Goal: Transaction & Acquisition: Subscribe to service/newsletter

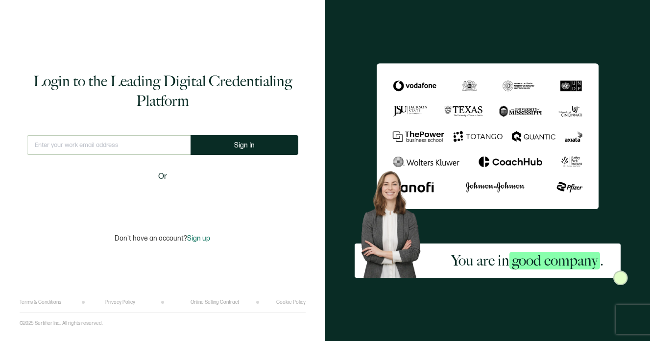
click at [100, 149] on input "text" at bounding box center [109, 145] width 164 height 20
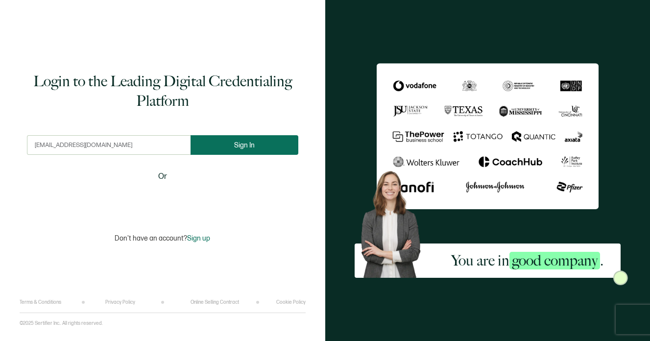
type input "[EMAIL_ADDRESS][DOMAIN_NAME]"
click at [240, 146] on span "Sign In" at bounding box center [244, 145] width 21 height 7
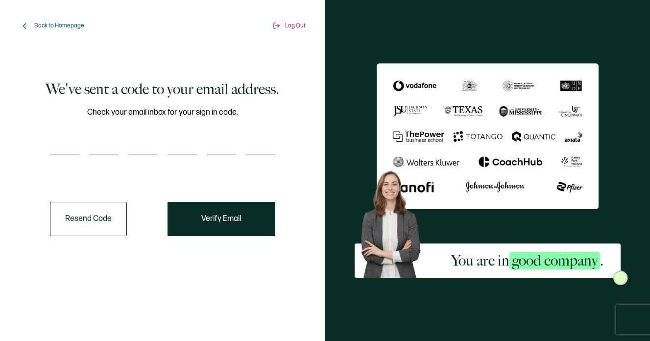
click at [60, 134] on div "Check your email inbox for your sign in code." at bounding box center [162, 136] width 225 height 61
click at [59, 143] on input "number" at bounding box center [64, 146] width 29 height 20
paste input "3"
type input "3"
type input "5"
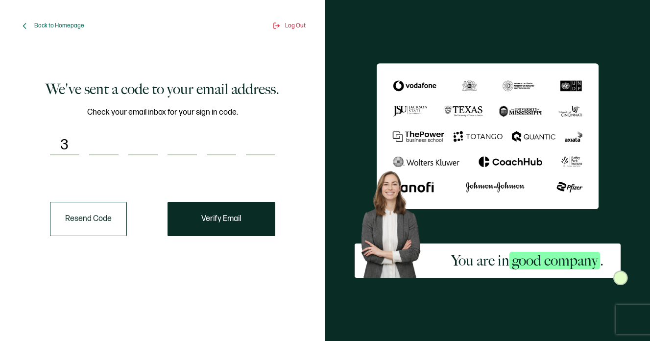
type input "5"
type input "2"
type input "5"
click at [216, 220] on span "Verify Email" at bounding box center [221, 219] width 40 height 8
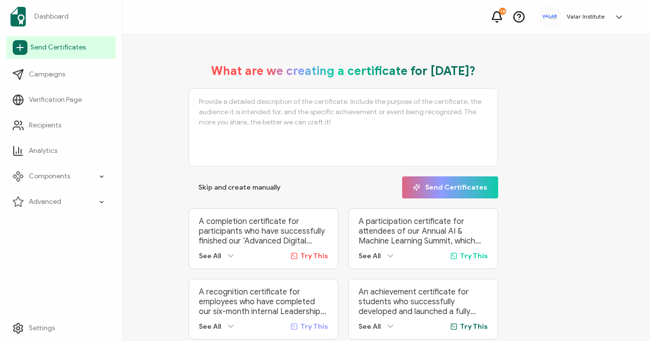
click at [33, 44] on span "Send Certificates" at bounding box center [57, 48] width 55 height 10
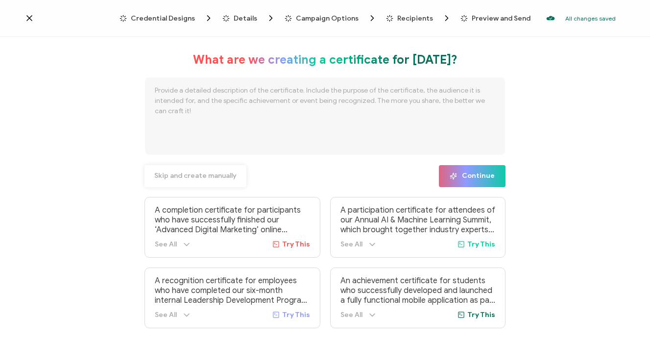
click at [183, 175] on span "Skip and create manually" at bounding box center [195, 175] width 82 height 7
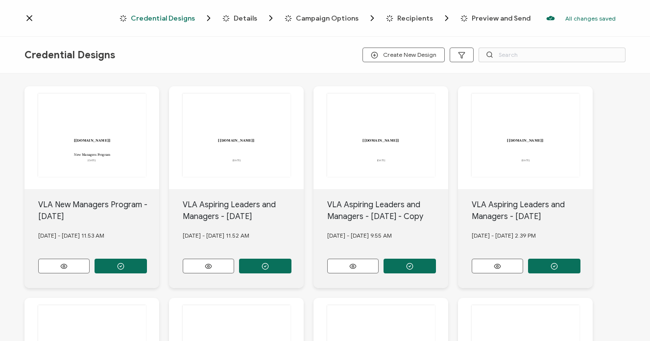
scroll to position [3, 0]
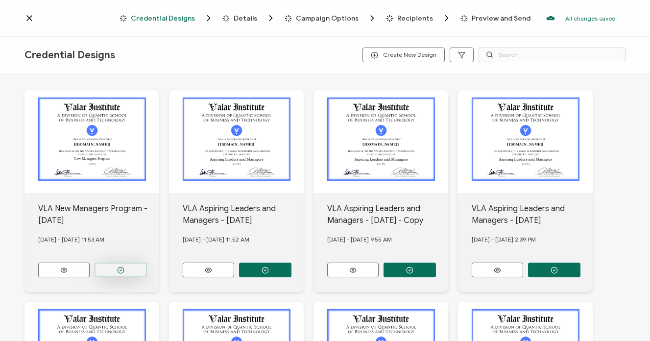
click at [118, 267] on circle "button" at bounding box center [121, 270] width 6 height 6
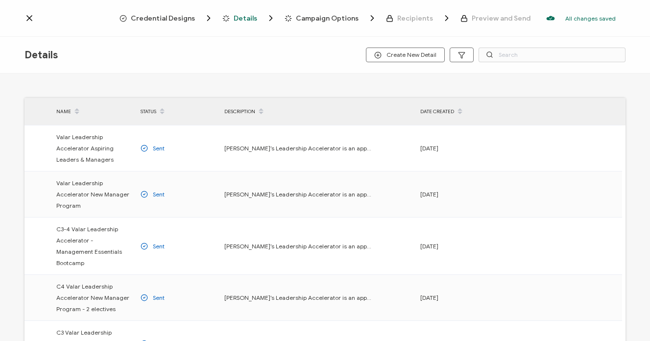
click at [459, 114] on icon at bounding box center [460, 114] width 5 height 5
click at [443, 110] on div "DATE CREATED" at bounding box center [457, 111] width 84 height 17
click at [461, 108] on icon at bounding box center [460, 108] width 5 height 5
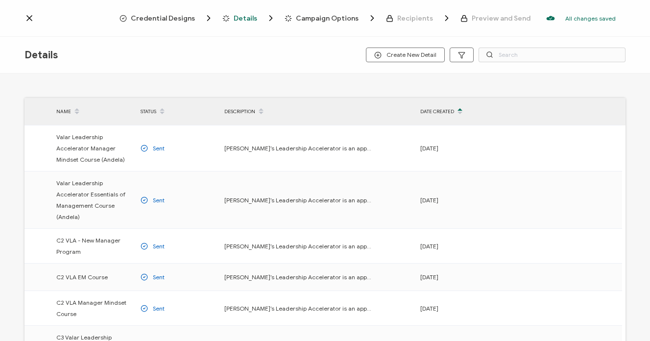
click at [461, 108] on icon at bounding box center [460, 108] width 5 height 5
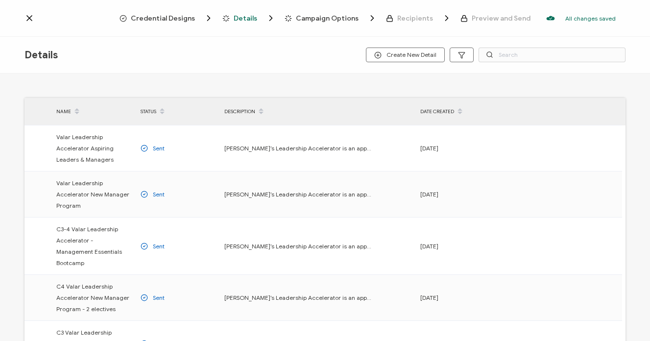
click at [173, 20] on span "Credential Designs" at bounding box center [163, 18] width 64 height 7
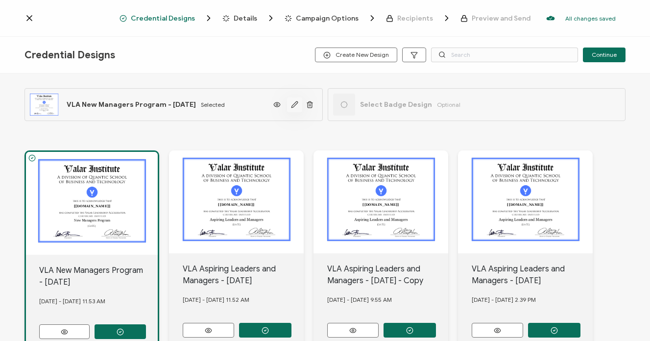
click at [291, 105] on icon "button" at bounding box center [294, 104] width 7 height 7
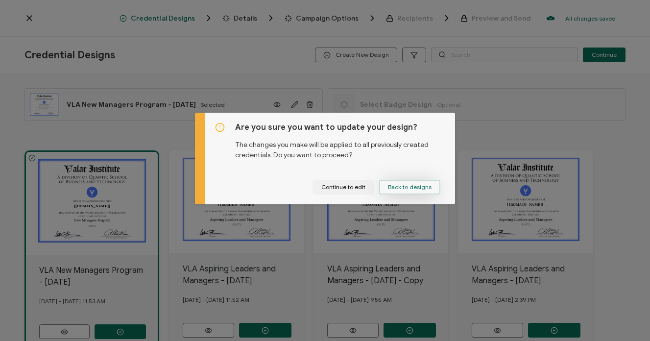
click at [410, 188] on span "Back to designs" at bounding box center [410, 187] width 44 height 6
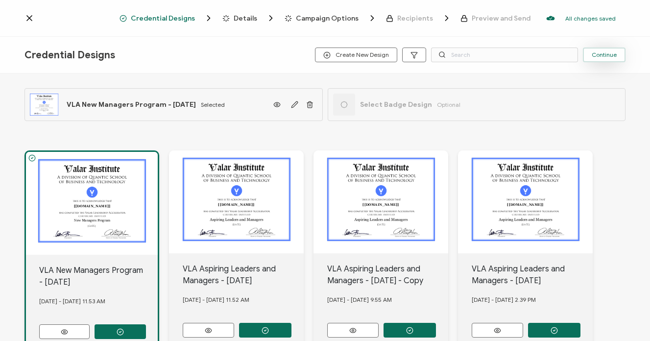
click at [608, 56] on span "Continue" at bounding box center [604, 55] width 25 height 6
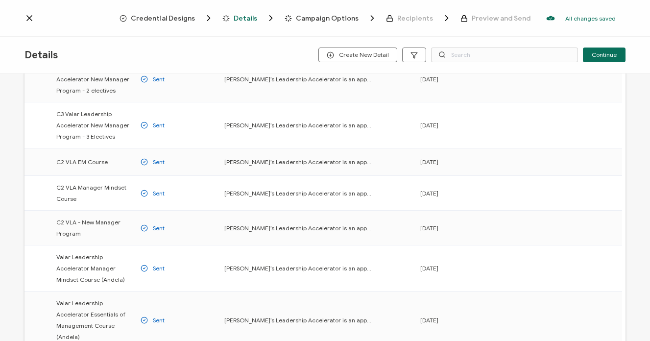
scroll to position [307, 0]
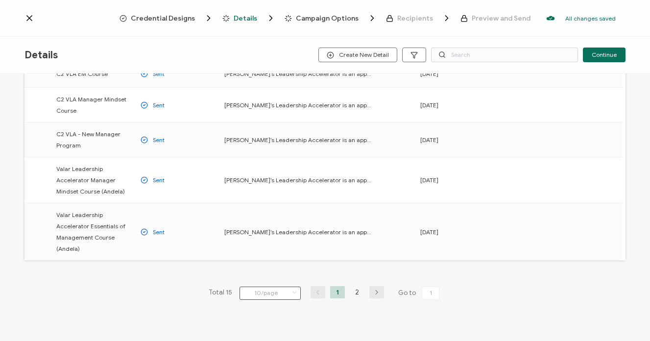
click at [264, 287] on input "10/page" at bounding box center [270, 293] width 61 height 13
click at [257, 222] on span "20/page" at bounding box center [259, 222] width 24 height 7
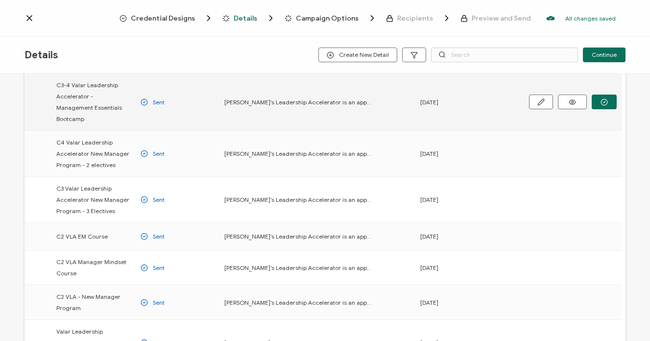
scroll to position [0, 0]
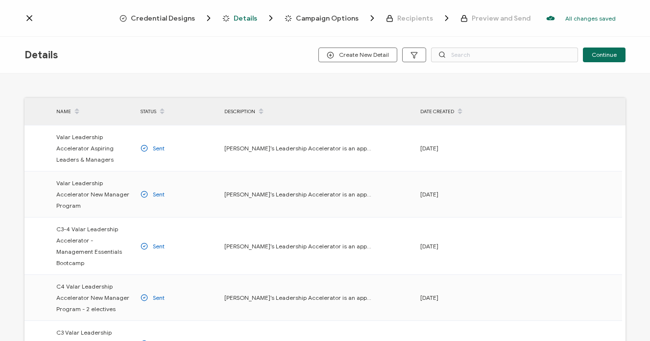
click at [459, 114] on icon at bounding box center [460, 114] width 5 height 5
click at [460, 114] on icon at bounding box center [460, 114] width 5 height 5
click at [460, 107] on icon at bounding box center [460, 108] width 5 height 5
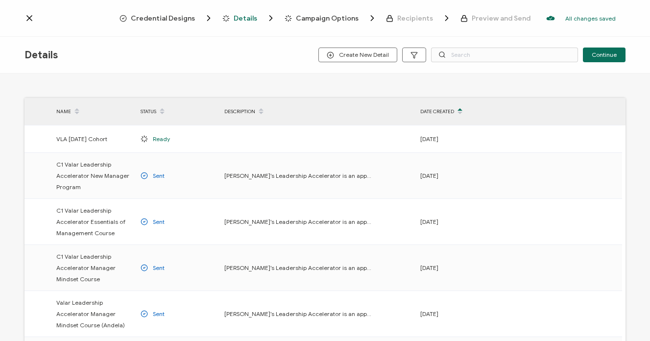
click at [461, 113] on icon at bounding box center [460, 114] width 5 height 5
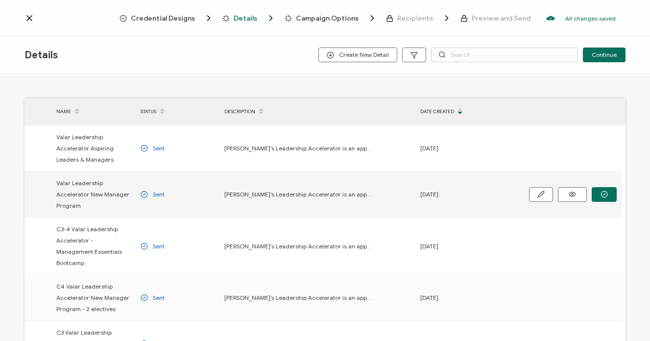
click at [115, 199] on span "Valar Leadership Accelerator New Manager Program" at bounding box center [93, 194] width 74 height 34
click at [608, 197] on icon "button" at bounding box center [604, 194] width 7 height 7
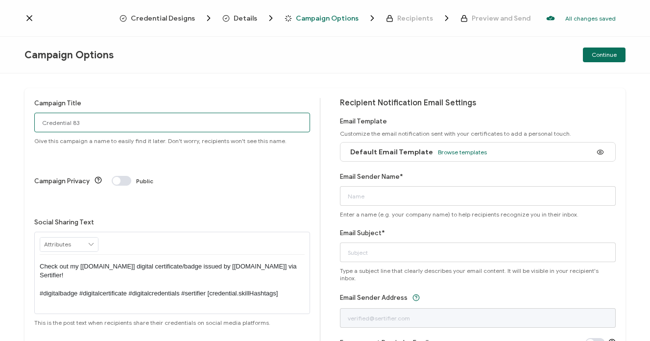
click at [178, 124] on input "Credential 83" at bounding box center [172, 123] width 276 height 20
type input "New Managers - [DATE]"
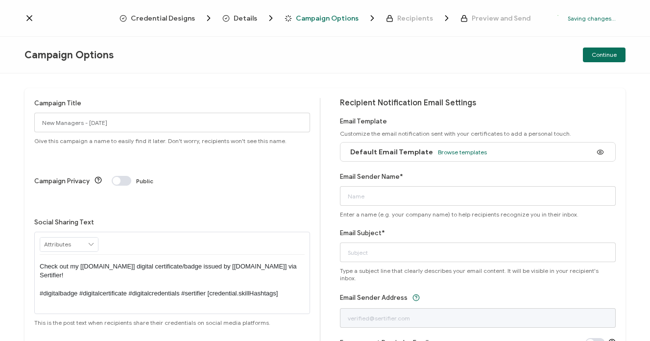
click at [201, 176] on div "Campaign Privacy Public" at bounding box center [172, 181] width 276 height 10
click at [392, 144] on div "Default Email Template Browse templates" at bounding box center [416, 152] width 142 height 22
click at [391, 155] on span "Default Email Template" at bounding box center [391, 152] width 83 height 8
click at [398, 194] on input "Email Sender Name*" at bounding box center [478, 196] width 276 height 20
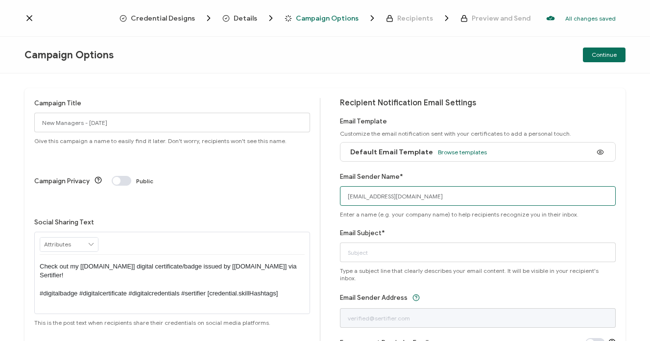
type input "[EMAIL_ADDRESS][DOMAIN_NAME]"
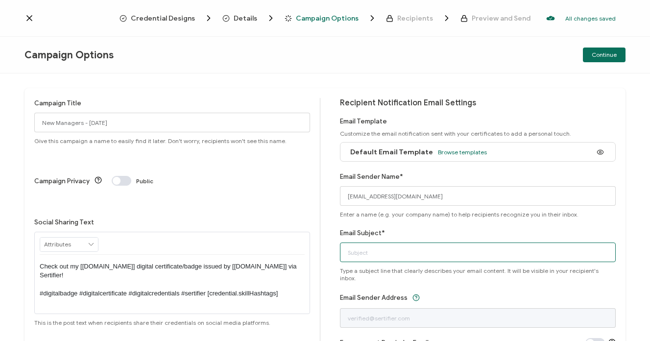
click at [408, 256] on input "Email Subject*" at bounding box center [478, 253] width 276 height 20
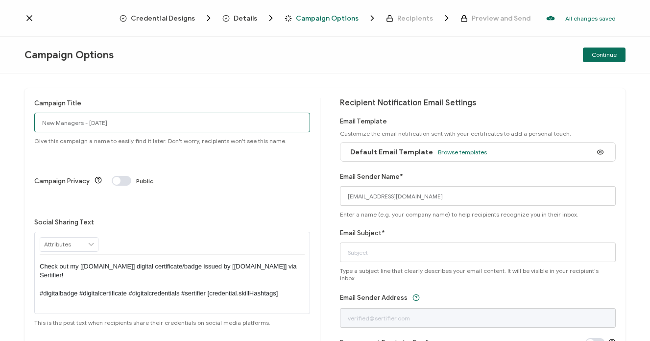
click at [123, 122] on input "New Managers - [DATE]" at bounding box center [172, 123] width 276 height 20
paste input "VLA 10T2 New Manager Program - May"
drag, startPoint x: 145, startPoint y: 121, endPoint x: 133, endPoint y: 120, distance: 11.3
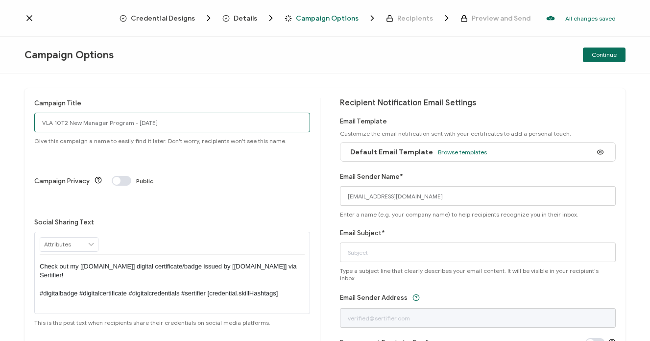
click at [133, 120] on input "VLA 10T2 New Manager Program - [DATE]" at bounding box center [172, 123] width 276 height 20
type input "VLA 10T2 New Manager Program -[DATE]"
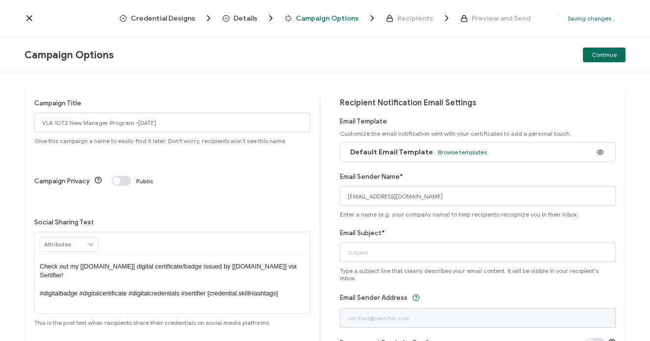
click at [467, 67] on div "Campaign Options Continue" at bounding box center [325, 55] width 650 height 37
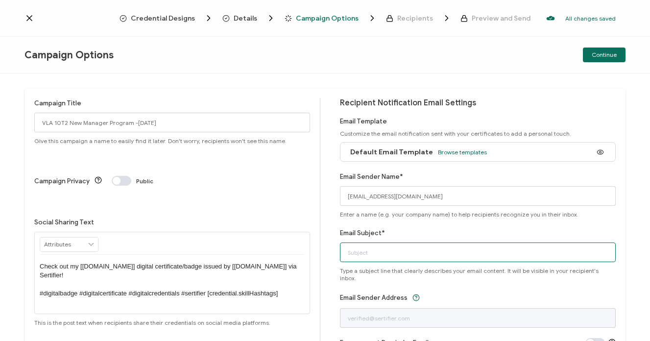
click at [475, 245] on input "Email Subject*" at bounding box center [478, 253] width 276 height 20
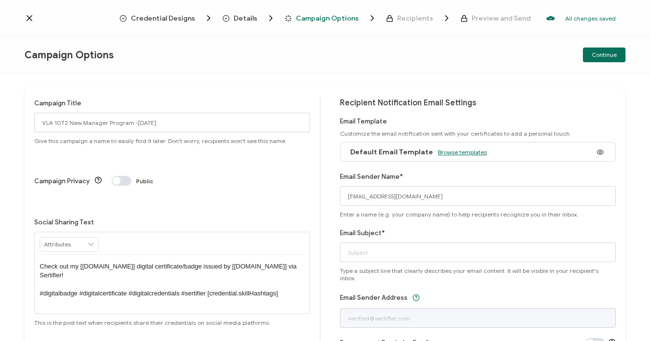
click at [452, 152] on span "Browse templates" at bounding box center [462, 151] width 49 height 7
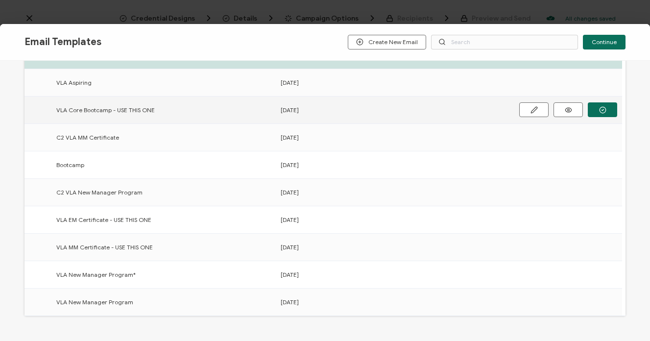
scroll to position [105, 0]
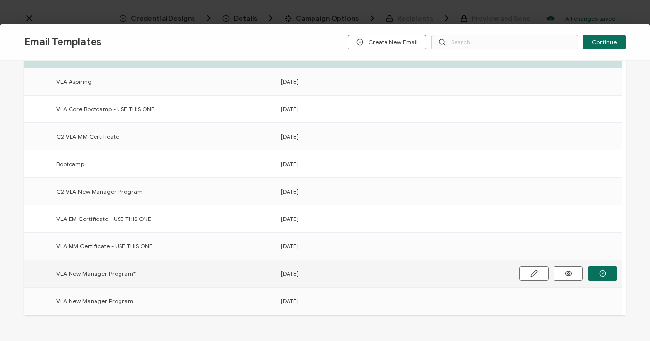
click at [160, 276] on div "VLA New Manager Program*" at bounding box center [163, 273] width 224 height 11
click at [0, 0] on button "button" at bounding box center [0, 0] width 0 height 0
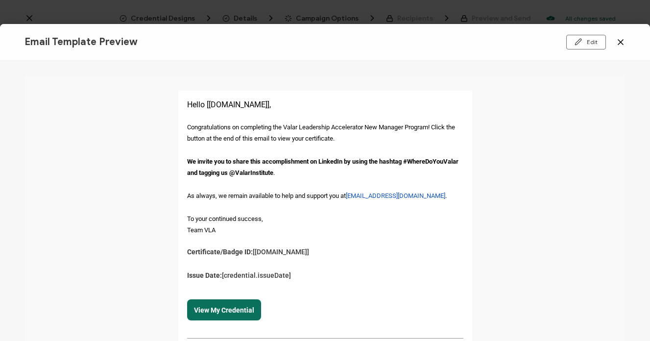
click at [622, 43] on icon at bounding box center [620, 42] width 5 height 5
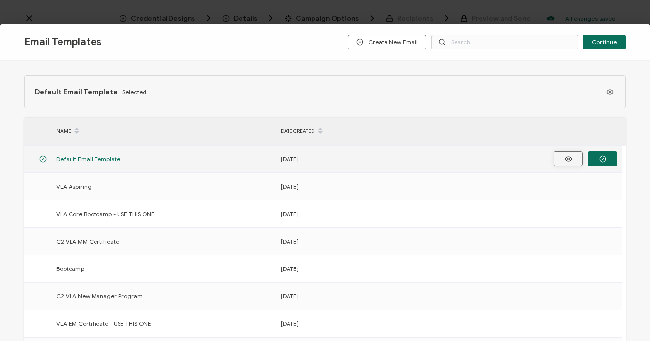
click at [572, 157] on icon "button" at bounding box center [568, 158] width 12 height 7
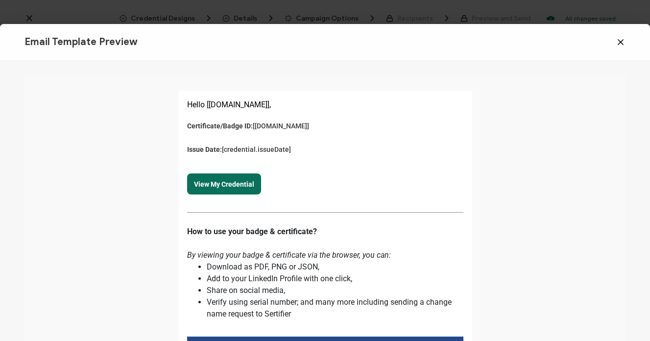
click at [618, 47] on icon at bounding box center [621, 42] width 10 height 10
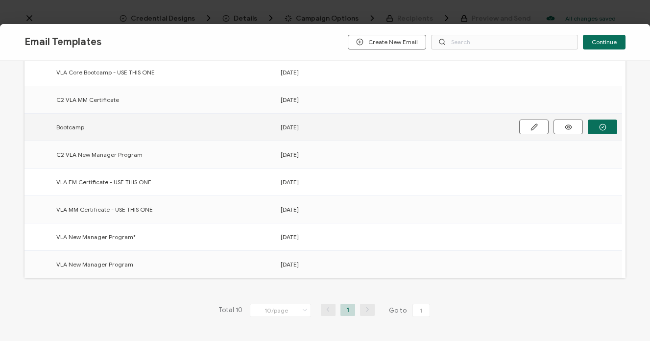
scroll to position [168, 0]
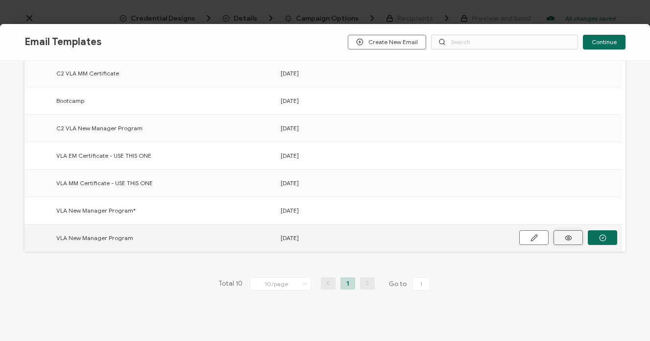
click at [0, 0] on icon "button" at bounding box center [0, 0] width 0 height 0
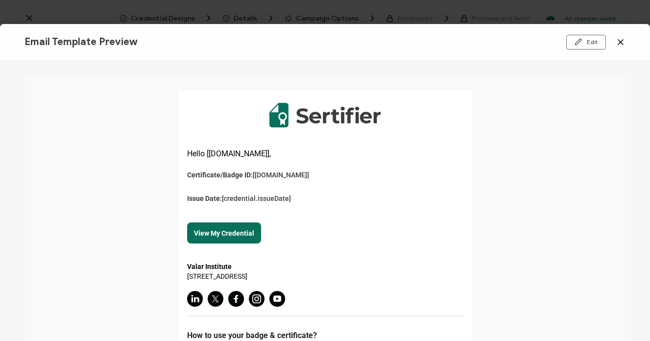
click at [623, 44] on icon at bounding box center [620, 42] width 5 height 5
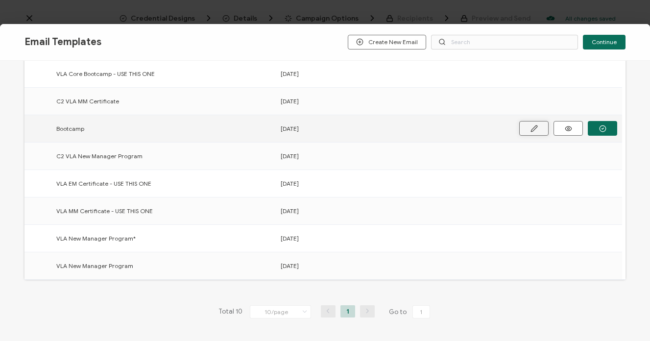
scroll to position [172, 0]
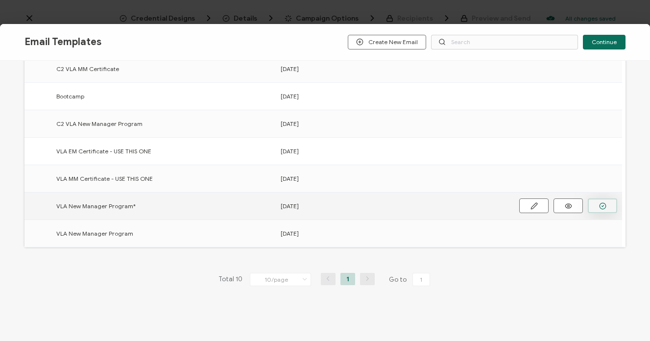
click at [0, 0] on icon "button" at bounding box center [0, 0] width 0 height 0
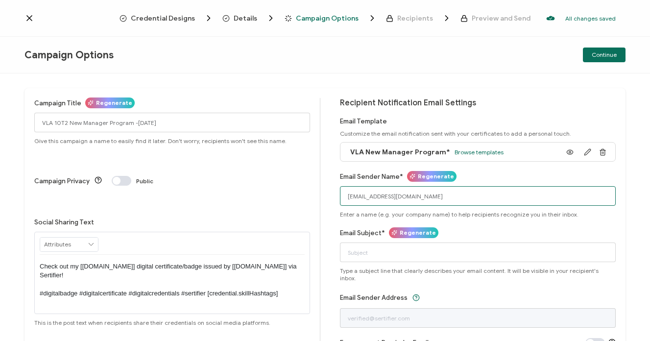
click at [373, 197] on input "[EMAIL_ADDRESS][DOMAIN_NAME]" at bounding box center [478, 196] width 276 height 20
click at [398, 191] on input "[EMAIL_ADDRESS][DOMAIN_NAME]" at bounding box center [478, 196] width 276 height 20
click at [398, 194] on input "[EMAIL_ADDRESS][DOMAIN_NAME]" at bounding box center [478, 196] width 276 height 20
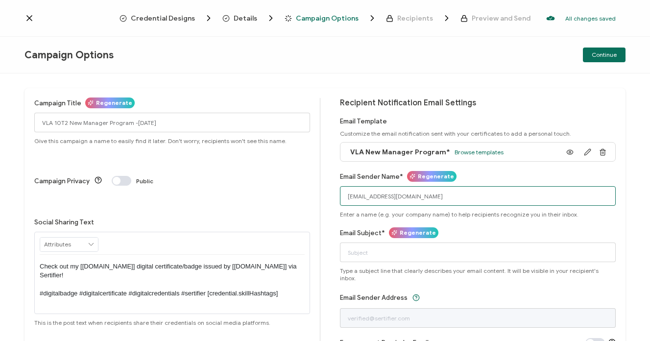
click at [398, 194] on input "[EMAIL_ADDRESS][DOMAIN_NAME]" at bounding box center [478, 196] width 276 height 20
paste input "Valar Leadership Accelerator"
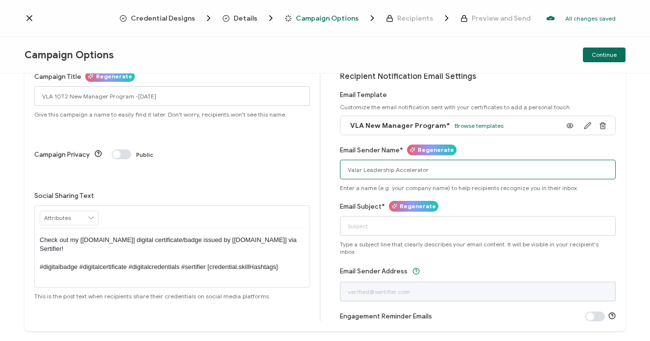
scroll to position [44, 0]
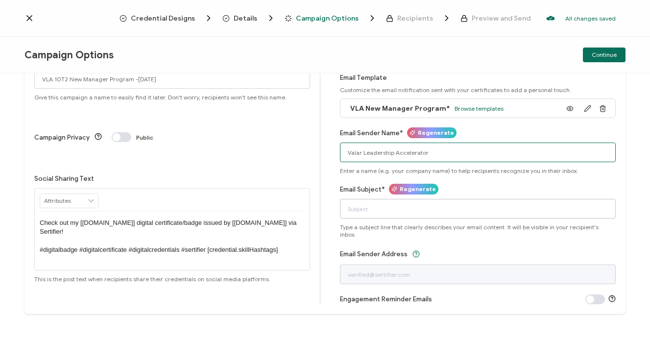
type input "Valar Leadership Accelerator"
click at [542, 216] on input "Email Subject*" at bounding box center [478, 209] width 276 height 20
click at [424, 208] on input "Email Subject*" at bounding box center [478, 209] width 276 height 20
paste input "Your VLA Certificate is here!"
type input "Your VLA Certificate is here!"
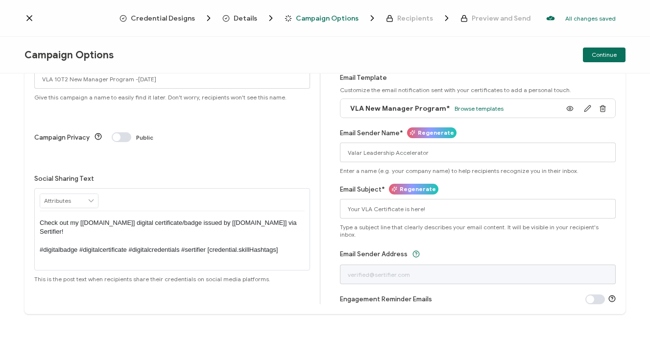
click at [462, 190] on div "Email Subject* Regenerate Your VLA Certificate is here! Type a subject line tha…" at bounding box center [478, 211] width 276 height 54
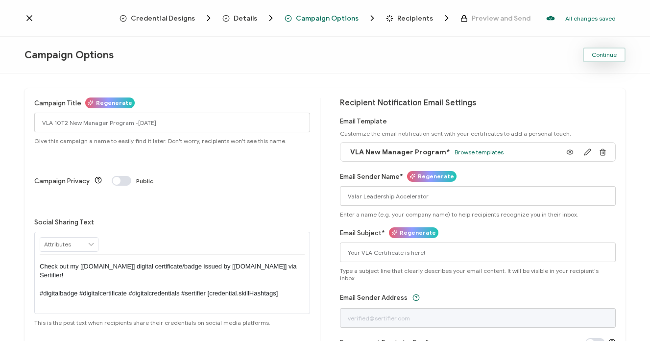
click at [613, 54] on span "Continue" at bounding box center [604, 55] width 25 height 6
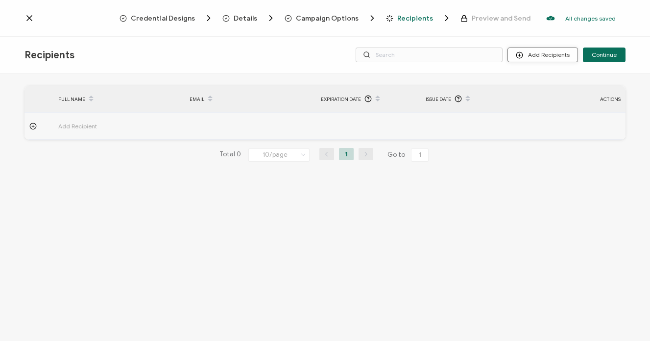
click at [560, 53] on button "Add Recipients" at bounding box center [543, 55] width 71 height 15
click at [555, 81] on span "Upload Recipients" at bounding box center [555, 80] width 49 height 7
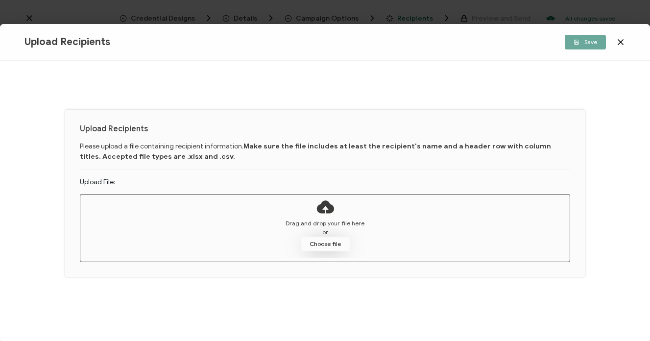
click at [328, 241] on button "Choose file" at bounding box center [325, 244] width 49 height 15
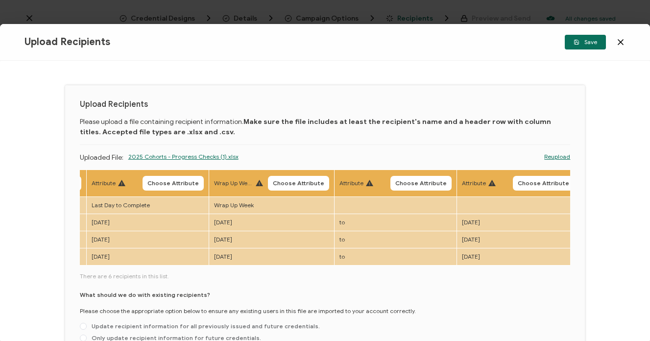
click at [553, 155] on link "Reupload" at bounding box center [557, 156] width 26 height 9
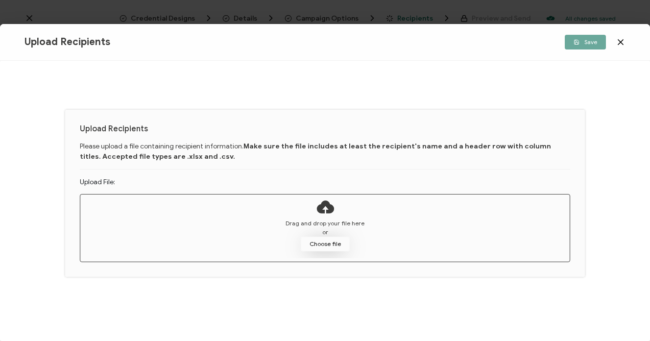
click at [336, 242] on button "Choose file" at bounding box center [325, 244] width 49 height 15
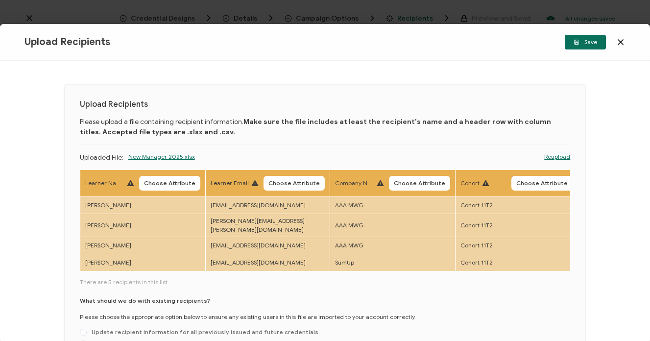
scroll to position [24, 0]
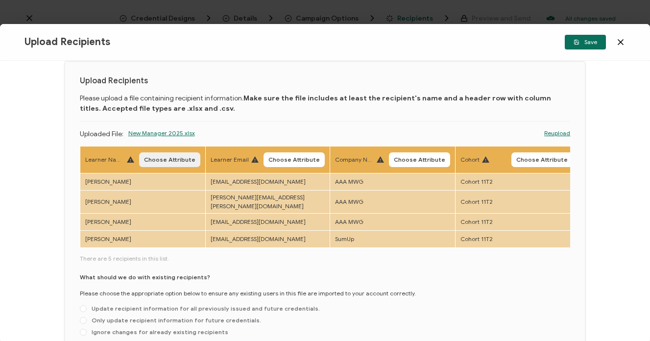
click at [167, 163] on span "Choose Attribute" at bounding box center [169, 160] width 51 height 6
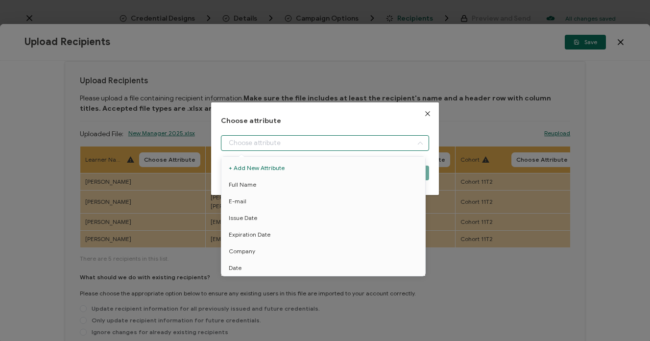
click at [252, 143] on input "dialog" at bounding box center [325, 143] width 208 height 16
click at [254, 184] on span "Full Name" at bounding box center [242, 184] width 27 height 17
type input "Full Name"
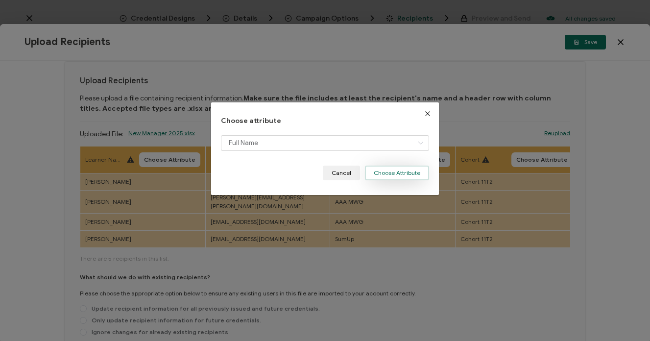
click at [395, 171] on button "Choose Attribute" at bounding box center [397, 173] width 64 height 15
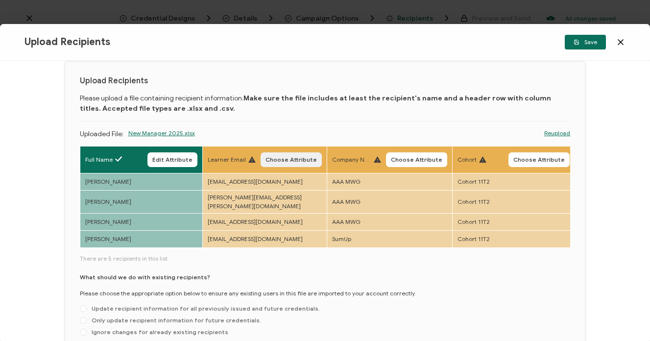
click at [286, 155] on button "Choose Attribute" at bounding box center [291, 159] width 61 height 15
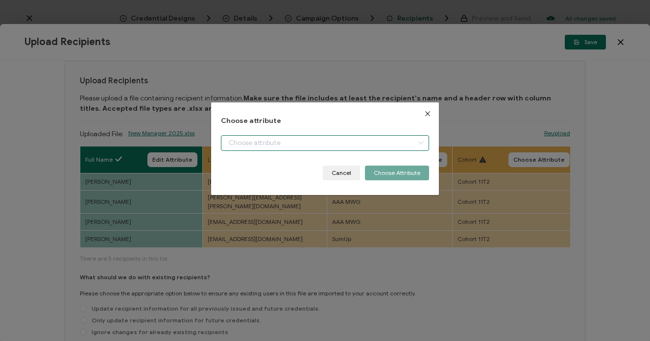
click at [275, 142] on input "dialog" at bounding box center [325, 143] width 208 height 16
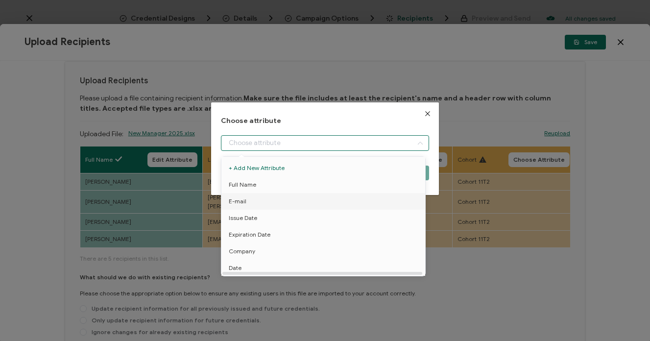
click at [266, 198] on li "E-mail" at bounding box center [325, 201] width 212 height 17
type input "E-mail"
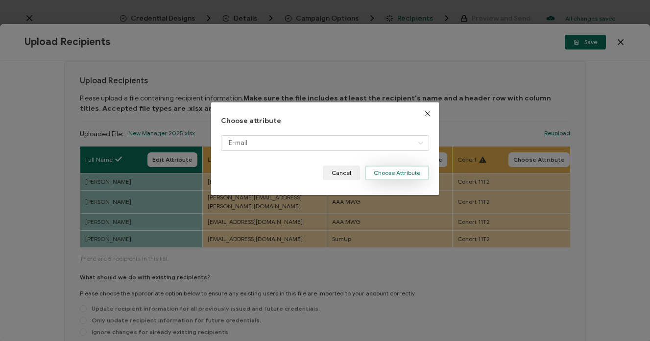
click at [412, 174] on button "Choose Attribute" at bounding box center [397, 173] width 64 height 15
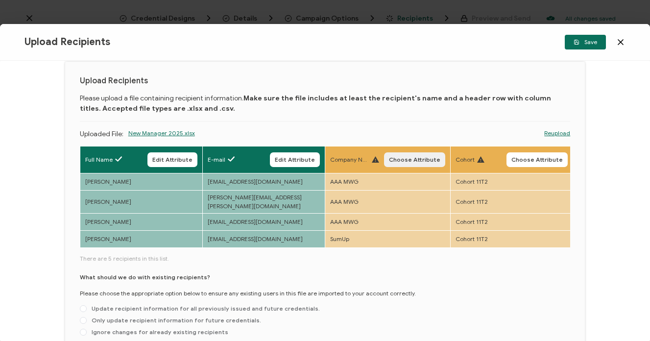
click at [413, 157] on span "Choose Attribute" at bounding box center [414, 160] width 51 height 6
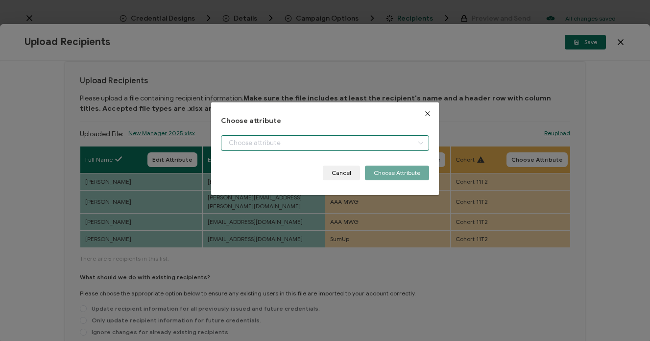
click at [388, 145] on input "dialog" at bounding box center [325, 143] width 208 height 16
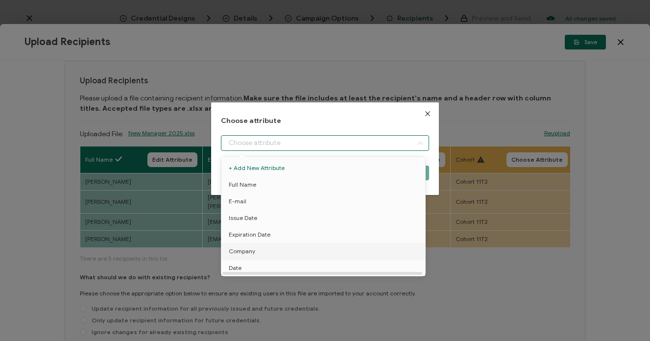
click at [353, 256] on li "Company" at bounding box center [325, 251] width 212 height 17
type input "Company"
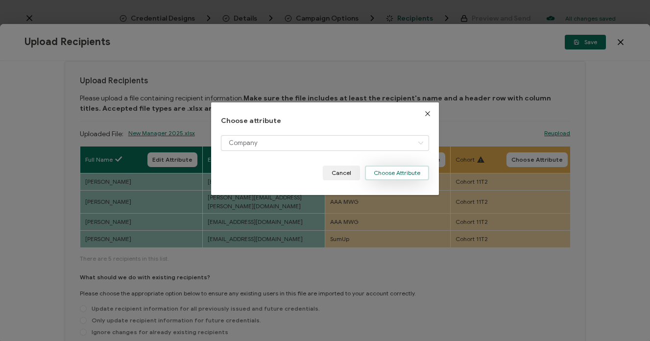
click at [381, 171] on button "Choose Attribute" at bounding box center [397, 173] width 64 height 15
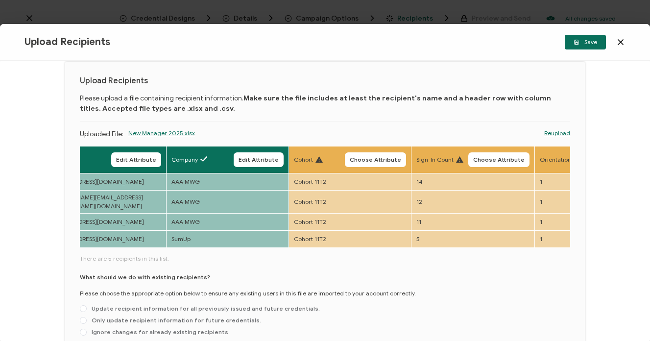
scroll to position [0, 162]
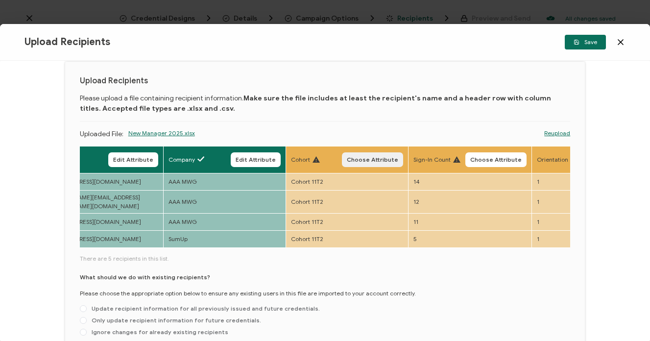
click at [376, 160] on span "Choose Attribute" at bounding box center [372, 160] width 51 height 6
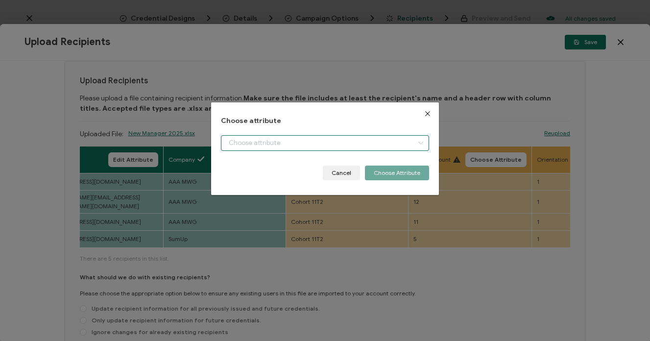
click at [362, 141] on input "dialog" at bounding box center [325, 143] width 208 height 16
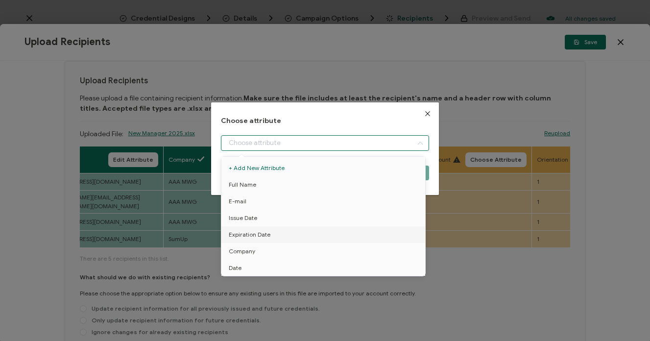
click at [483, 278] on div "Choose attribute Cancel Choose Attribute" at bounding box center [325, 170] width 650 height 341
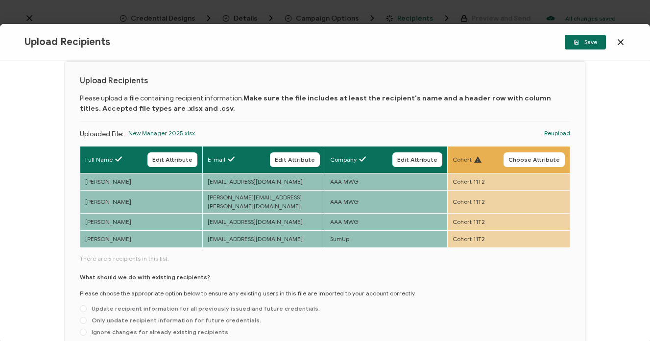
scroll to position [83, 0]
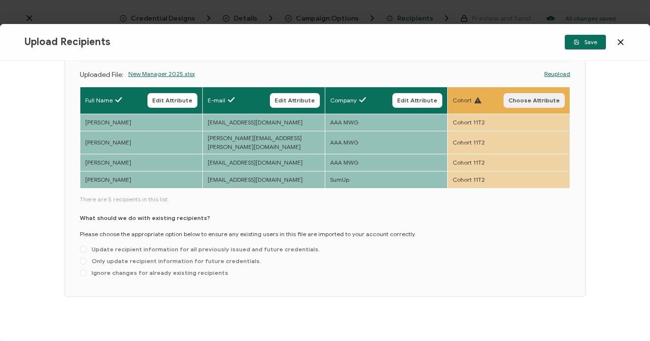
click at [548, 100] on span "Choose Attribute" at bounding box center [534, 100] width 51 height 6
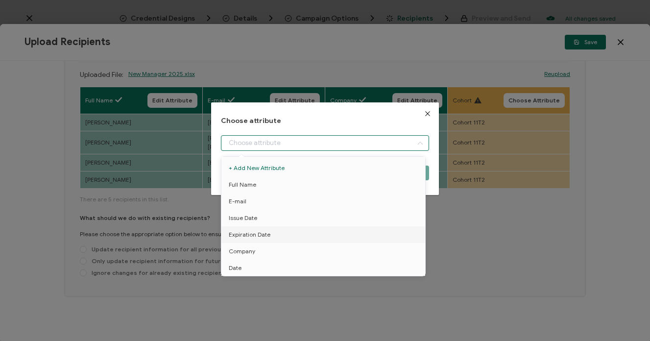
click at [402, 140] on input "dialog" at bounding box center [325, 143] width 208 height 16
click at [509, 222] on div "Choose attribute Cancel Choose Attribute" at bounding box center [325, 170] width 650 height 341
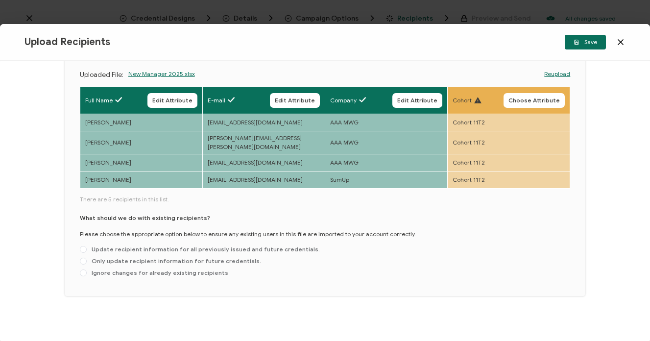
scroll to position [0, 0]
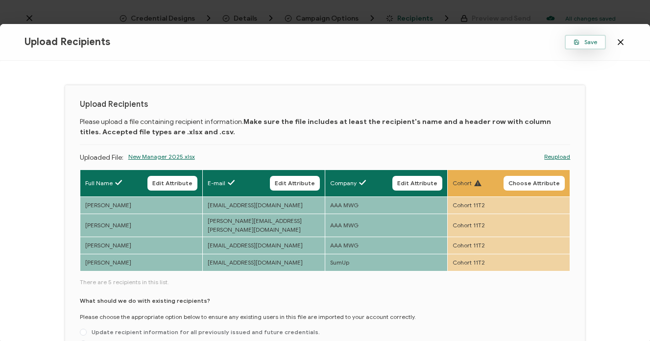
click at [583, 44] on span "Save" at bounding box center [586, 42] width 24 height 6
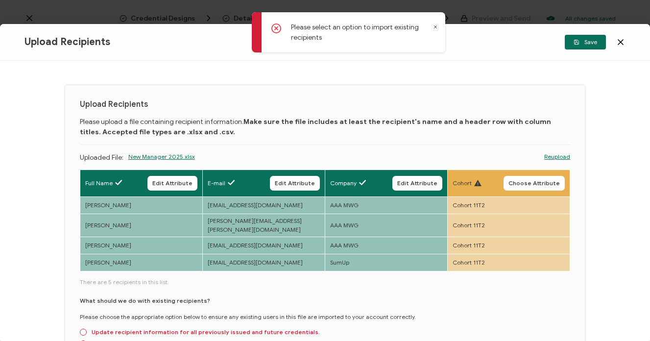
click at [435, 27] on icon at bounding box center [435, 26] width 5 height 5
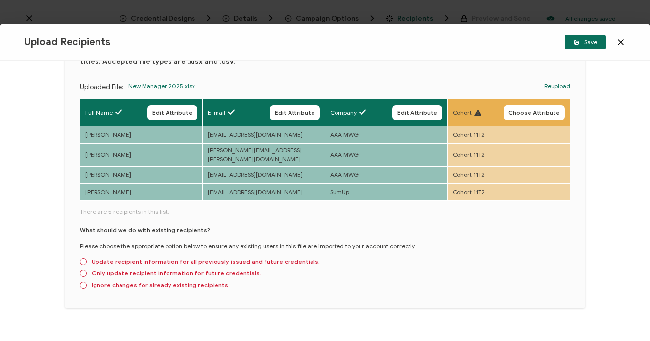
scroll to position [83, 0]
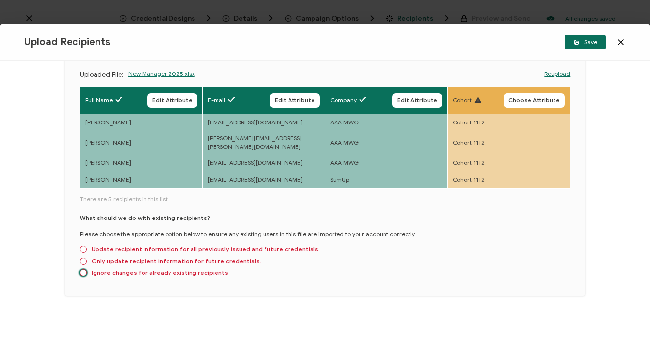
click at [121, 271] on span "Ignore changes for already existing recipients" at bounding box center [158, 272] width 142 height 7
click at [87, 271] on input "Ignore changes for already existing recipients" at bounding box center [83, 273] width 7 height 8
radio input "true"
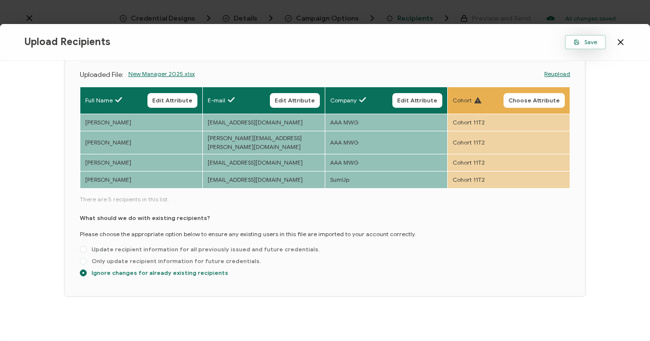
click at [591, 41] on span "Save" at bounding box center [586, 42] width 24 height 6
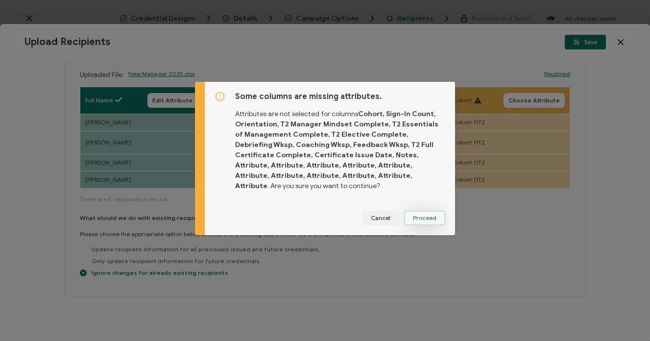
click at [422, 219] on span "Proceed" at bounding box center [425, 218] width 24 height 6
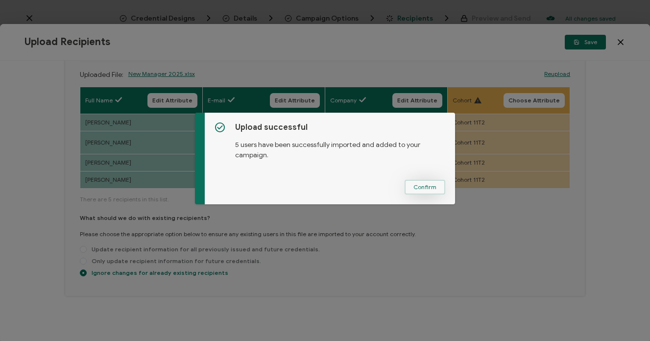
click at [436, 185] on button "Confirm" at bounding box center [425, 187] width 41 height 15
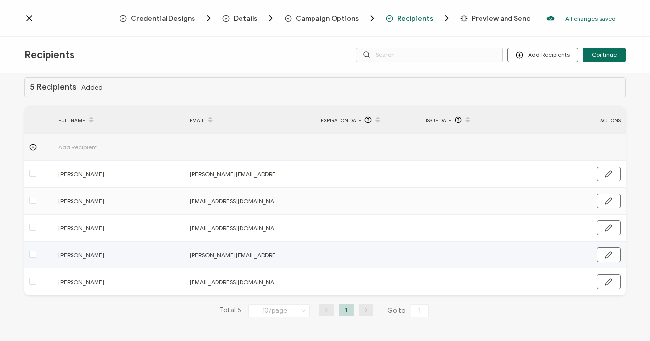
scroll to position [0, 0]
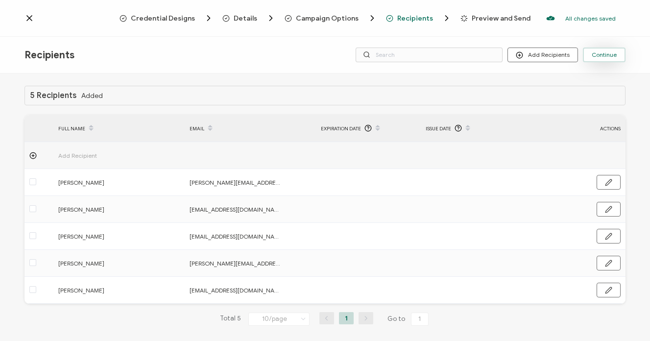
click at [612, 53] on span "Continue" at bounding box center [604, 55] width 25 height 6
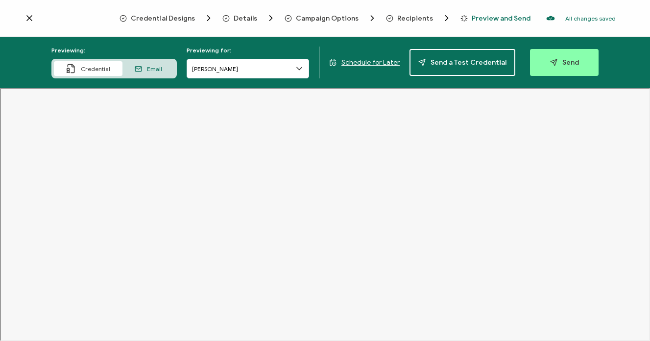
click at [150, 70] on span "Email" at bounding box center [154, 68] width 15 height 7
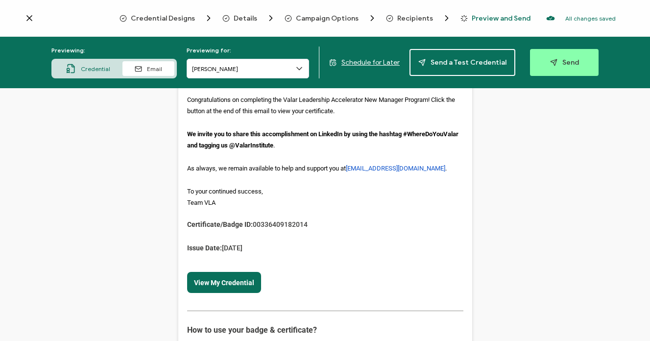
scroll to position [169, 0]
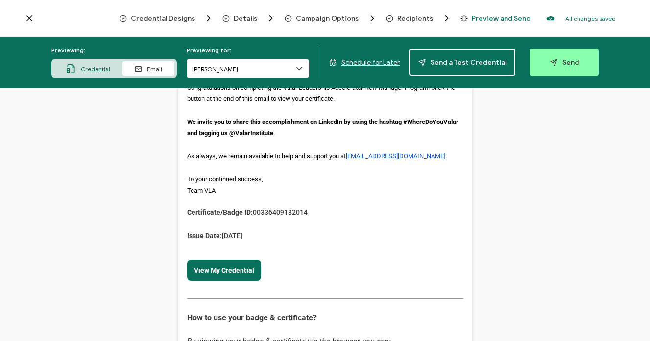
click at [235, 267] on link "View My Credential" at bounding box center [224, 271] width 60 height 8
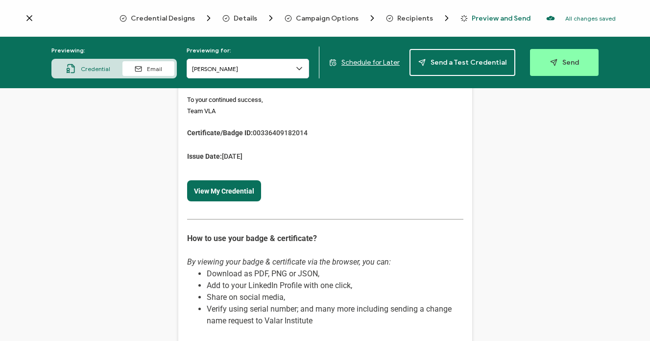
scroll to position [234, 0]
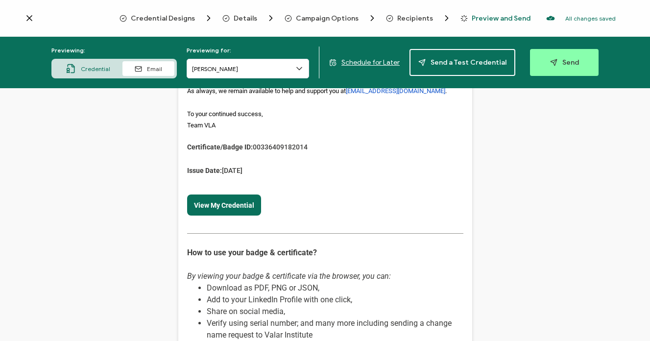
click at [233, 201] on link "View My Credential" at bounding box center [224, 205] width 60 height 8
click at [235, 202] on link "View My Credential" at bounding box center [224, 205] width 60 height 8
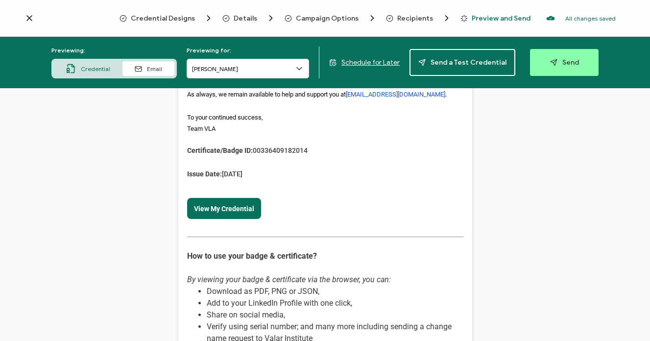
scroll to position [0, 0]
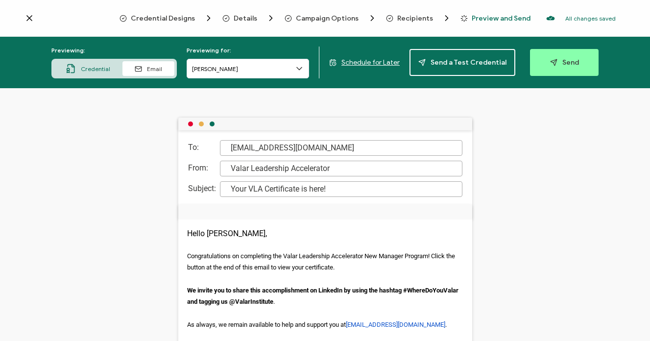
click at [96, 71] on span "Credential" at bounding box center [95, 68] width 29 height 7
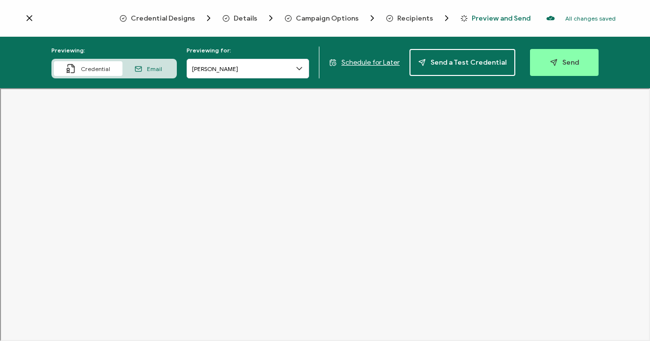
click at [183, 21] on span "Credential Designs" at bounding box center [163, 18] width 64 height 7
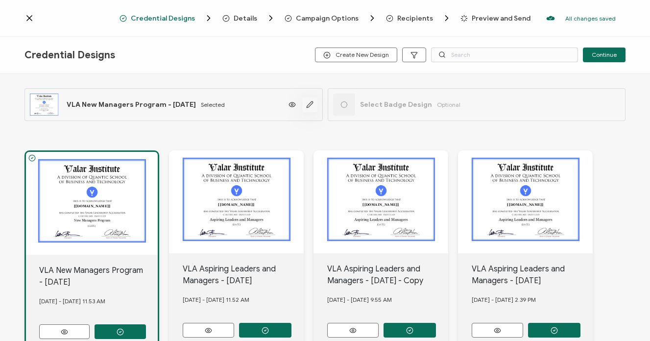
click at [310, 101] on icon "button" at bounding box center [310, 104] width 6 height 6
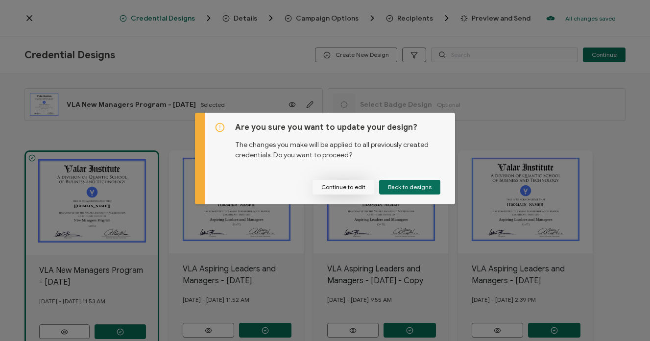
click at [357, 190] on button "Continue to edit" at bounding box center [344, 187] width 62 height 15
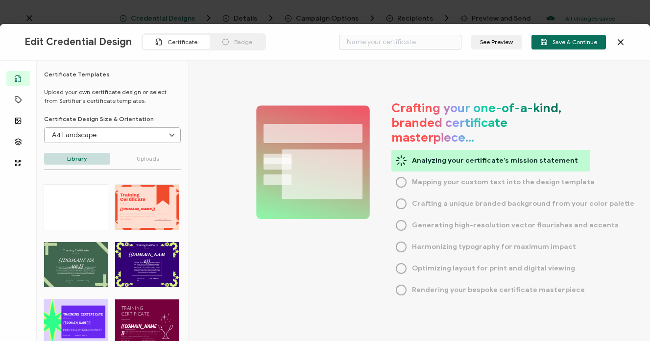
type input "VLA New Managers Program - [DATE]"
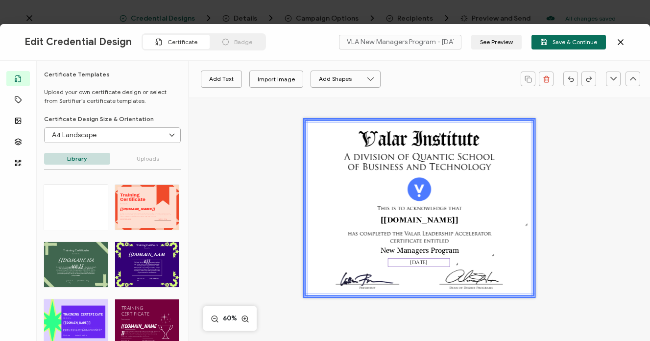
click at [422, 261] on pre "[DATE]" at bounding box center [418, 262] width 17 height 7
click at [412, 263] on pre "[DATE]" at bounding box center [418, 262] width 17 height 7
click at [603, 199] on div "Cinzel Alright Sans [PERSON_NAME] Archivo Black Arial Arimo Blinker Caveat Char…" at bounding box center [420, 298] width 462 height 403
click at [412, 263] on pre "[DATE]" at bounding box center [418, 262] width 17 height 7
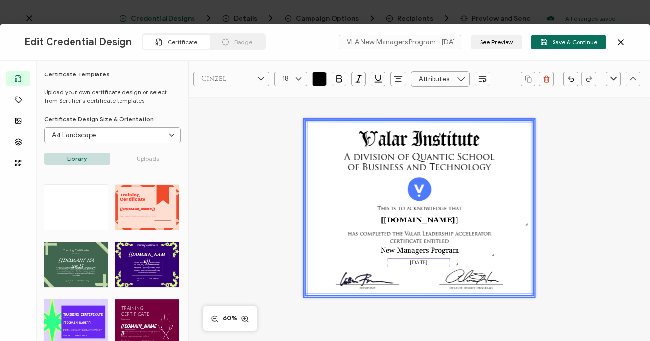
click at [412, 263] on pre "[DATE]" at bounding box center [418, 262] width 17 height 7
click at [415, 263] on pre "[DATE]" at bounding box center [418, 262] width 17 height 7
click at [624, 277] on div "Cinzel Alright Sans [PERSON_NAME] Archivo Black Arial Arimo Blinker Caveat Char…" at bounding box center [420, 298] width 462 height 403
click at [410, 262] on pre "[DATE]" at bounding box center [418, 262] width 17 height 7
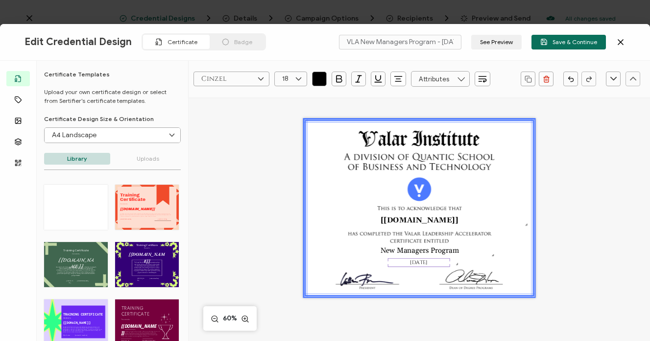
click at [410, 262] on pre "[DATE]" at bounding box center [418, 262] width 17 height 7
click at [415, 262] on pre "[DATE]" at bounding box center [418, 262] width 17 height 7
click at [575, 227] on div "Cinzel Alright Sans [PERSON_NAME] Archivo Black Arial Arimo Blinker Caveat Char…" at bounding box center [420, 298] width 462 height 403
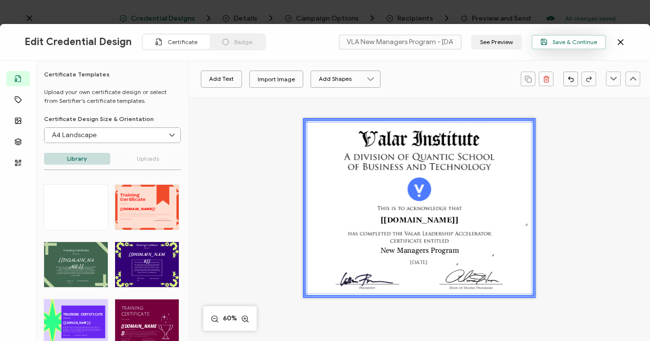
click at [569, 44] on span "Save & Continue" at bounding box center [568, 41] width 57 height 7
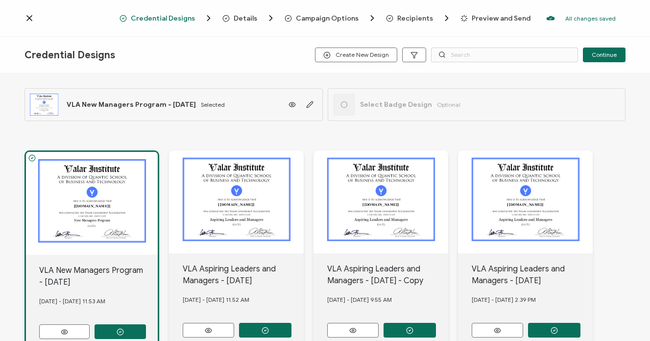
click at [425, 17] on span "Recipients" at bounding box center [415, 18] width 36 height 7
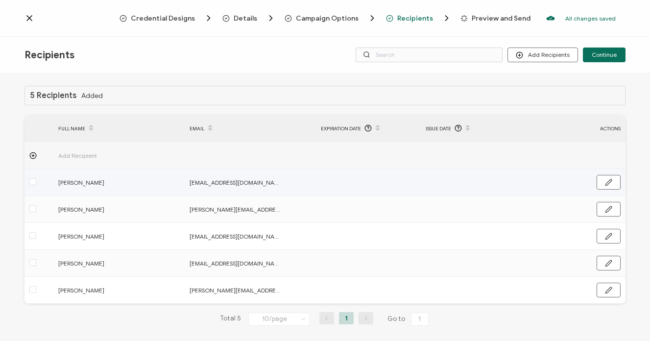
scroll to position [8, 0]
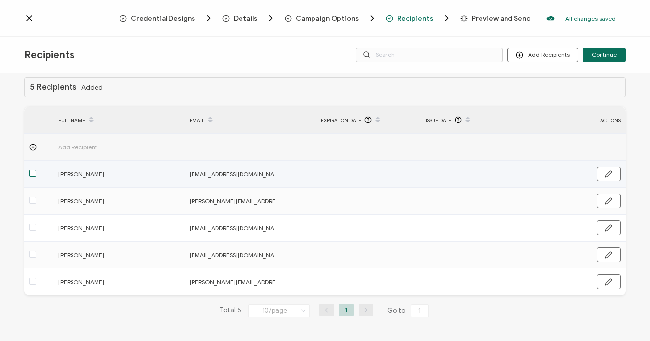
click at [33, 174] on span at bounding box center [32, 173] width 7 height 7
click at [36, 170] on input "checkbox" at bounding box center [36, 170] width 0 height 0
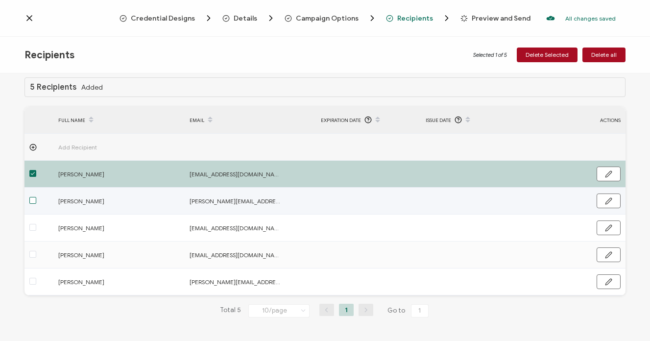
click at [34, 200] on span at bounding box center [32, 200] width 7 height 7
click at [36, 197] on input "checkbox" at bounding box center [36, 197] width 0 height 0
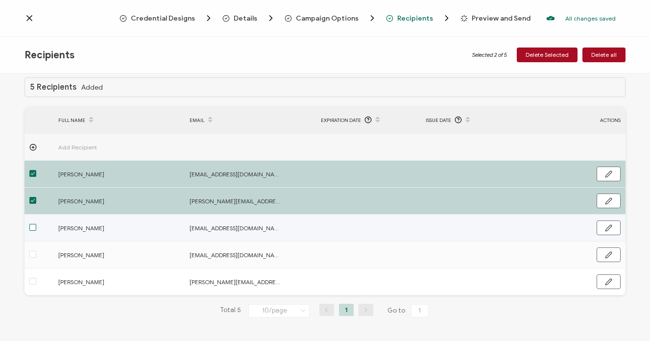
click at [34, 228] on span at bounding box center [32, 227] width 7 height 7
click at [36, 224] on input "checkbox" at bounding box center [36, 224] width 0 height 0
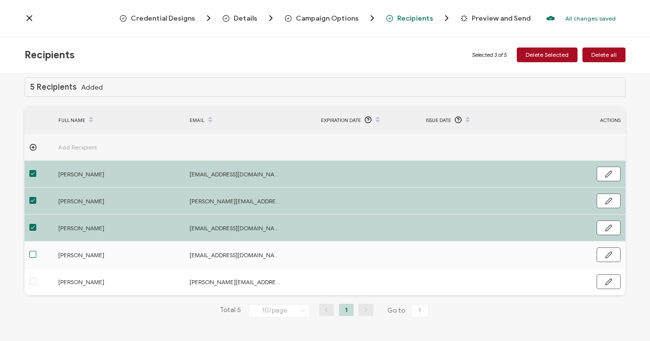
click at [34, 251] on span at bounding box center [32, 254] width 7 height 7
click at [36, 251] on input "checkbox" at bounding box center [36, 251] width 0 height 0
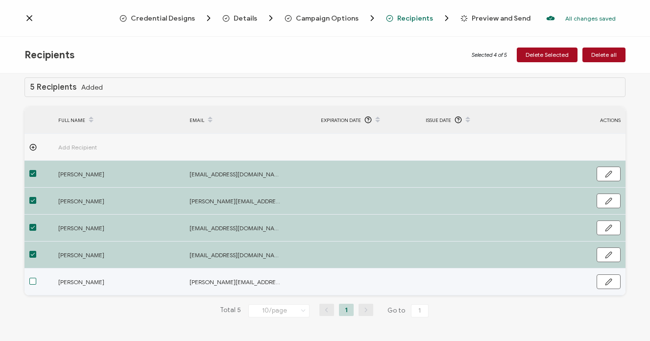
click at [36, 283] on span at bounding box center [32, 281] width 7 height 7
click at [36, 278] on input "checkbox" at bounding box center [36, 278] width 0 height 0
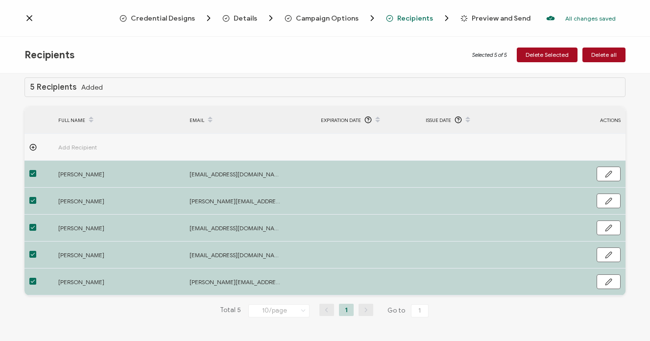
scroll to position [0, 0]
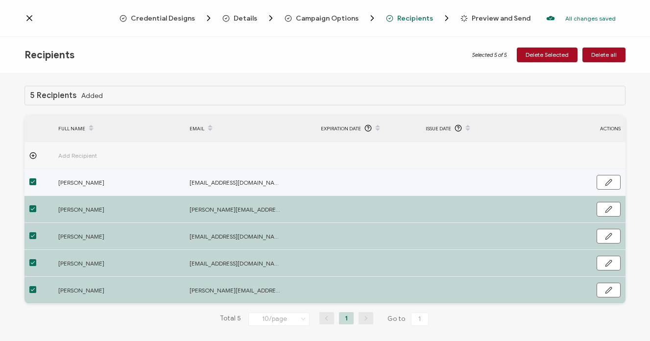
click at [30, 179] on span at bounding box center [32, 181] width 7 height 7
click at [36, 178] on input "checkbox" at bounding box center [36, 178] width 0 height 0
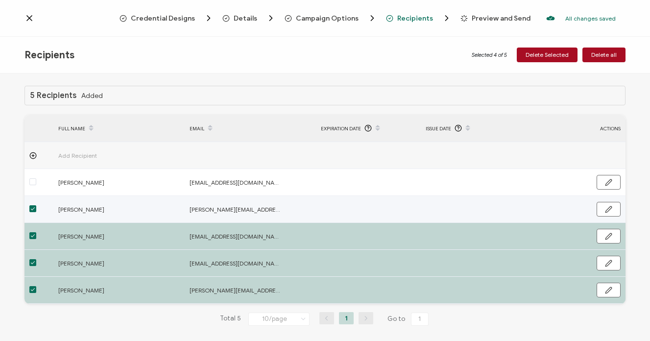
click at [30, 200] on td at bounding box center [38, 209] width 29 height 27
click at [32, 209] on span at bounding box center [32, 208] width 7 height 7
click at [36, 205] on input "checkbox" at bounding box center [36, 205] width 0 height 0
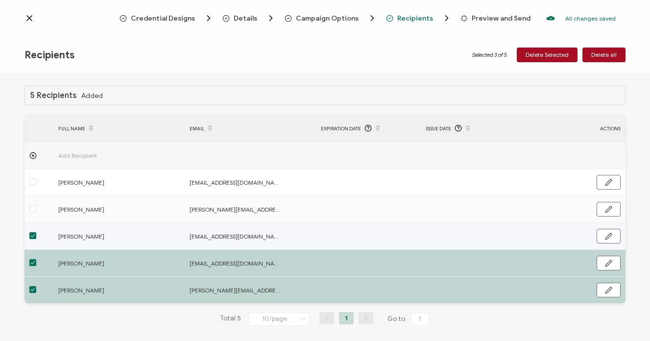
click at [32, 229] on td at bounding box center [38, 236] width 29 height 27
click at [32, 236] on span at bounding box center [32, 235] width 7 height 7
click at [36, 232] on input "checkbox" at bounding box center [36, 232] width 0 height 0
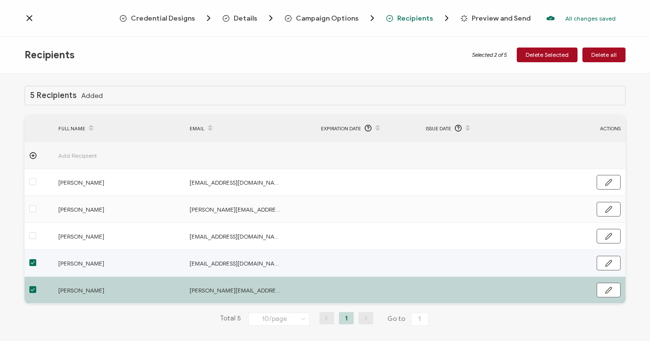
click at [33, 263] on span at bounding box center [32, 262] width 7 height 7
click at [36, 259] on input "checkbox" at bounding box center [36, 259] width 0 height 0
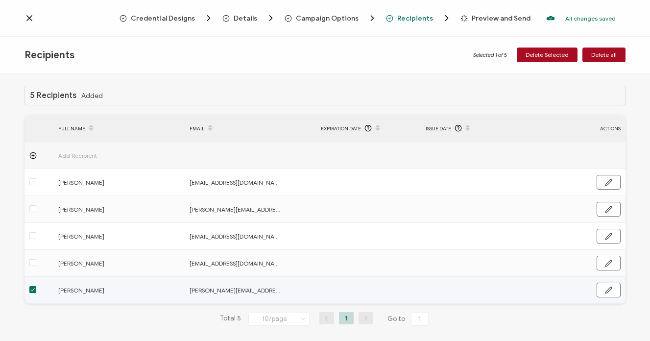
click at [33, 292] on span at bounding box center [32, 289] width 7 height 7
click at [36, 286] on input "checkbox" at bounding box center [36, 286] width 0 height 0
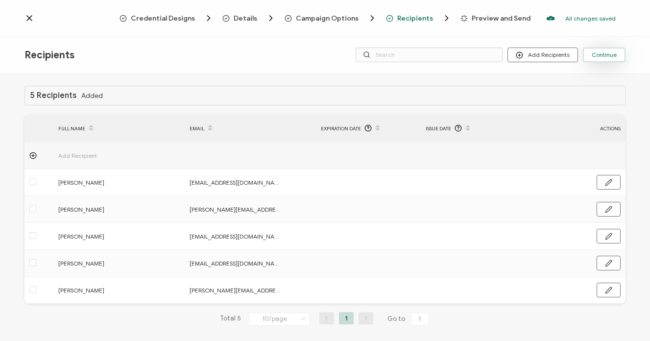
click at [605, 57] on span "Continue" at bounding box center [604, 55] width 25 height 6
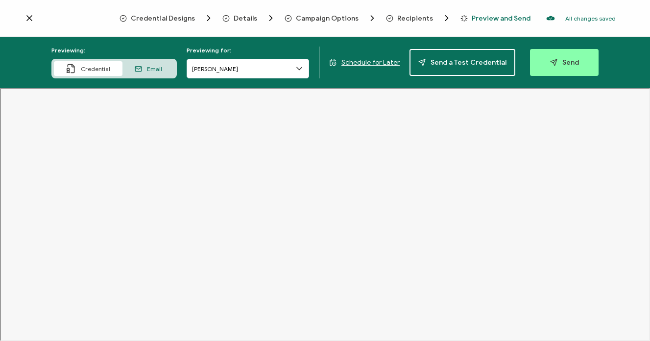
click at [152, 70] on span "Email" at bounding box center [154, 68] width 15 height 7
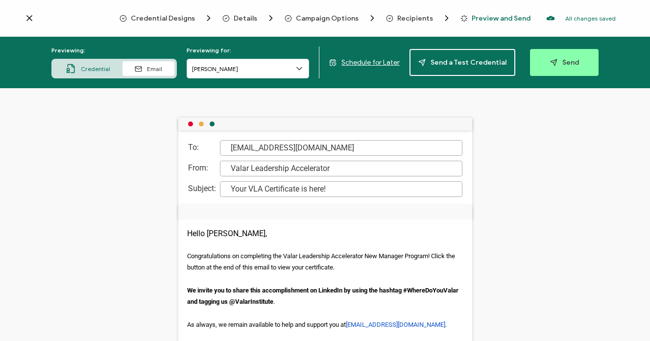
click at [97, 68] on span "Credential" at bounding box center [95, 68] width 29 height 7
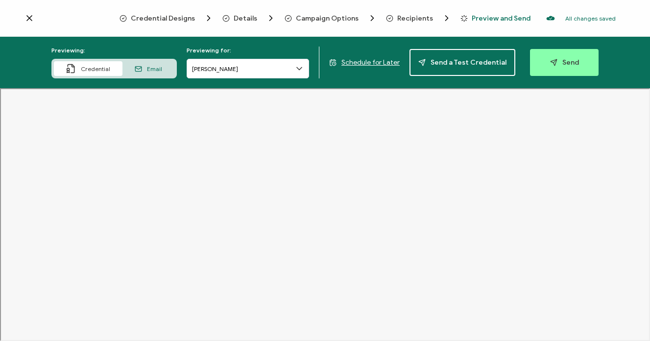
click at [302, 71] on icon at bounding box center [299, 69] width 10 height 10
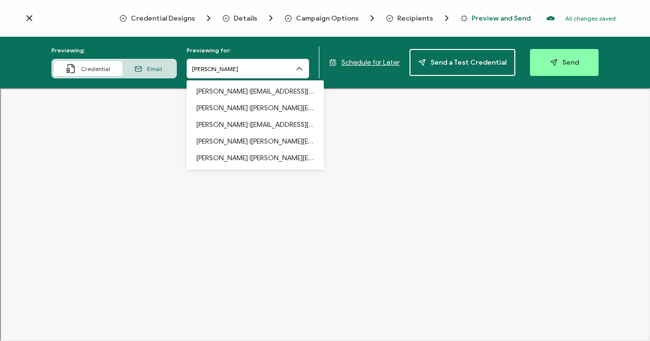
click at [626, 80] on div "Previewing: Credential Email Previewing for: [PERSON_NAME] ([EMAIL_ADDRESS][DOM…" at bounding box center [325, 62] width 650 height 51
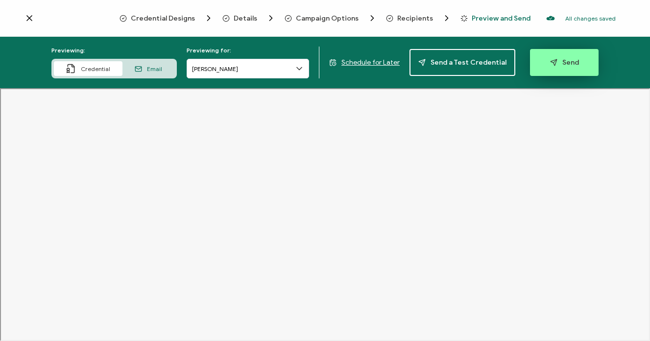
click at [577, 64] on button "Send" at bounding box center [564, 62] width 69 height 27
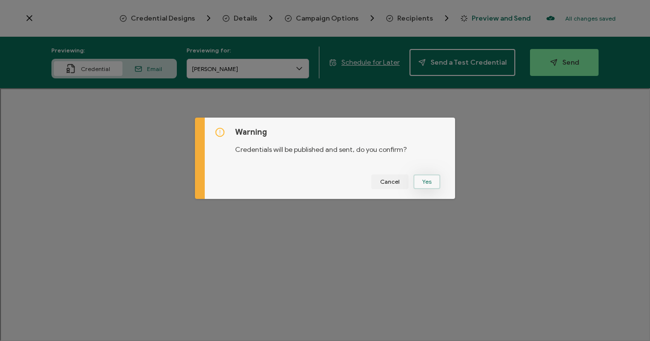
click at [428, 182] on button "Yes" at bounding box center [426, 181] width 27 height 15
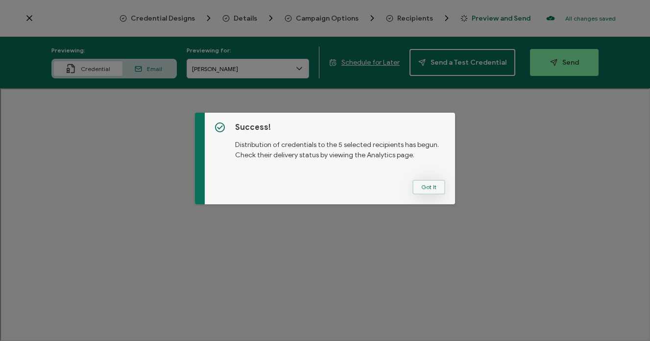
click at [423, 189] on button "Got It" at bounding box center [429, 187] width 33 height 15
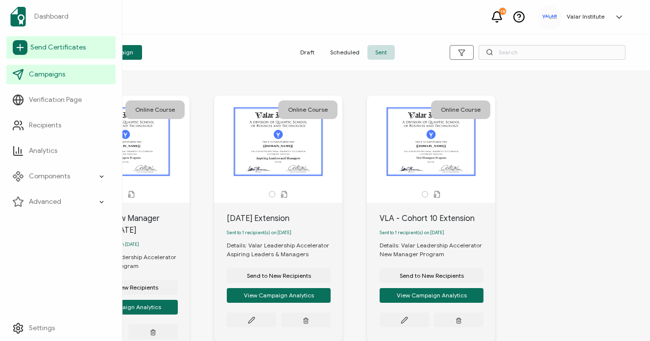
click at [47, 51] on span "Send Certificates" at bounding box center [57, 48] width 55 height 10
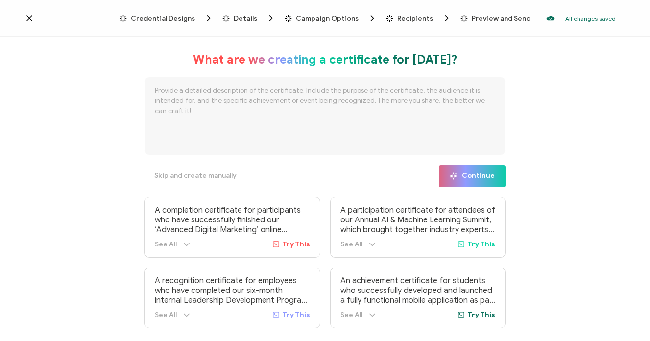
click at [172, 15] on span "Credential Designs" at bounding box center [163, 18] width 64 height 7
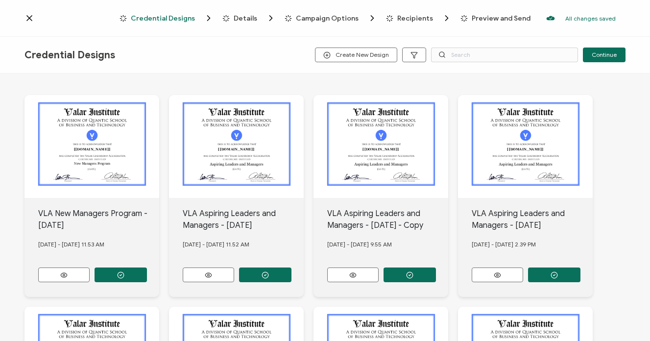
scroll to position [61, 0]
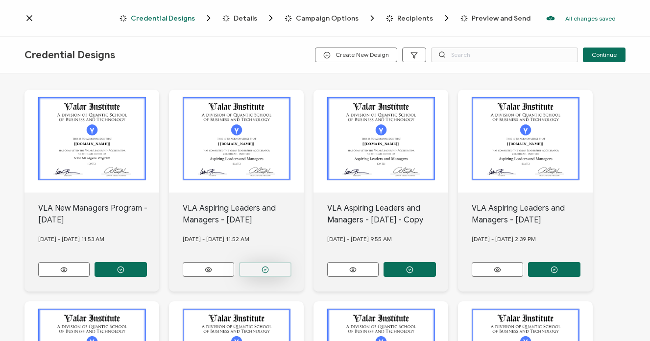
click at [147, 273] on button "button" at bounding box center [121, 269] width 52 height 15
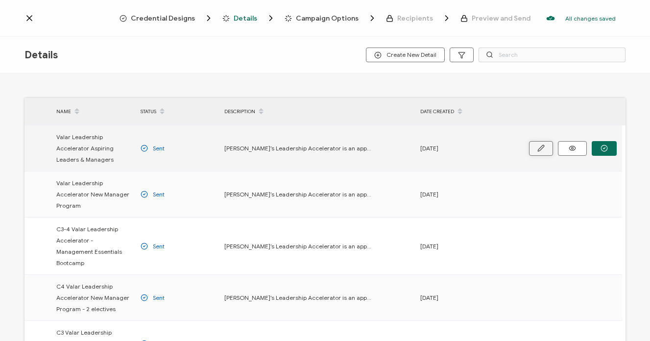
click at [547, 150] on button "button" at bounding box center [541, 148] width 24 height 15
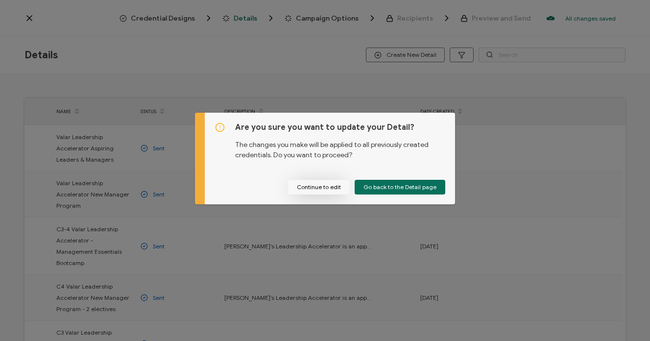
click at [334, 186] on button "Continue to edit" at bounding box center [319, 187] width 62 height 15
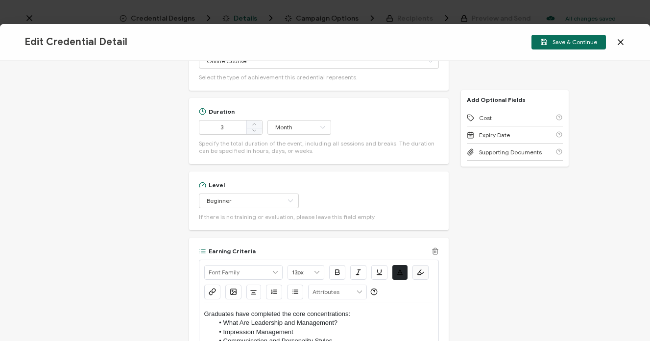
scroll to position [456, 0]
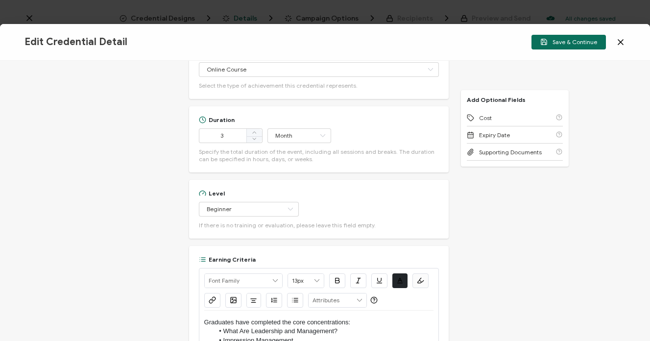
click at [622, 43] on icon at bounding box center [620, 42] width 5 height 5
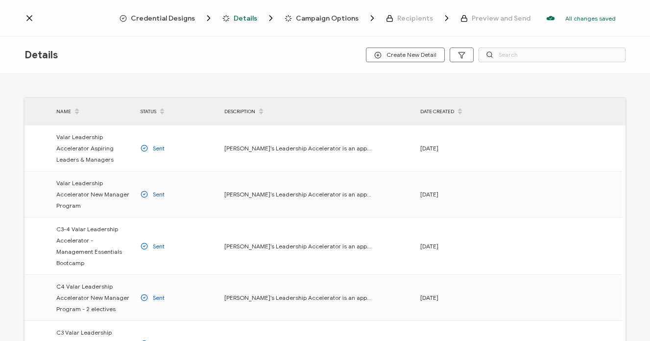
click at [181, 16] on span "Credential Designs" at bounding box center [163, 18] width 64 height 7
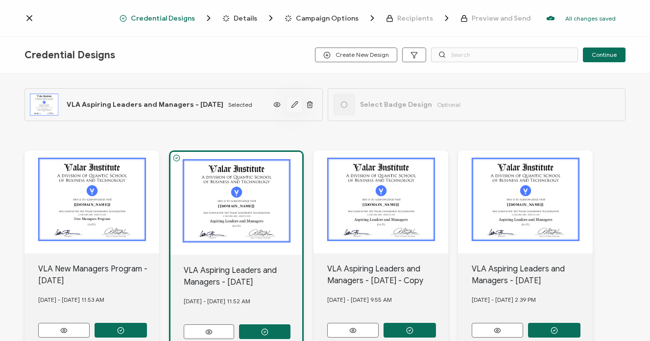
click at [292, 103] on icon "button" at bounding box center [294, 104] width 7 height 7
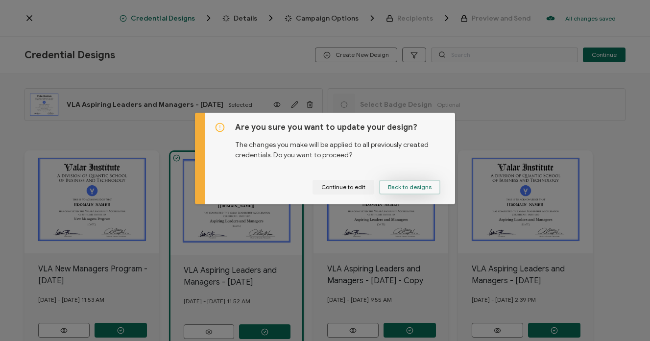
click at [415, 184] on span "Back to designs" at bounding box center [410, 187] width 44 height 6
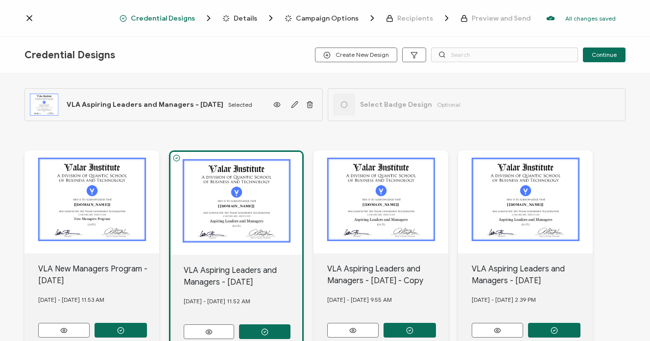
click at [263, 128] on div "The recipient’s full name, which will be automatically filled based on the info…" at bounding box center [324, 101] width 601 height 57
click at [350, 55] on span "Create New Design" at bounding box center [356, 54] width 66 height 7
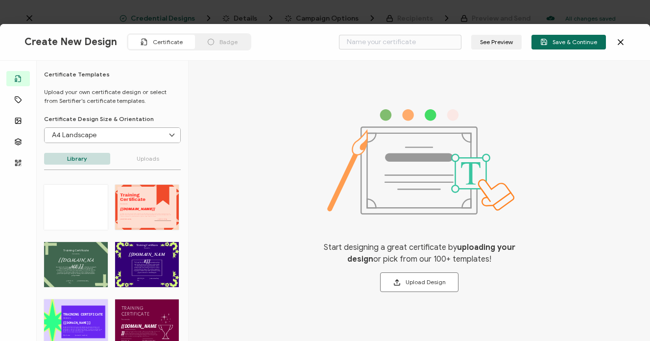
click at [152, 163] on p "Uploads" at bounding box center [148, 159] width 66 height 12
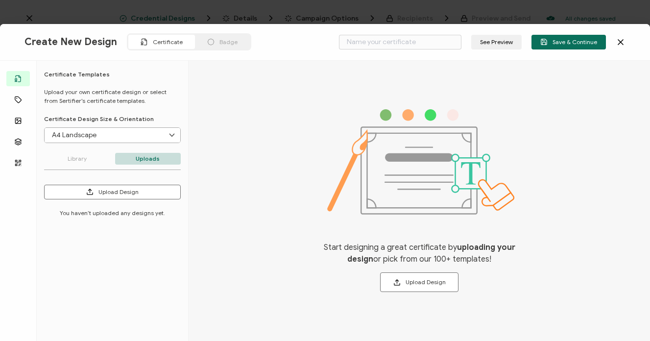
click at [73, 153] on p "Library" at bounding box center [77, 159] width 66 height 12
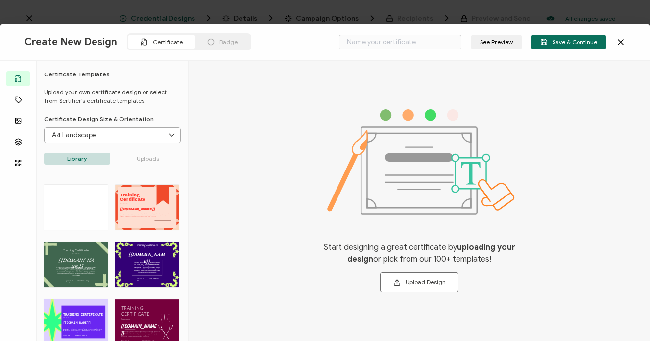
click at [145, 40] on icon at bounding box center [144, 41] width 7 height 7
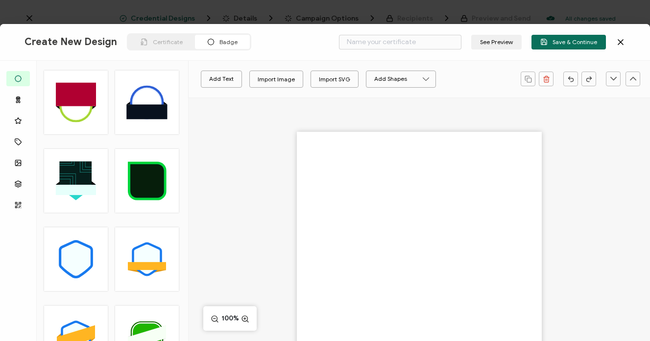
click at [145, 40] on icon at bounding box center [144, 41] width 7 height 7
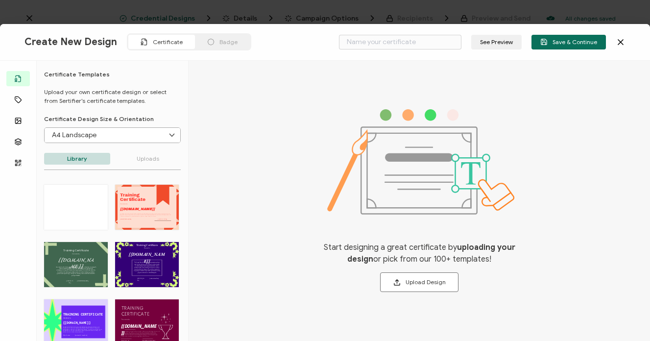
click at [619, 43] on icon at bounding box center [621, 42] width 10 height 10
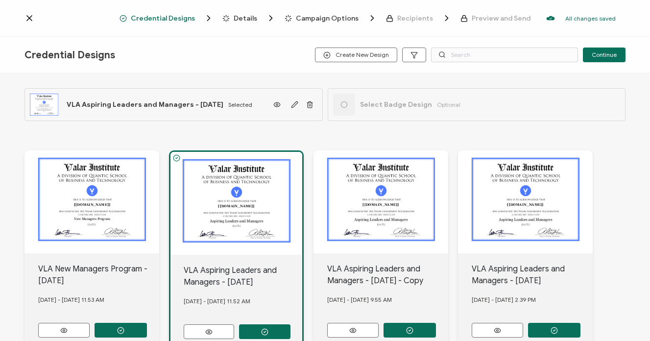
click at [119, 304] on div "[DATE] - [DATE] 11.53 AM" at bounding box center [99, 300] width 122 height 26
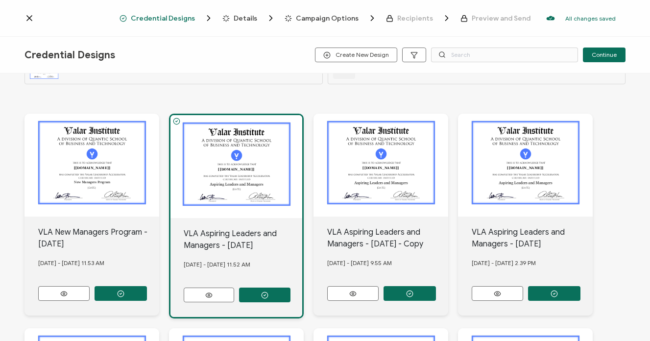
scroll to position [44, 0]
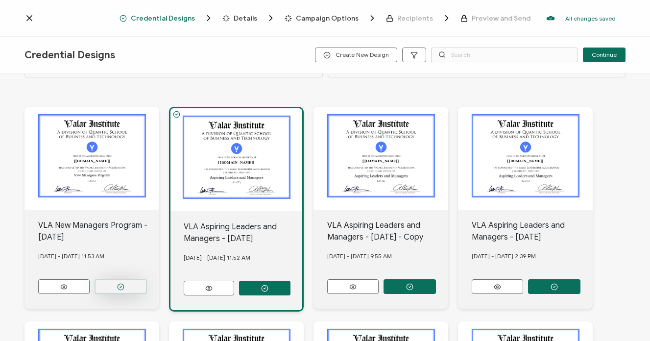
click at [116, 283] on button "button" at bounding box center [121, 286] width 52 height 15
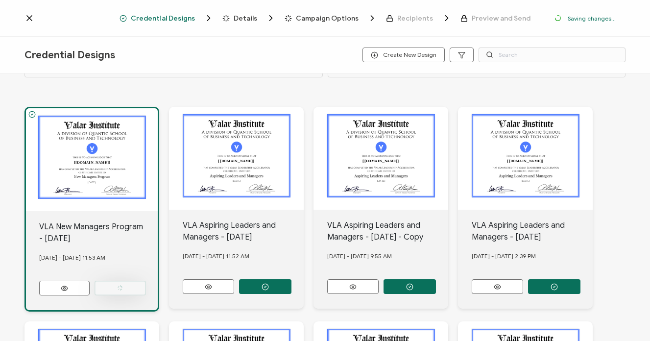
scroll to position [0, 0]
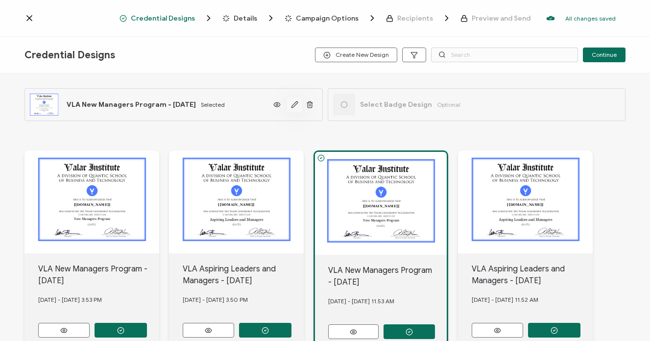
click at [292, 105] on icon "button" at bounding box center [294, 104] width 7 height 7
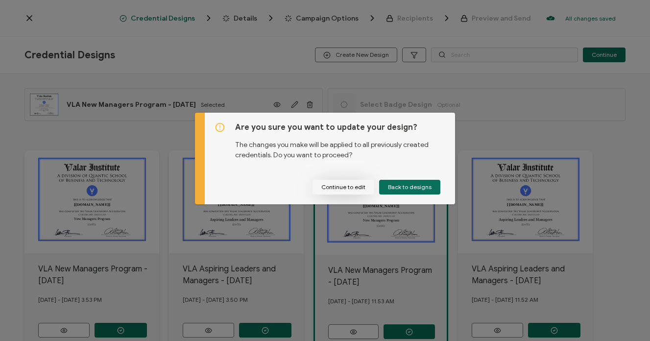
click at [347, 184] on button "Continue to edit" at bounding box center [344, 187] width 62 height 15
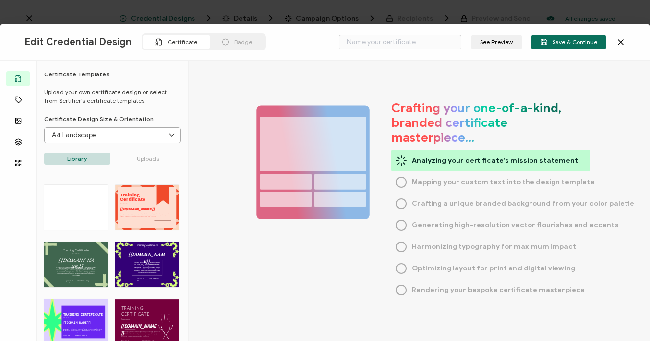
type input "VLA New Managers Program - [DATE]"
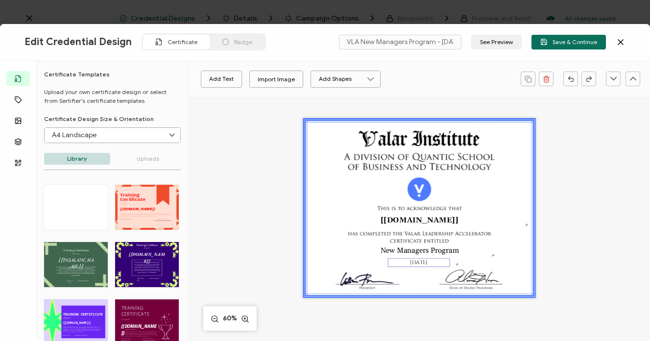
click at [415, 263] on pre "[DATE]" at bounding box center [418, 262] width 17 height 7
click at [570, 226] on div "Cinzel Alright Sans [PERSON_NAME] Archivo Black Arial Arimo Blinker Caveat Char…" at bounding box center [420, 298] width 462 height 403
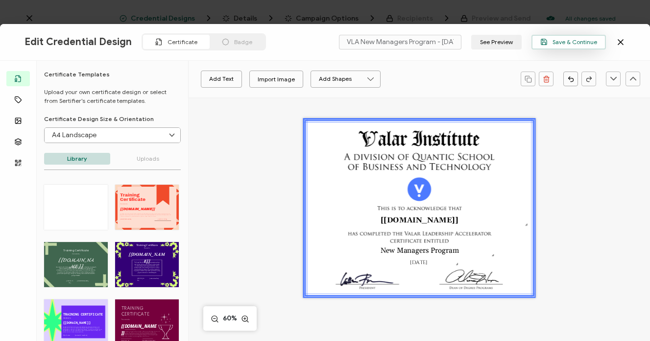
click at [570, 48] on button "Save & Continue" at bounding box center [569, 42] width 74 height 15
click at [570, 48] on div "VLA New Managers Program - [DATE] See Preview Save & Continue" at bounding box center [470, 42] width 272 height 15
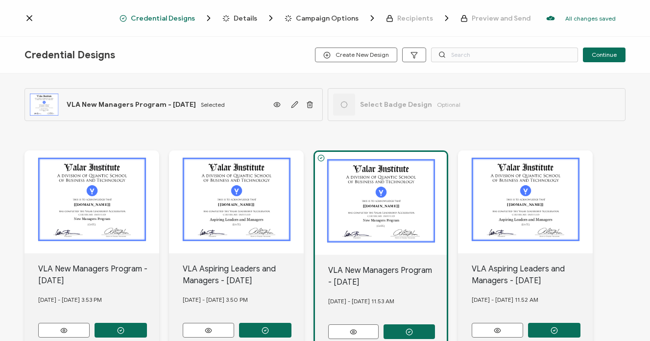
click at [185, 19] on span "Credential Designs" at bounding box center [163, 18] width 64 height 7
click at [30, 22] on icon at bounding box center [29, 18] width 10 height 10
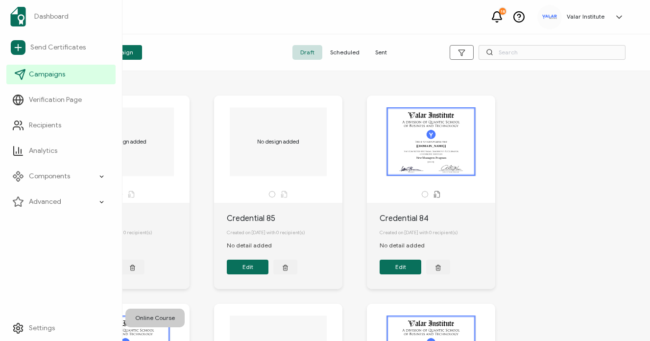
click at [49, 77] on span "Campaigns" at bounding box center [47, 75] width 36 height 10
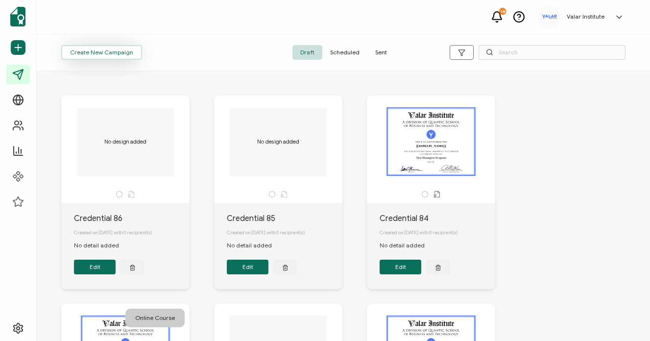
click at [102, 55] on span "Create New Campaign" at bounding box center [101, 52] width 63 height 6
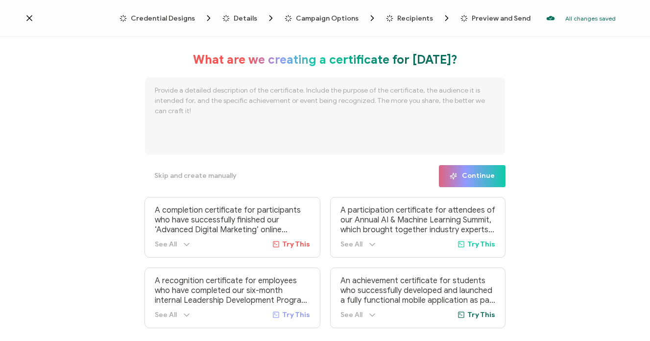
click at [180, 15] on span "Credential Designs" at bounding box center [163, 18] width 64 height 7
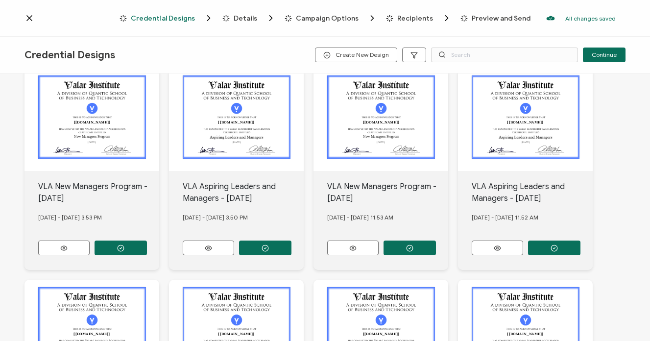
scroll to position [45, 0]
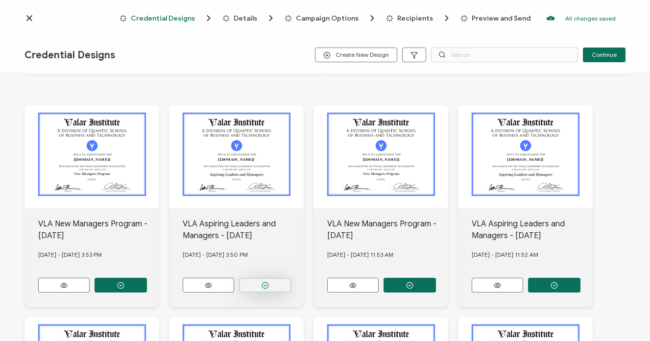
click at [124, 283] on circle "button" at bounding box center [121, 285] width 6 height 6
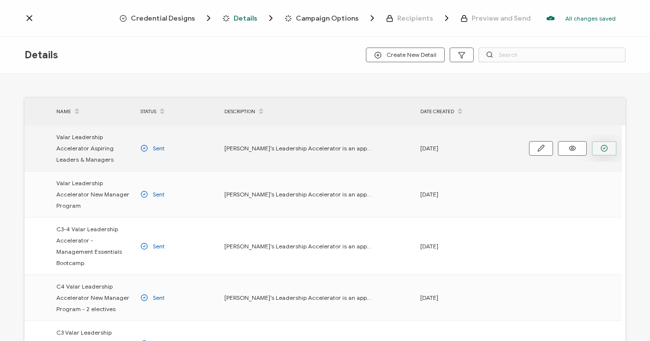
click at [608, 148] on button "button" at bounding box center [604, 148] width 25 height 15
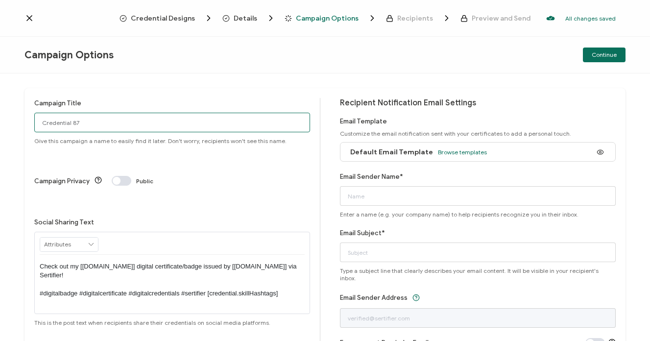
click at [194, 128] on input "Credential 87" at bounding box center [172, 123] width 276 height 20
paste input "VLA 11T2 New Manager Program -[DATE]"
drag, startPoint x: 103, startPoint y: 122, endPoint x: 66, endPoint y: 122, distance: 37.7
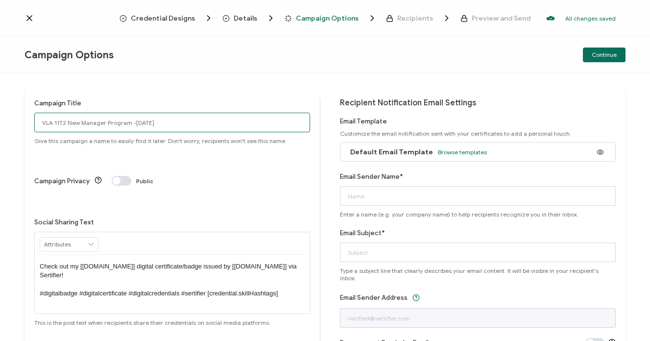
click at [66, 122] on input "VLA 11T2 New Manager Program -[DATE]" at bounding box center [172, 123] width 276 height 20
click at [64, 120] on input "VLA 11T2 Aspiring Leaders Program -[DATE]" at bounding box center [172, 123] width 276 height 20
type input "VLA 11T1 Aspiring Leaders Program -[DATE]"
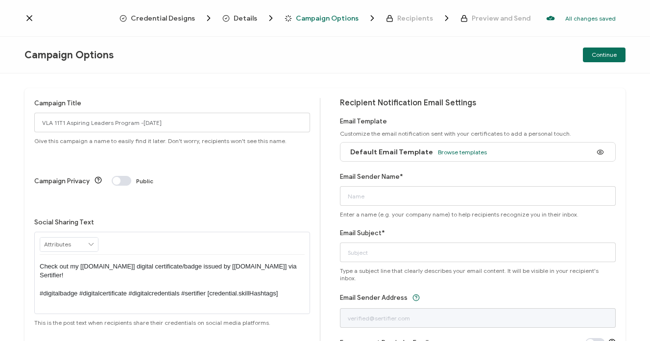
click at [234, 176] on div "Campaign Privacy Public" at bounding box center [172, 181] width 276 height 10
click at [456, 150] on span "Browse templates" at bounding box center [462, 151] width 49 height 7
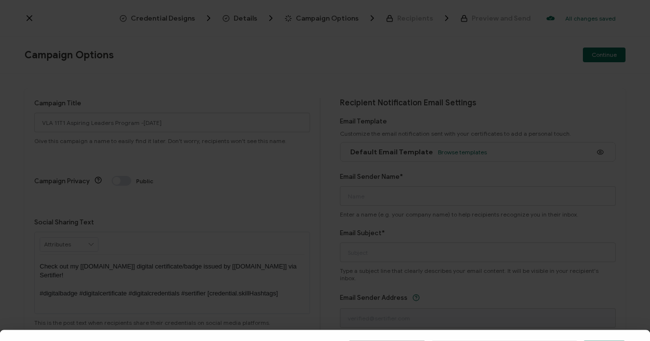
scroll to position [144, 0]
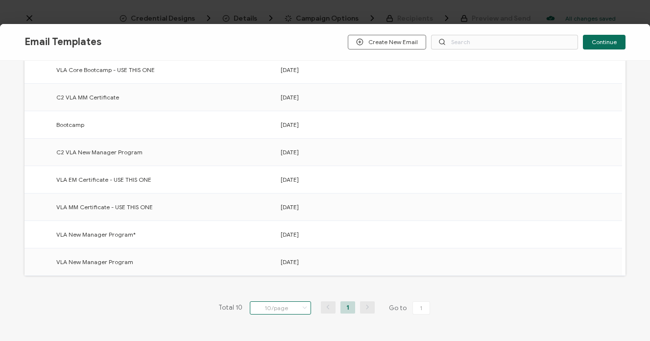
click at [292, 310] on input "10/page" at bounding box center [280, 307] width 61 height 13
click at [277, 249] on span "20/page" at bounding box center [270, 247] width 24 height 7
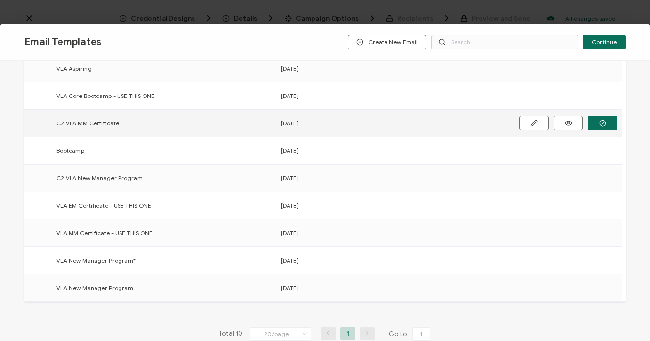
scroll to position [0, 0]
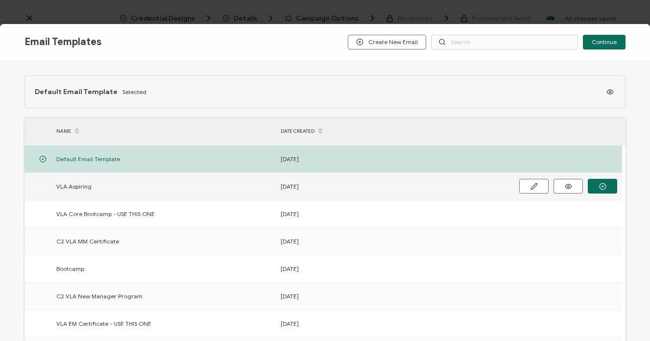
click at [194, 187] on div "VLA Aspiring" at bounding box center [163, 186] width 224 height 11
click at [608, 186] on button "button" at bounding box center [602, 186] width 29 height 15
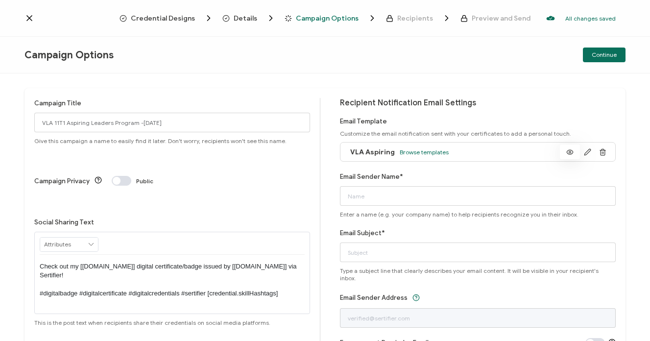
click at [569, 150] on icon at bounding box center [570, 151] width 12 height 7
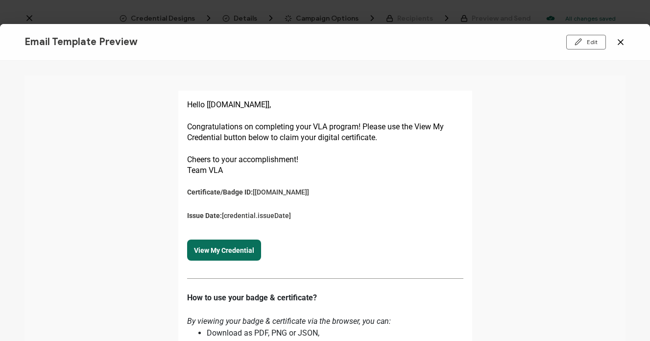
click at [616, 41] on icon at bounding box center [621, 42] width 10 height 10
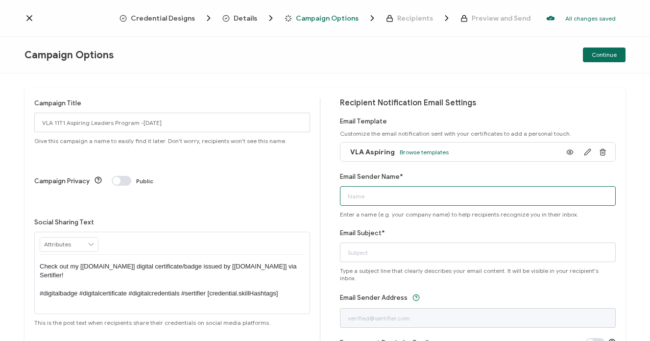
click at [405, 195] on input "Email Sender Name*" at bounding box center [478, 196] width 276 height 20
paste input "Valar Leadership Accelerator"
type input "Valar Leadership Accelerator"
click at [453, 262] on div "Email Subject* Type a subject line that clearly describes your email content. I…" at bounding box center [478, 255] width 276 height 54
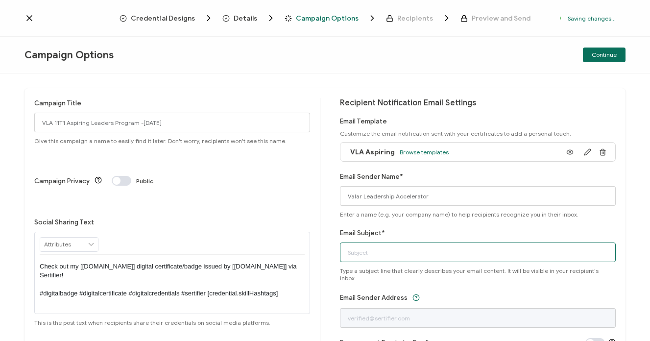
click at [449, 256] on input "Email Subject*" at bounding box center [478, 253] width 276 height 20
click at [413, 255] on input "Email Subject*" at bounding box center [478, 253] width 276 height 20
paste input "Your VLA Certificate is here!"
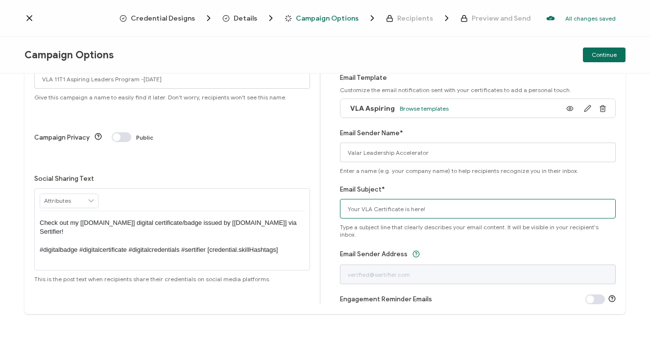
type input "Your VLA Certificate is here!"
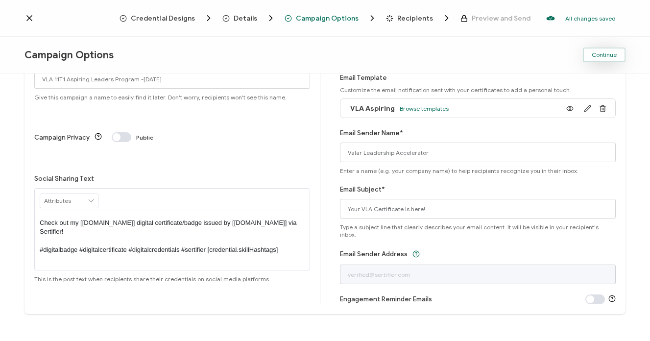
click at [599, 54] on span "Continue" at bounding box center [604, 55] width 25 height 6
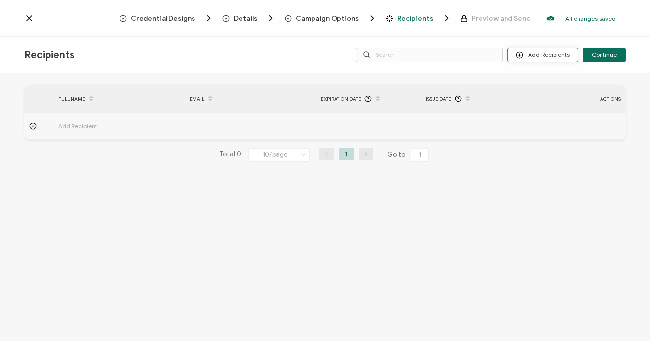
click at [559, 59] on button "Add Recipients" at bounding box center [543, 55] width 71 height 15
click at [563, 80] on span "Upload Recipients" at bounding box center [555, 80] width 49 height 7
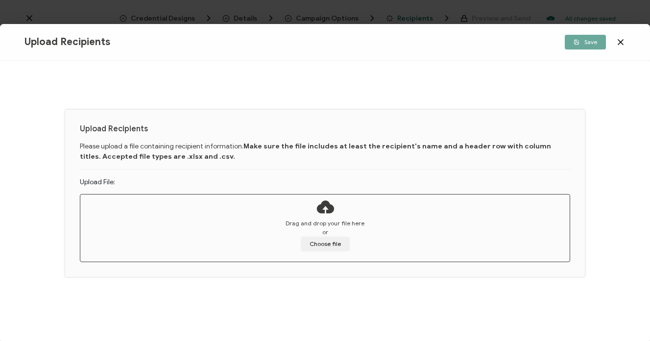
click at [318, 235] on div "Drag and drop your file here or Choose file" at bounding box center [325, 235] width 490 height 32
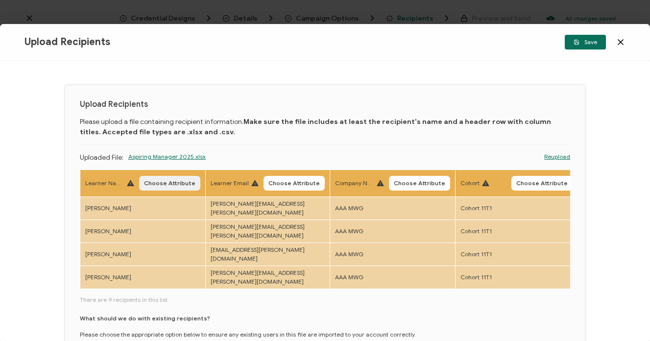
click at [166, 182] on span "Choose Attribute" at bounding box center [169, 183] width 51 height 6
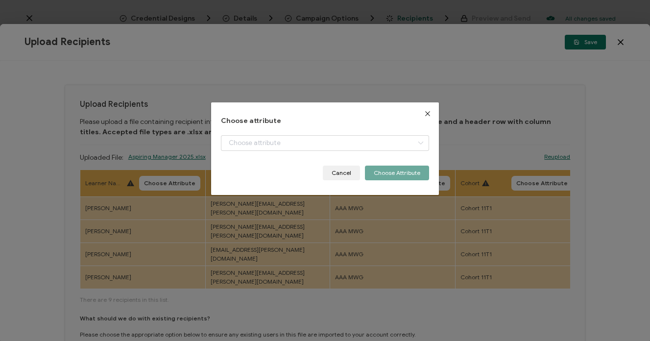
click at [258, 160] on div "+ Add New Attribute Full Name E-mail Issue Date Expiration Date Company Date" at bounding box center [325, 150] width 208 height 30
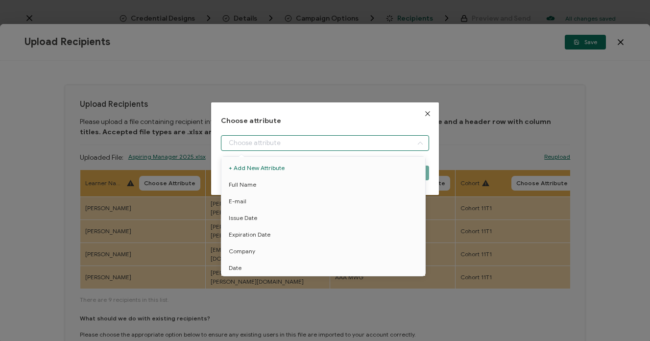
click at [249, 141] on input "dialog" at bounding box center [325, 143] width 208 height 16
click at [251, 186] on span "Full Name" at bounding box center [242, 184] width 27 height 17
type input "Full Name"
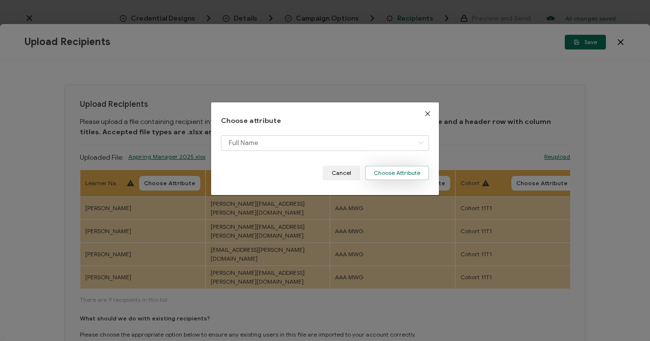
click at [379, 174] on button "Choose Attribute" at bounding box center [397, 173] width 64 height 15
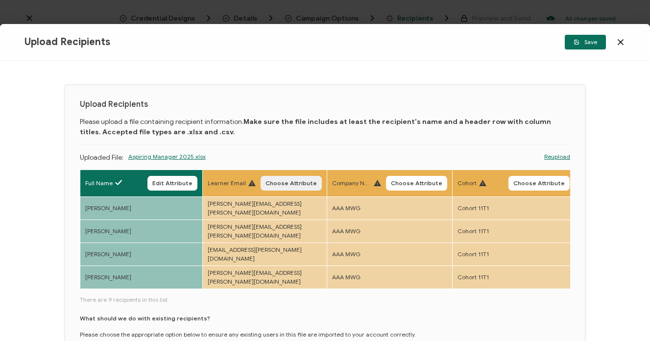
click at [297, 182] on span "Choose Attribute" at bounding box center [291, 183] width 51 height 6
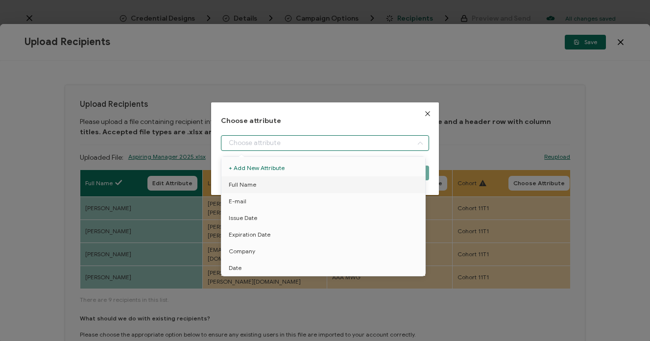
click at [305, 145] on input "dialog" at bounding box center [325, 143] width 208 height 16
click at [288, 201] on li "E-mail" at bounding box center [325, 201] width 212 height 17
type input "E-mail"
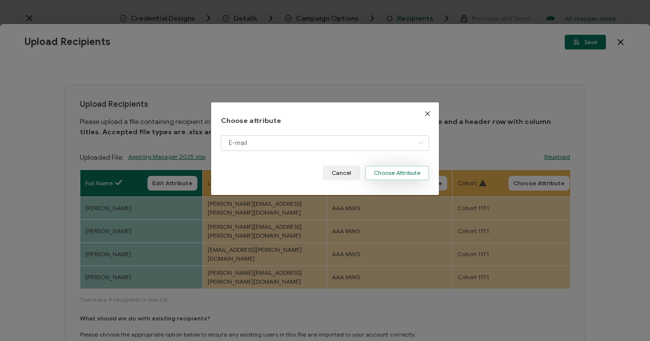
click at [399, 176] on button "Choose Attribute" at bounding box center [397, 173] width 64 height 15
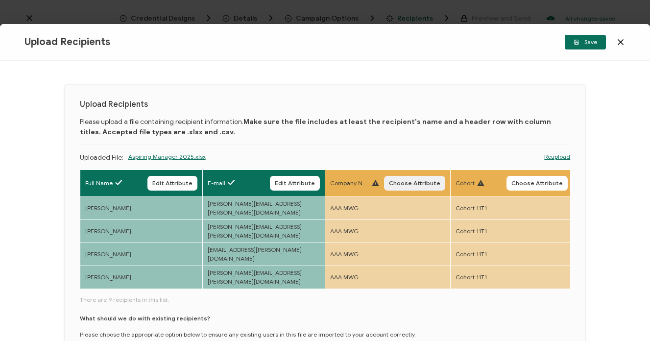
click at [408, 182] on span "Choose Attribute" at bounding box center [414, 183] width 51 height 6
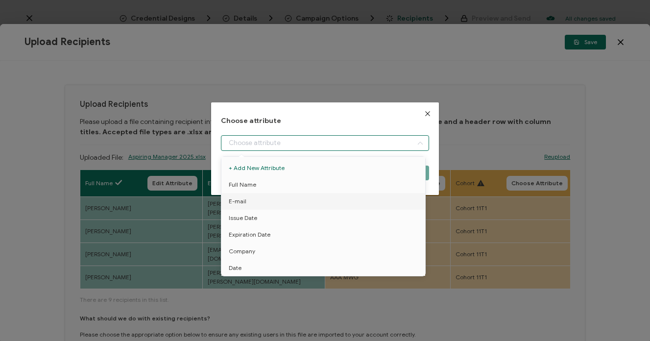
click at [365, 139] on input "dialog" at bounding box center [325, 143] width 208 height 16
click at [302, 255] on li "Company" at bounding box center [325, 251] width 212 height 17
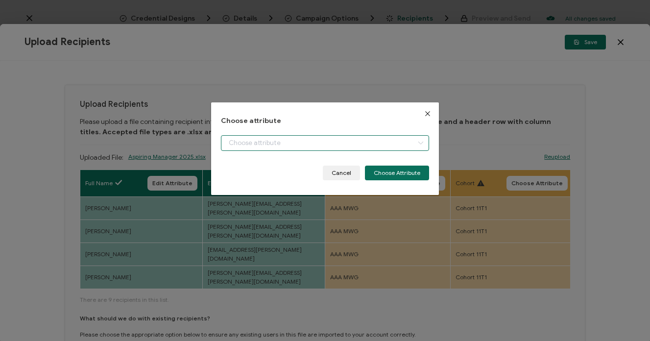
type input "Company"
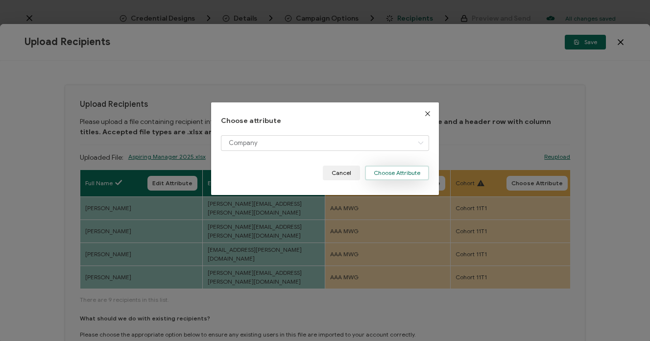
click at [400, 175] on button "Choose Attribute" at bounding box center [397, 173] width 64 height 15
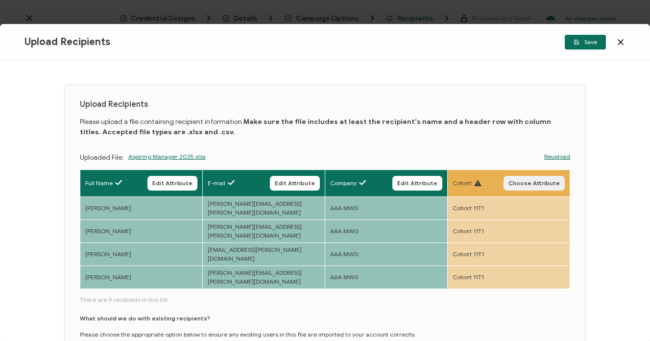
click at [529, 188] on button "Choose Attribute" at bounding box center [534, 183] width 61 height 15
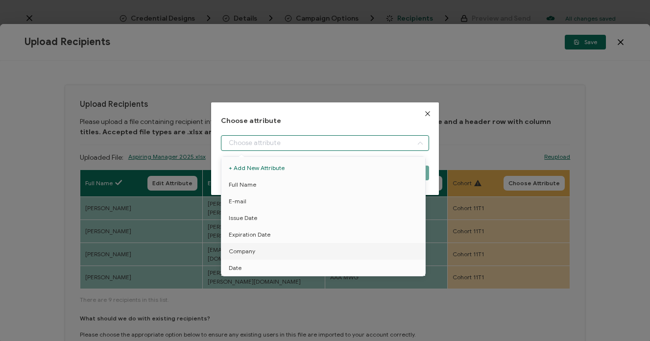
click at [372, 143] on input "dialog" at bounding box center [325, 143] width 208 height 16
click at [424, 114] on icon "Close" at bounding box center [428, 114] width 8 height 8
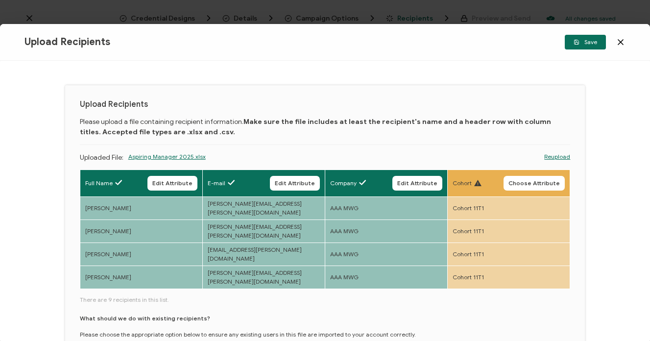
scroll to position [83, 0]
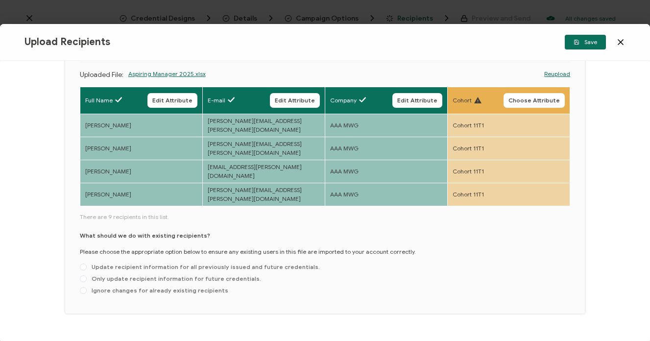
click at [193, 287] on span "Ignore changes for already existing recipients" at bounding box center [158, 290] width 142 height 7
click at [87, 287] on input "Ignore changes for already existing recipients" at bounding box center [83, 291] width 7 height 8
radio input "true"
click at [585, 49] on div "Upload Recipients Save" at bounding box center [325, 42] width 650 height 37
click at [593, 42] on span "Save" at bounding box center [586, 42] width 24 height 6
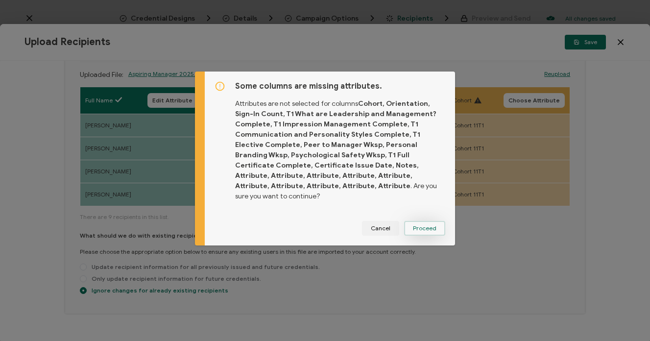
click at [424, 225] on span "Proceed" at bounding box center [425, 228] width 24 height 6
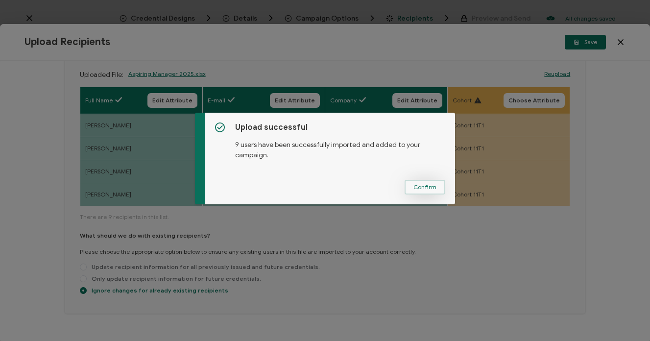
click at [415, 184] on span "Confirm" at bounding box center [424, 187] width 23 height 6
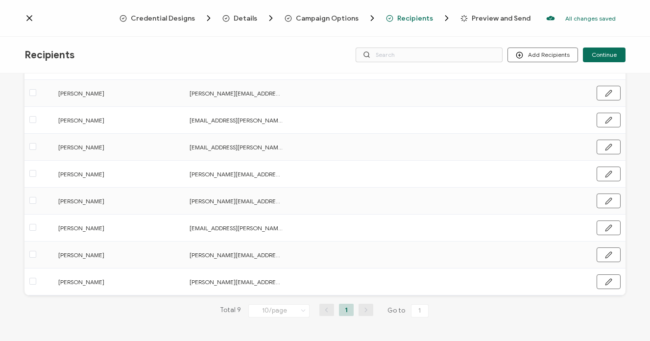
scroll to position [0, 0]
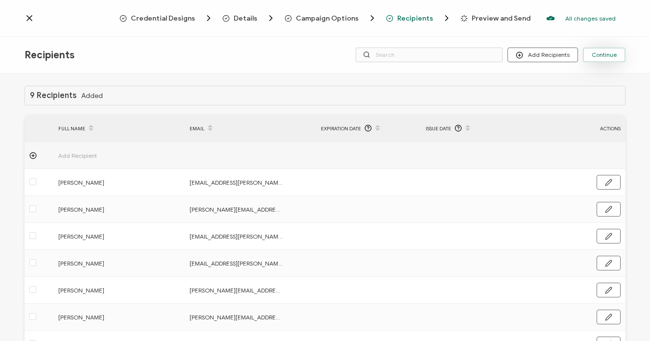
click at [608, 56] on span "Continue" at bounding box center [604, 55] width 25 height 6
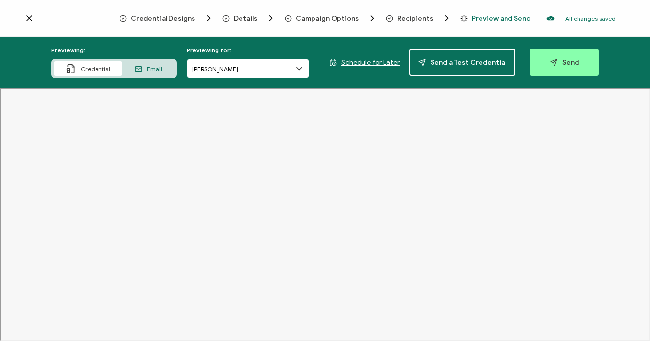
click at [290, 73] on input "[PERSON_NAME]" at bounding box center [248, 69] width 122 height 20
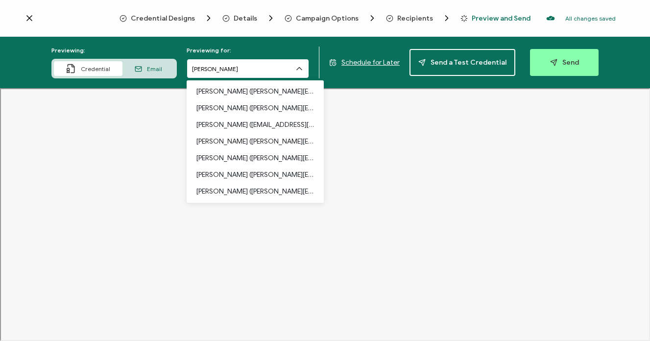
click at [306, 69] on input "[PERSON_NAME]" at bounding box center [248, 69] width 122 height 20
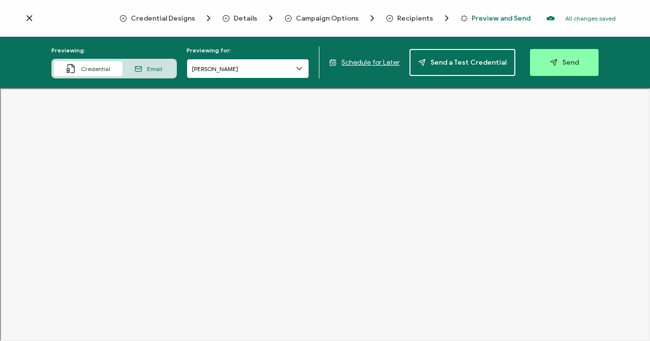
click at [306, 69] on input "[PERSON_NAME]" at bounding box center [248, 69] width 122 height 20
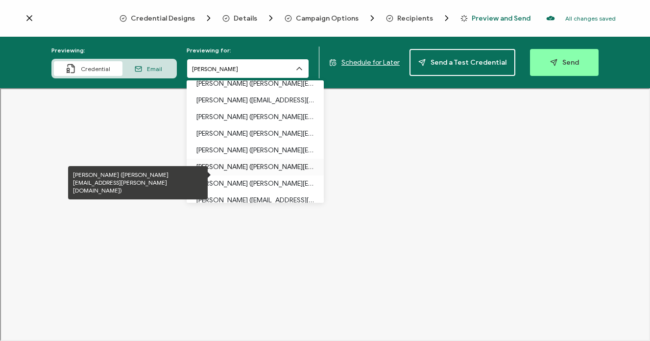
scroll to position [33, 0]
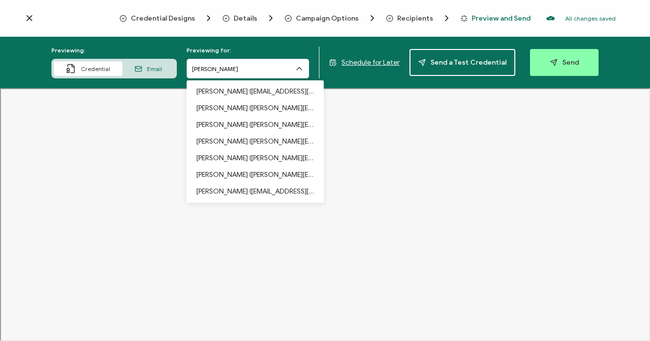
click at [371, 87] on div "Previewing: Credential Email Previewing for: [PERSON_NAME] [PERSON_NAME] ([PERS…" at bounding box center [325, 62] width 650 height 51
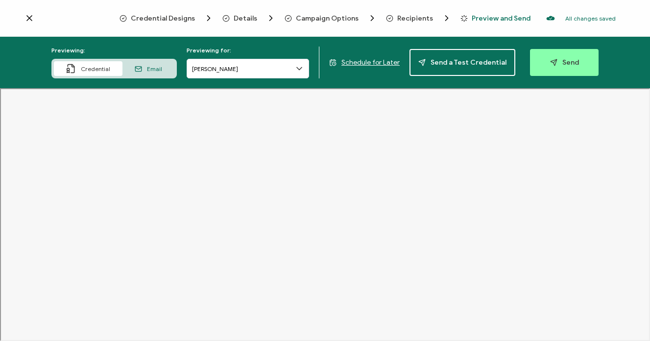
click at [148, 70] on div "Email" at bounding box center [148, 68] width 52 height 15
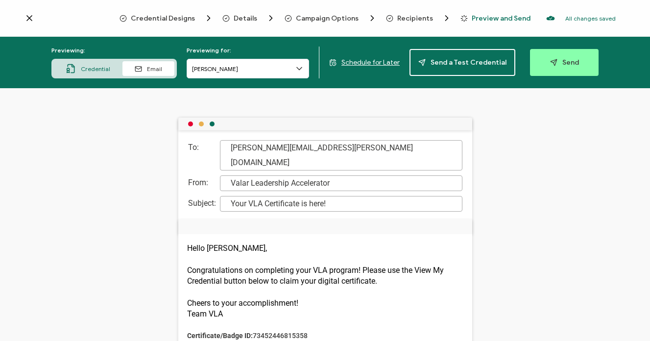
click at [148, 70] on div "Email" at bounding box center [148, 68] width 52 height 15
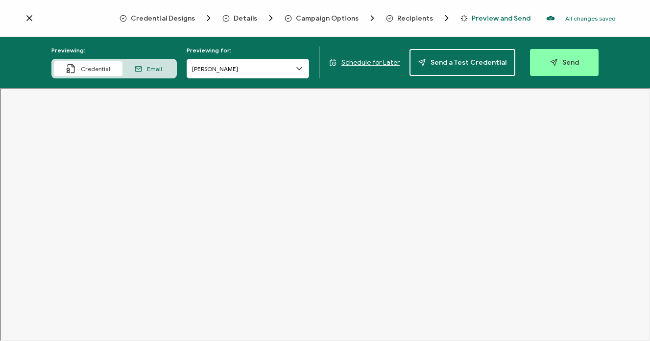
click at [149, 70] on div "Email" at bounding box center [148, 68] width 52 height 15
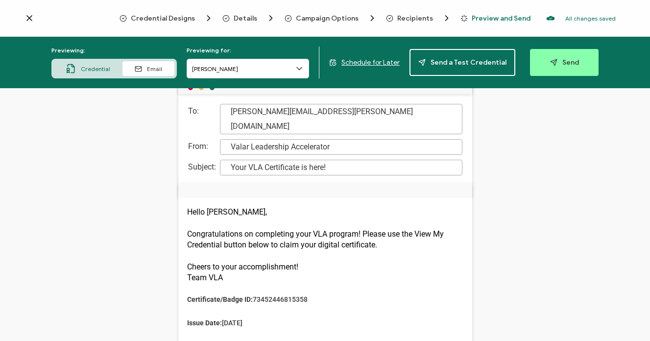
scroll to position [0, 0]
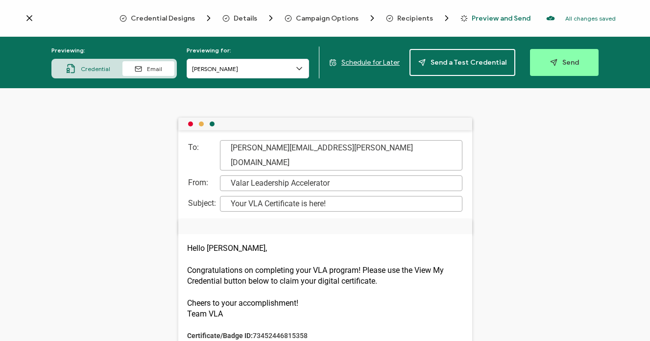
click at [98, 70] on span "Credential" at bounding box center [95, 68] width 29 height 7
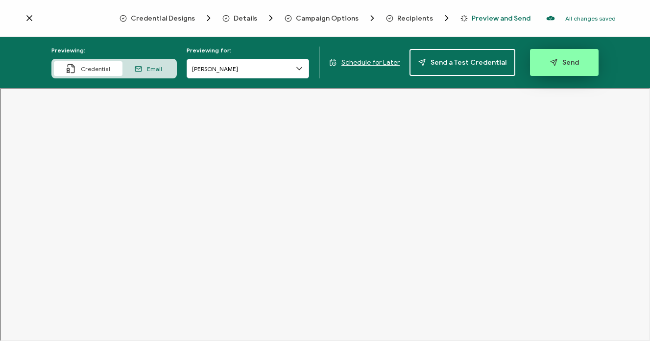
click at [573, 54] on button "Send" at bounding box center [564, 62] width 69 height 27
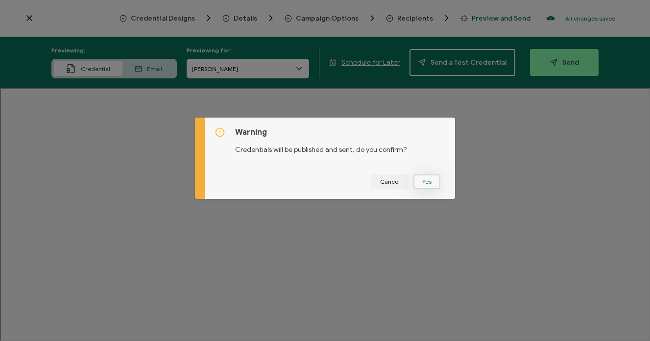
click at [421, 180] on button "Yes" at bounding box center [426, 181] width 27 height 15
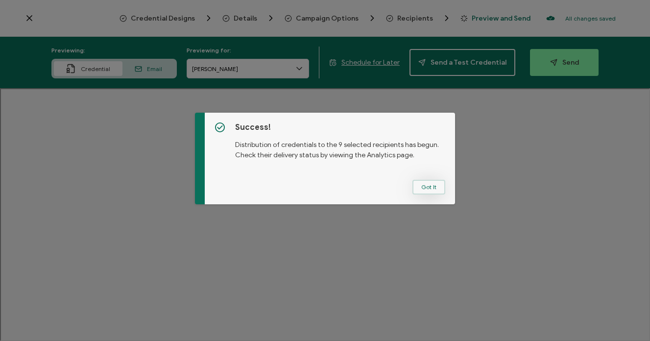
click at [434, 187] on button "Got It" at bounding box center [429, 187] width 33 height 15
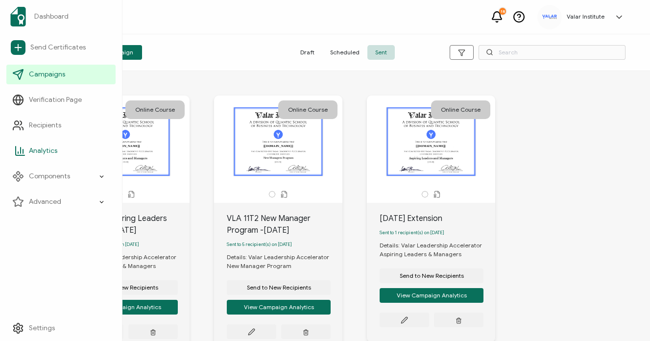
click at [39, 152] on span "Analytics" at bounding box center [43, 151] width 28 height 10
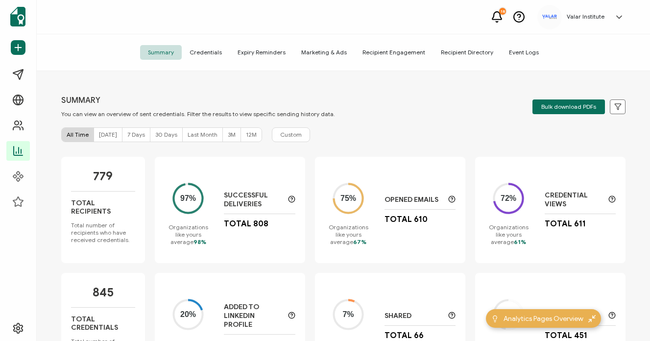
click at [104, 137] on span "[DATE]" at bounding box center [108, 134] width 18 height 7
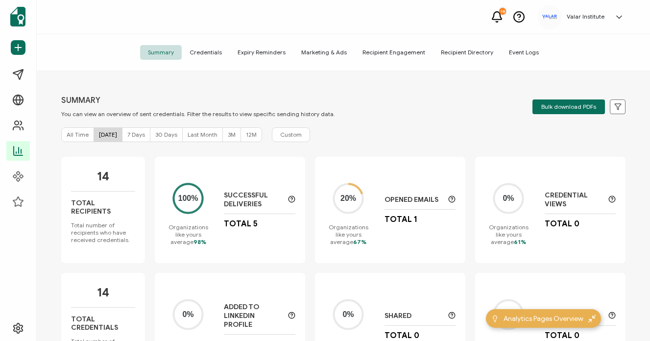
click at [243, 228] on p "Total 5" at bounding box center [241, 224] width 34 height 10
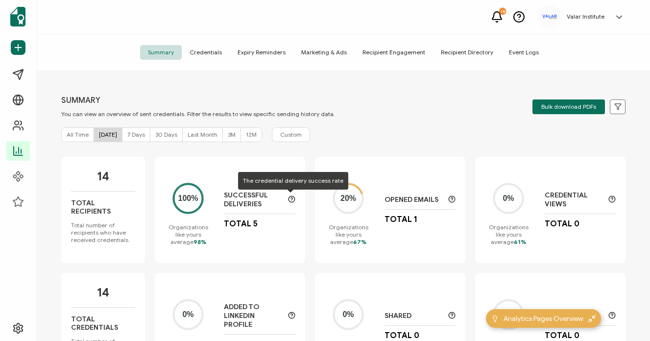
click at [105, 138] on span "[DATE]" at bounding box center [108, 134] width 18 height 7
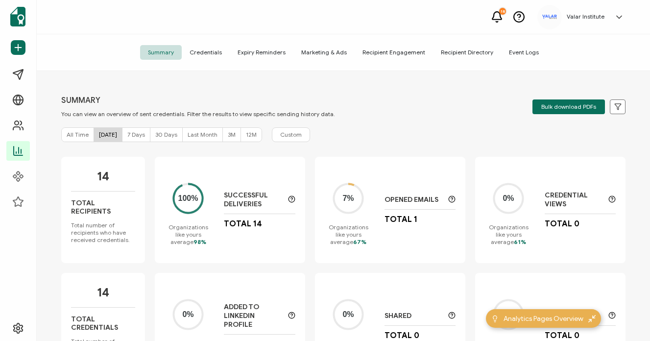
click at [207, 50] on span "Credentials" at bounding box center [206, 52] width 48 height 15
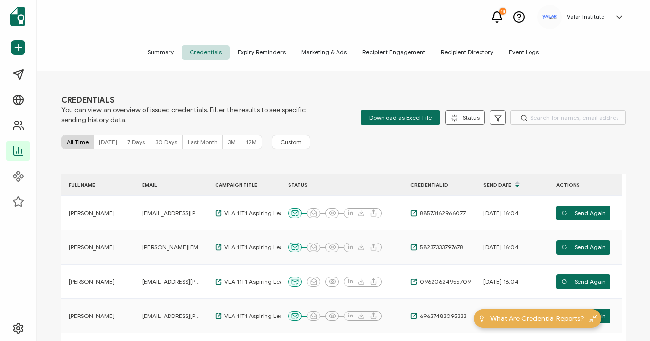
click at [172, 54] on span "Summary" at bounding box center [161, 52] width 42 height 15
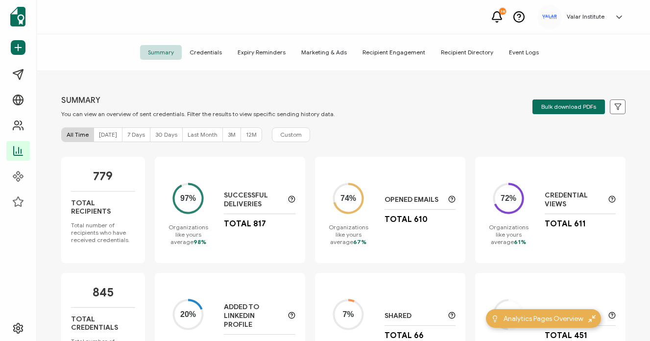
click at [110, 133] on span "[DATE]" at bounding box center [108, 134] width 18 height 7
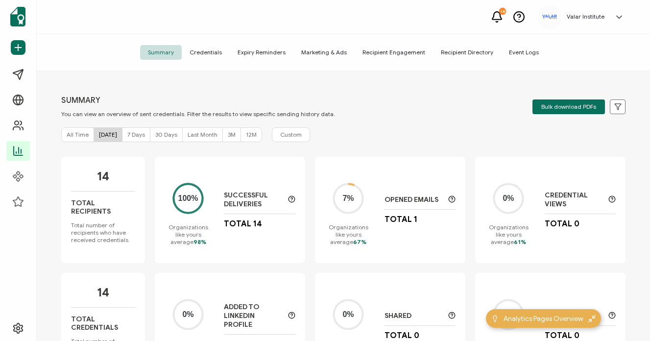
click at [457, 114] on div "SUMMARY You can view an overview of sent credentials. Filter the results to vie…" at bounding box center [343, 107] width 564 height 22
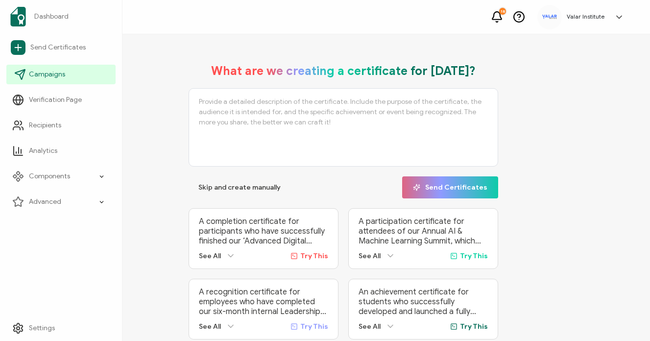
click at [24, 71] on icon at bounding box center [20, 75] width 10 height 10
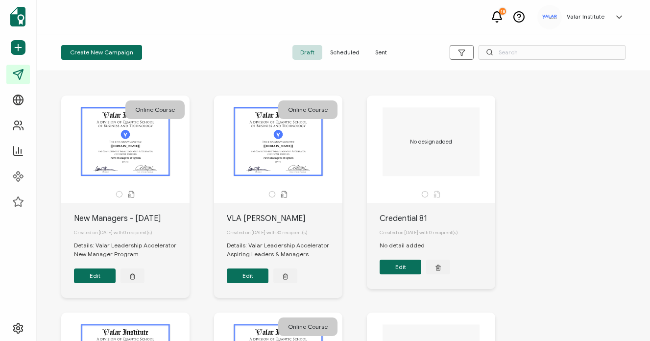
click at [387, 50] on span "Sent" at bounding box center [380, 52] width 27 height 15
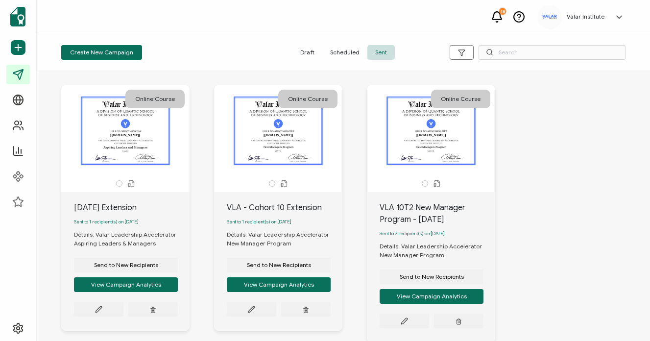
scroll to position [3, 0]
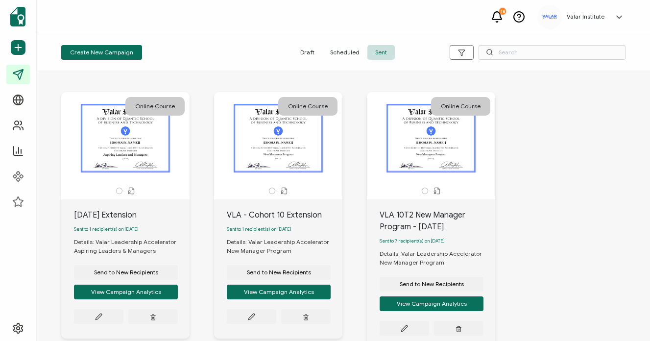
drag, startPoint x: 455, startPoint y: 228, endPoint x: 378, endPoint y: 212, distance: 78.1
click at [378, 212] on div "VLA 10T2 New Manager Program - May 2025 Sent to 7 recipient(s) on May 12, 2025 …" at bounding box center [431, 274] width 128 height 151
copy div "VLA 10T2 New Manager Program - [DATE]"
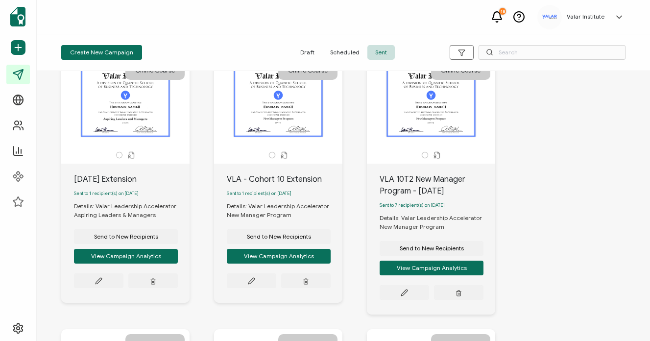
scroll to position [43, 0]
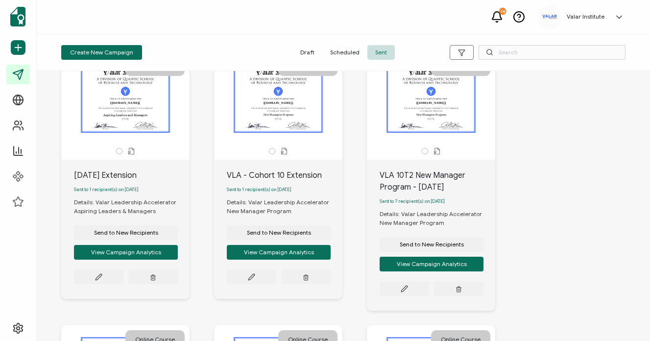
click at [438, 115] on div "The recipient’s full name, which will be automatically filled based on the info…" at bounding box center [431, 98] width 103 height 69
click at [123, 284] on button at bounding box center [98, 276] width 49 height 15
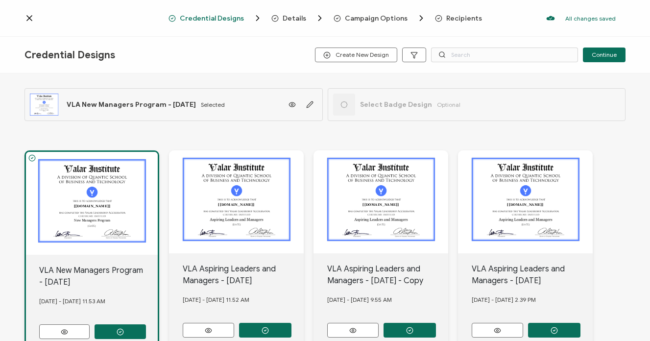
click at [301, 17] on span "Details" at bounding box center [295, 18] width 24 height 7
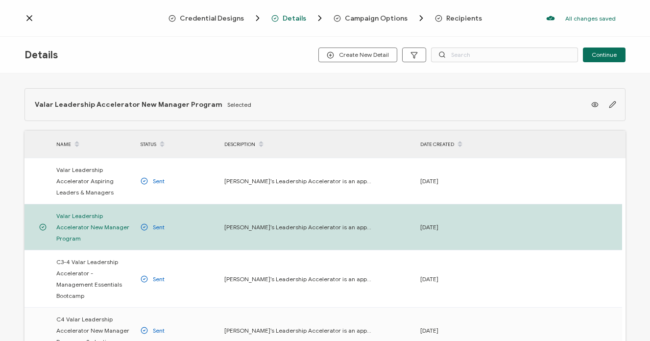
click at [363, 22] on span "Campaign Options" at bounding box center [376, 18] width 63 height 7
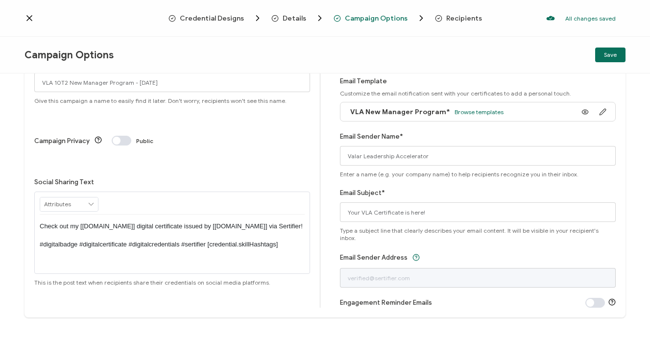
scroll to position [44, 0]
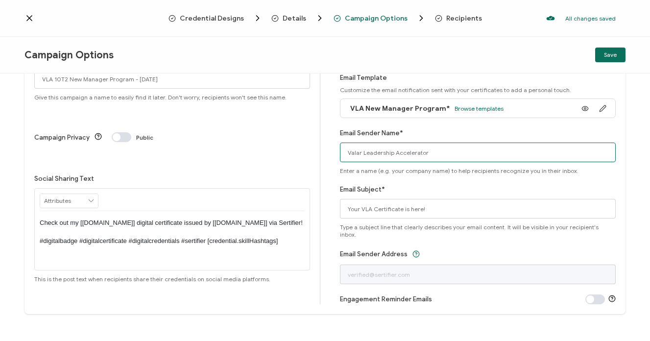
click at [401, 155] on input "Valar Leadership Accelerator" at bounding box center [478, 153] width 276 height 20
click at [420, 213] on input "Your VLA Certificate is here!" at bounding box center [478, 209] width 276 height 20
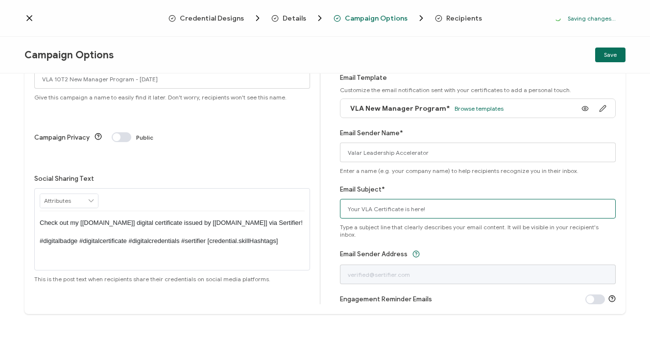
click at [420, 213] on input "Your VLA Certificate is here!" at bounding box center [478, 209] width 276 height 20
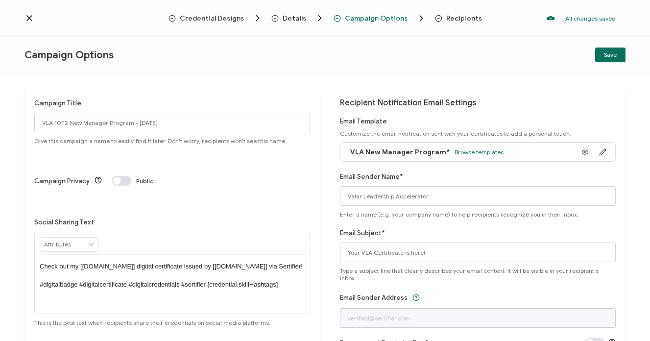
click at [25, 19] on icon at bounding box center [29, 18] width 10 height 10
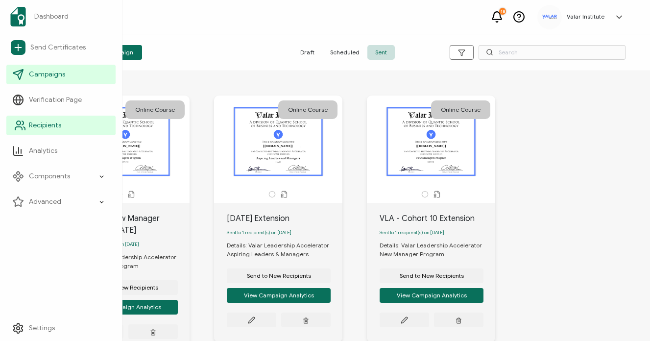
click at [57, 130] on span "Recipients" at bounding box center [45, 126] width 32 height 10
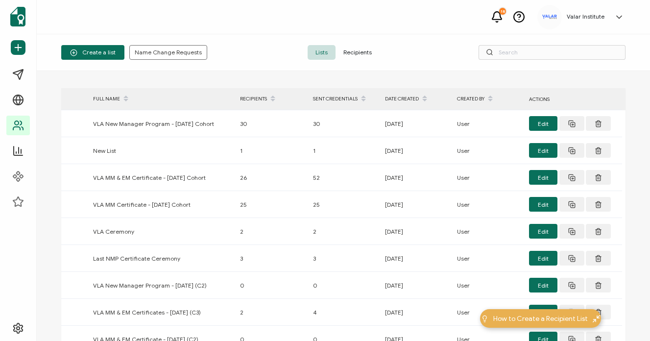
click at [406, 96] on div "DATE CREATED" at bounding box center [416, 99] width 72 height 17
click at [413, 97] on div "DATE CREATED" at bounding box center [416, 99] width 72 height 17
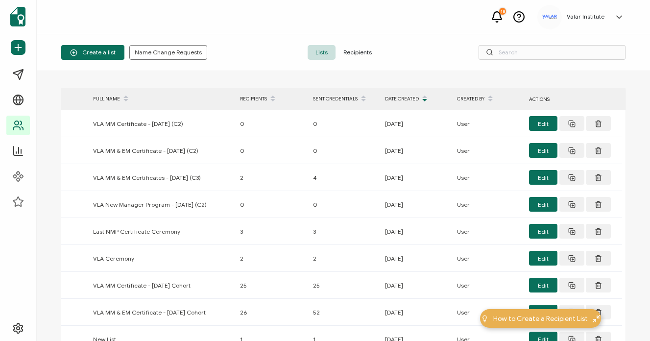
click at [413, 97] on div "DATE CREATED" at bounding box center [416, 99] width 72 height 17
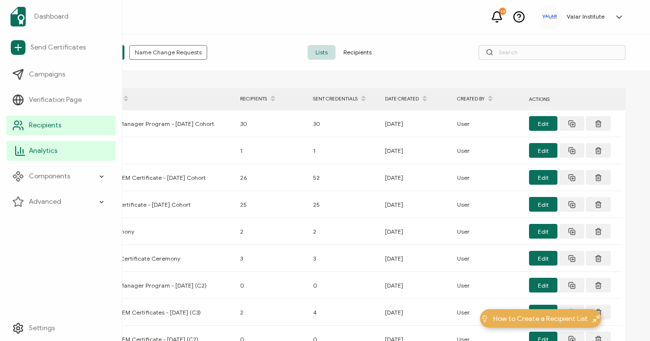
click at [42, 151] on span "Analytics" at bounding box center [43, 151] width 28 height 10
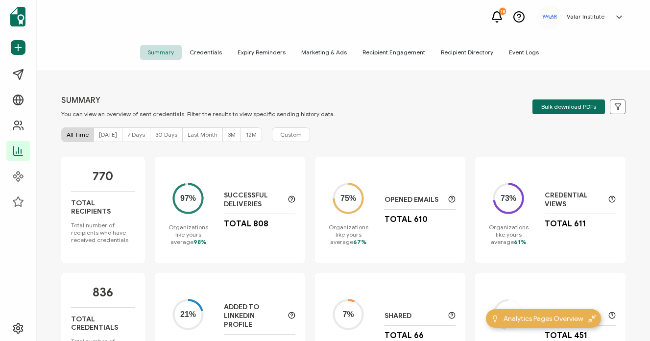
click at [213, 49] on span "Credentials" at bounding box center [206, 52] width 48 height 15
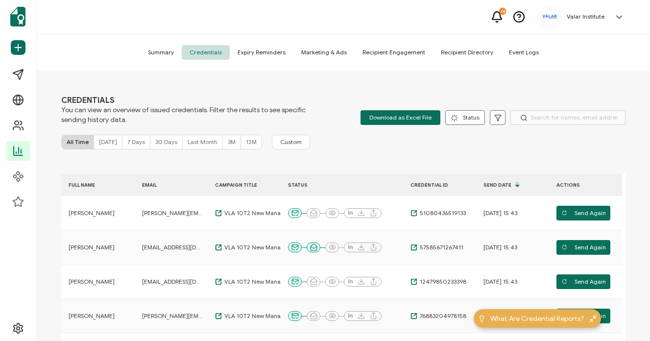
click at [248, 145] on span "12M" at bounding box center [251, 141] width 11 height 7
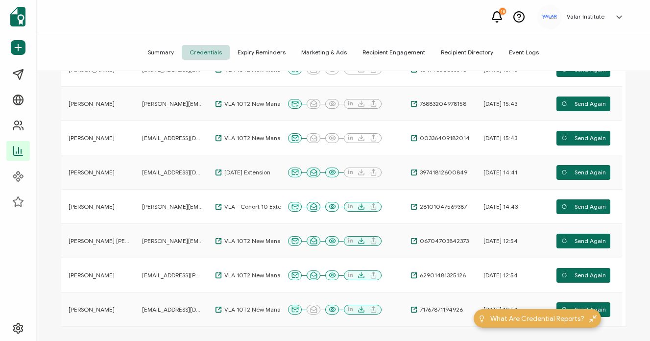
scroll to position [213, 0]
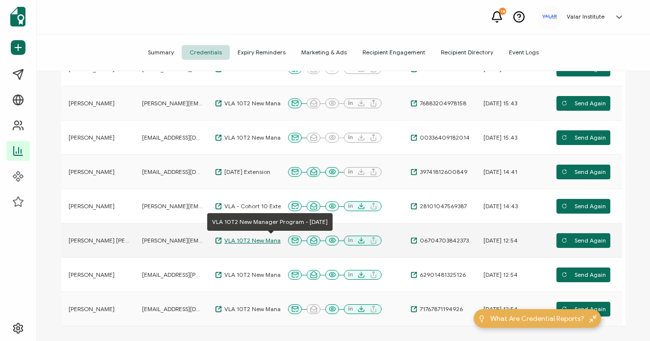
click at [266, 243] on span "VLA 10T2 New Manager Program - [DATE]" at bounding box center [271, 241] width 98 height 8
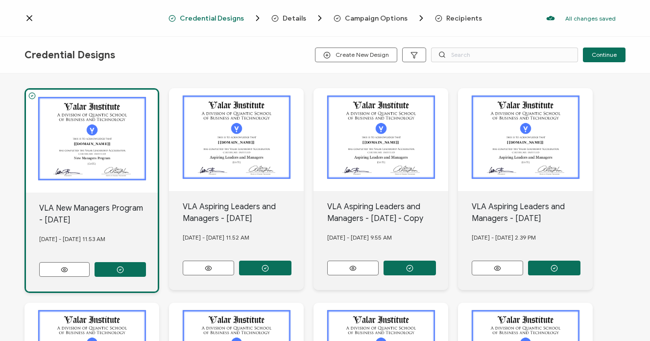
scroll to position [90, 0]
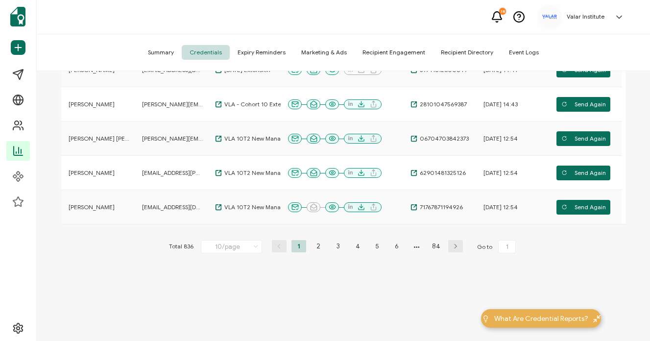
scroll to position [313, 0]
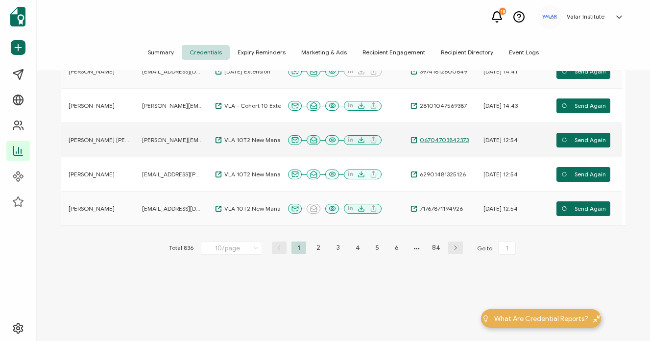
click at [434, 140] on span "06704703842373" at bounding box center [442, 140] width 51 height 8
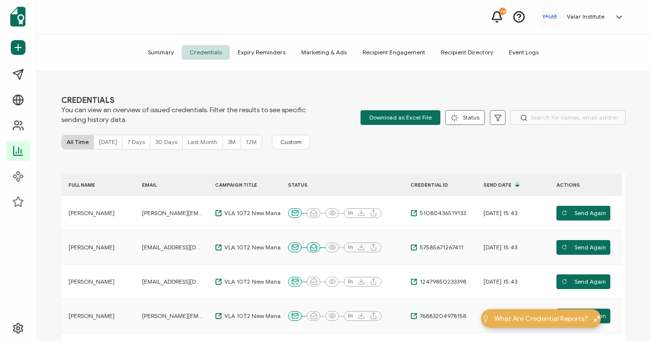
click at [318, 135] on div "All Time Today 7 Days 30 Days Last Month 3M 12M Custom" at bounding box center [343, 142] width 564 height 15
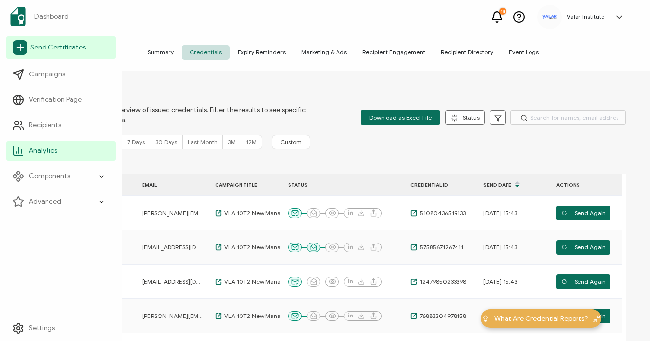
click at [61, 46] on span "Send Certificates" at bounding box center [57, 48] width 55 height 10
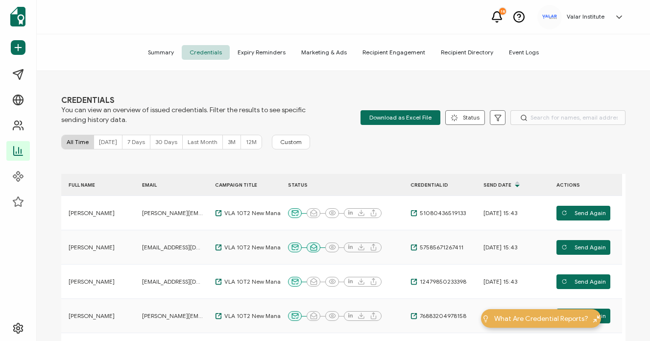
click at [596, 17] on h5 "Valar Institute" at bounding box center [586, 16] width 38 height 7
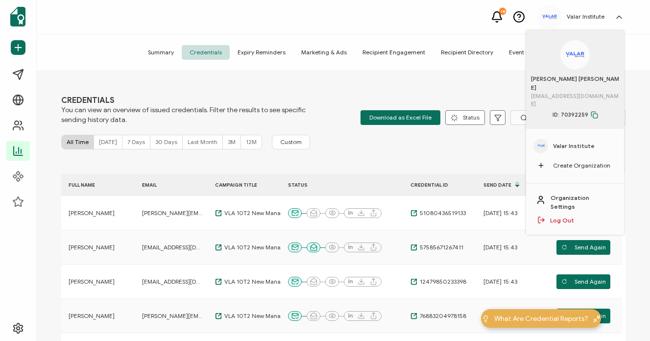
click at [578, 142] on span "Valar Institute" at bounding box center [574, 146] width 42 height 9
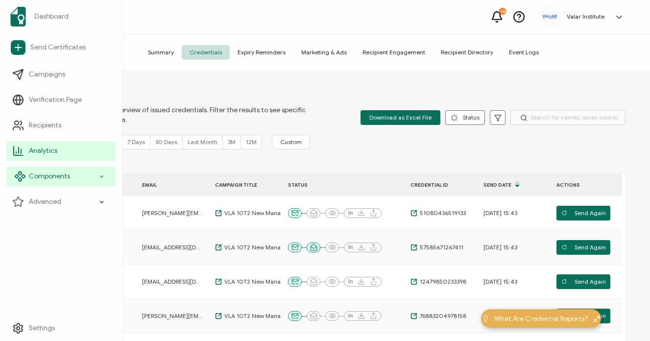
click at [37, 171] on span "Components" at bounding box center [49, 176] width 41 height 10
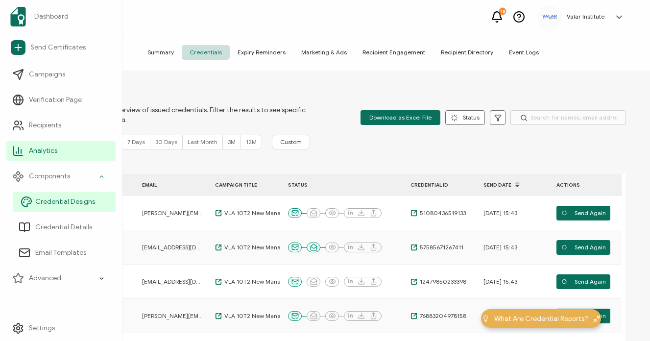
click at [59, 202] on span "Credential Designs" at bounding box center [65, 202] width 60 height 10
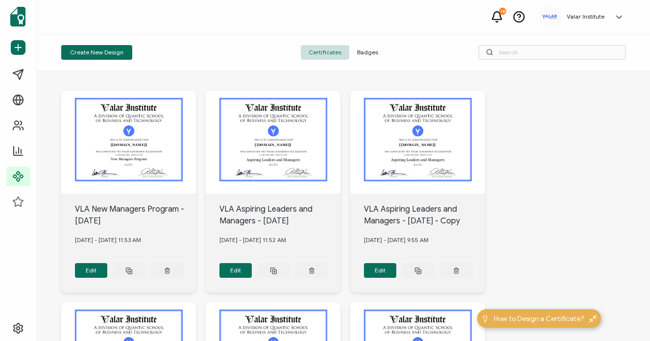
click at [622, 203] on div "The recipient’s full name, which will be automatically filled based on the info…" at bounding box center [343, 206] width 613 height 270
click at [130, 267] on icon at bounding box center [128, 269] width 4 height 4
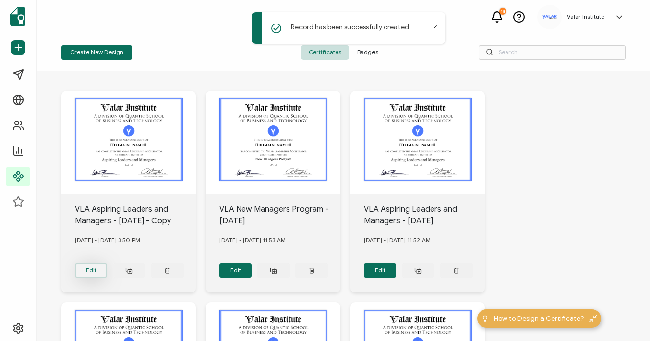
click at [92, 272] on button "Edit" at bounding box center [91, 270] width 33 height 15
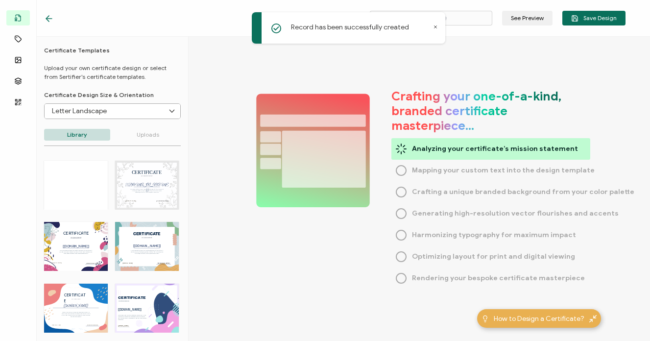
type input "VLA Aspiring Leaders and Managers - May 2025 - Copy"
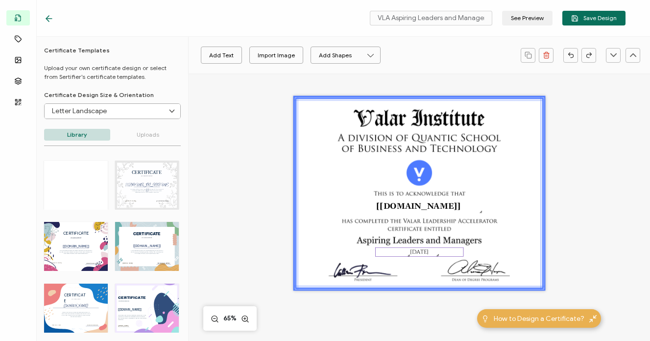
click at [414, 253] on pre "[DATE]" at bounding box center [419, 252] width 19 height 8
click at [417, 251] on pre "[DATE]" at bounding box center [419, 252] width 19 height 8
click at [415, 251] on pre "[DATE]" at bounding box center [419, 252] width 19 height 8
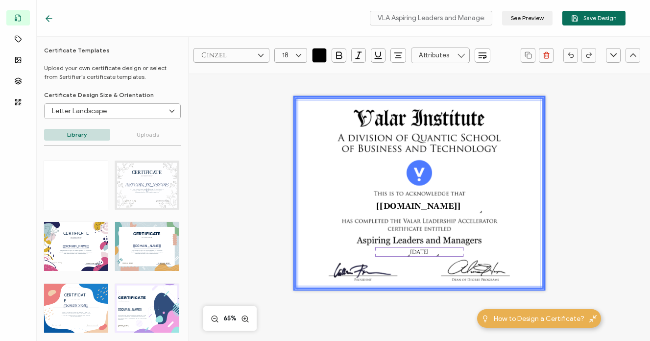
click at [589, 146] on div "Cinzel Alright Sans [PERSON_NAME] Archivo Black Arial Arimo Blinker Caveat Char…" at bounding box center [420, 274] width 462 height 403
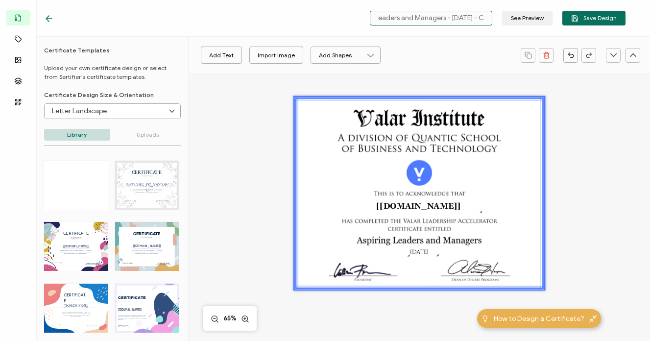
scroll to position [0, 63]
drag, startPoint x: 438, startPoint y: 22, endPoint x: 491, endPoint y: 26, distance: 52.6
click at [491, 26] on div "VLA Aspiring Leaders and Managers - May 2025 - Copy See Preview Save Design" at bounding box center [335, 18] width 631 height 37
click at [486, 22] on input "VLA Aspiring Leaders and Managers - May 2025 - Copy" at bounding box center [431, 18] width 122 height 15
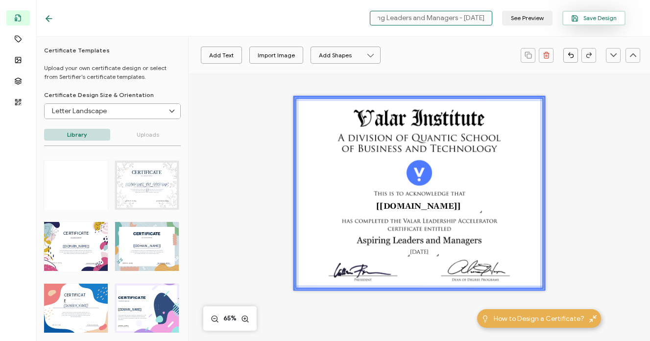
type input "VLA Aspiring Leaders and Managers - [DATE]"
click at [603, 17] on span "Save Design" at bounding box center [594, 18] width 46 height 7
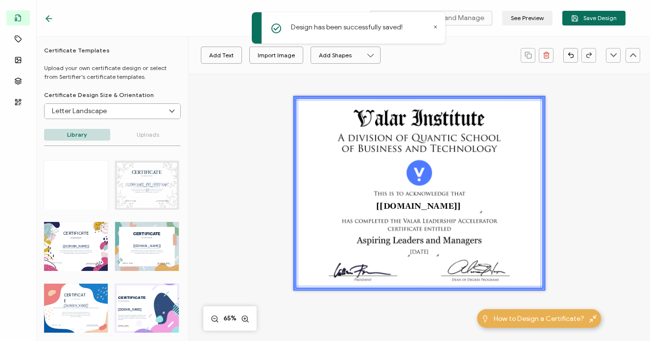
click at [48, 20] on icon at bounding box center [49, 19] width 10 height 10
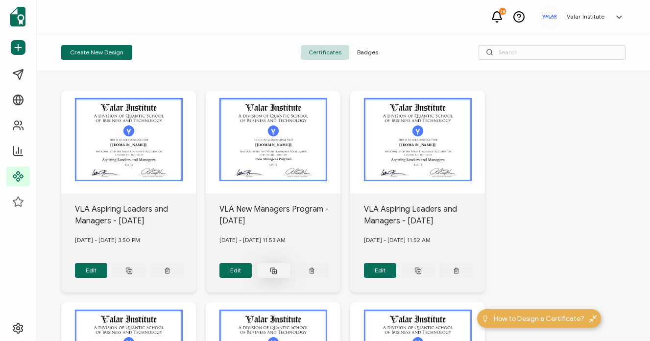
click at [133, 267] on icon at bounding box center [128, 270] width 7 height 7
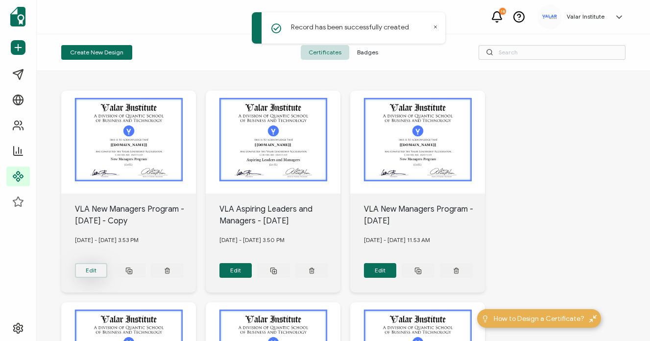
click at [94, 263] on button "Edit" at bounding box center [91, 270] width 33 height 15
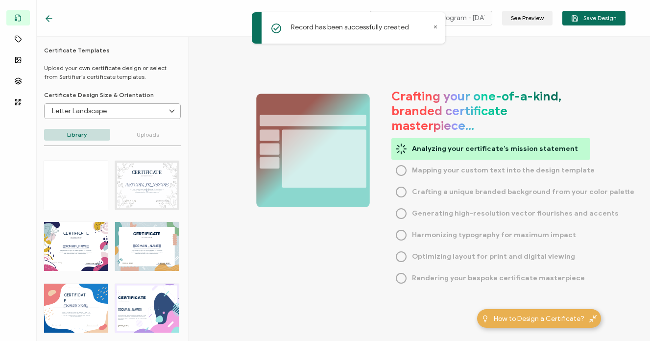
click at [438, 24] on div "Record has been successfully created" at bounding box center [349, 27] width 194 height 31
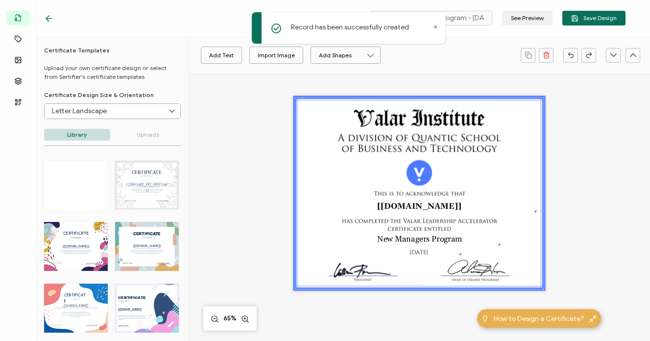
click at [435, 27] on icon at bounding box center [435, 27] width 2 height 2
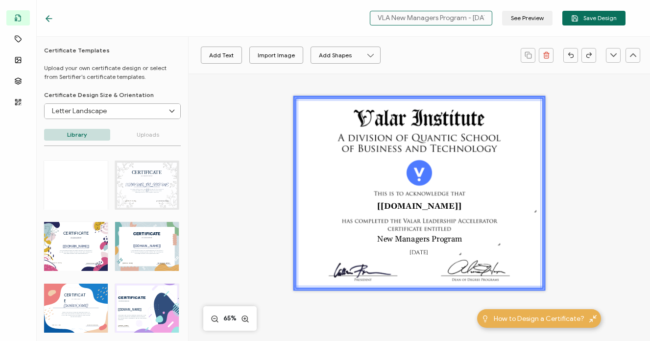
click at [442, 23] on input "VLA New Managers Program - May 2025 - Copy" at bounding box center [431, 18] width 122 height 15
drag, startPoint x: 475, startPoint y: 20, endPoint x: 496, endPoint y: 23, distance: 21.2
click at [496, 23] on div "VLA New Managers Program - May 2025 - Copy See Preview Save Design" at bounding box center [495, 18] width 261 height 15
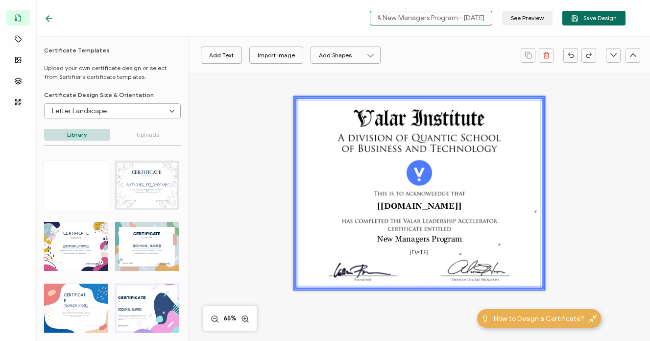
type input "VLA New Managers Program - [DATE]"
click at [578, 102] on div "Add Text Import Image Add Shapes Rectangle Ellipse The recipient’s full name, w…" at bounding box center [420, 274] width 462 height 403
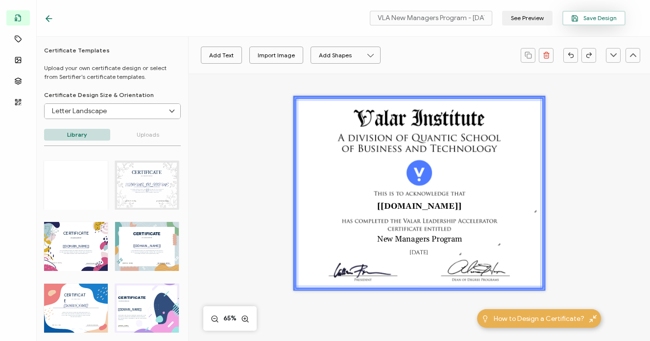
click at [587, 16] on span "Save Design" at bounding box center [594, 18] width 46 height 7
click at [47, 15] on icon at bounding box center [49, 19] width 10 height 10
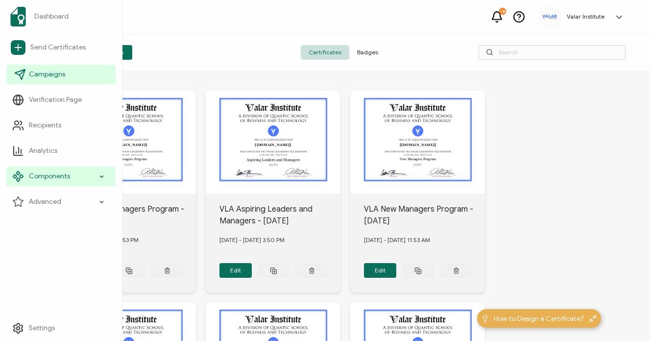
click at [48, 83] on link "Campaigns" at bounding box center [60, 75] width 109 height 20
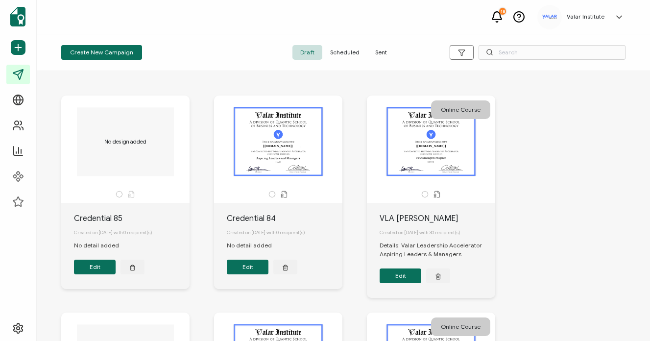
click at [379, 51] on span "Sent" at bounding box center [380, 52] width 27 height 15
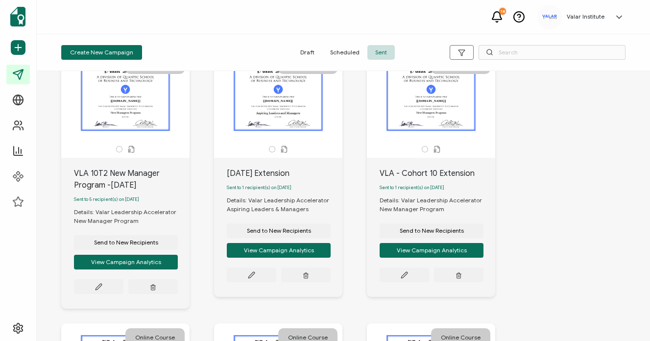
scroll to position [49, 0]
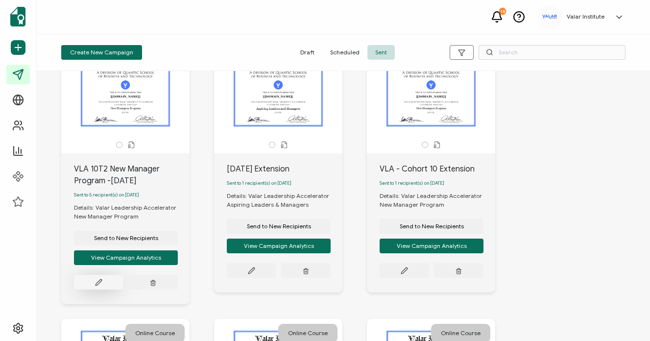
click at [94, 285] on button at bounding box center [98, 282] width 49 height 15
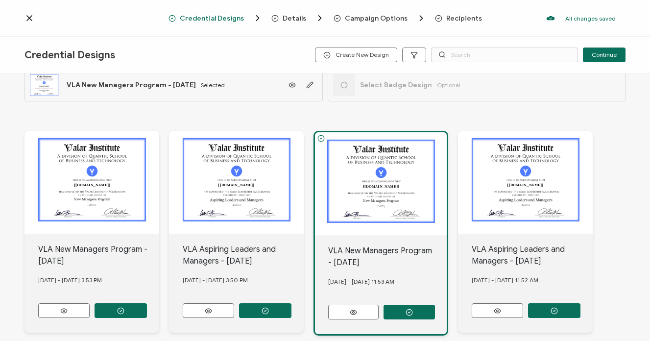
scroll to position [22, 0]
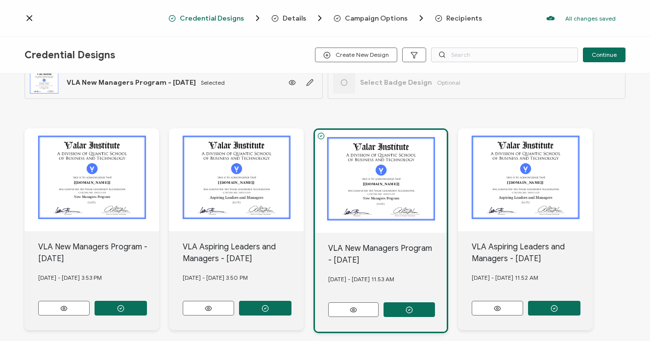
click at [109, 291] on div "VLA New Managers Program - August 2025 September 01, 2025 - Monday 3.53 PM" at bounding box center [91, 280] width 135 height 99
click at [113, 307] on button "button" at bounding box center [121, 308] width 52 height 15
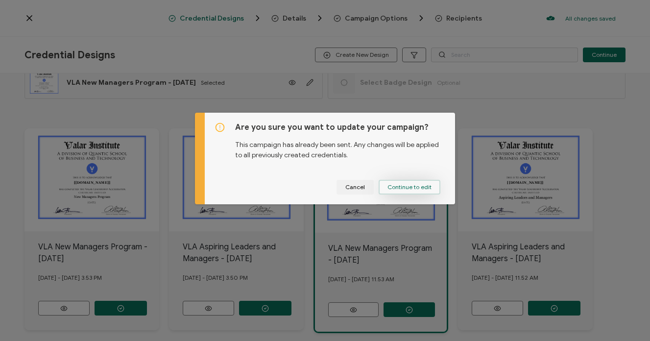
click at [419, 180] on button "Continue to edit" at bounding box center [410, 187] width 62 height 15
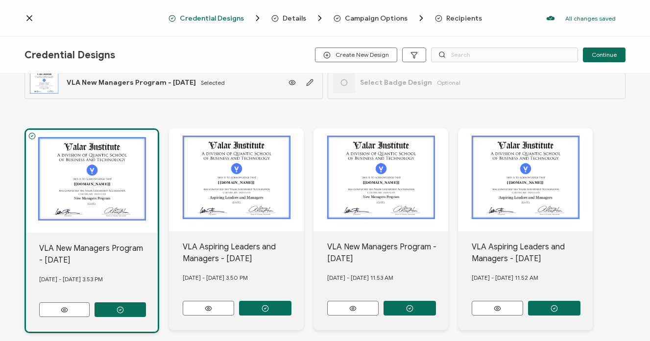
scroll to position [0, 0]
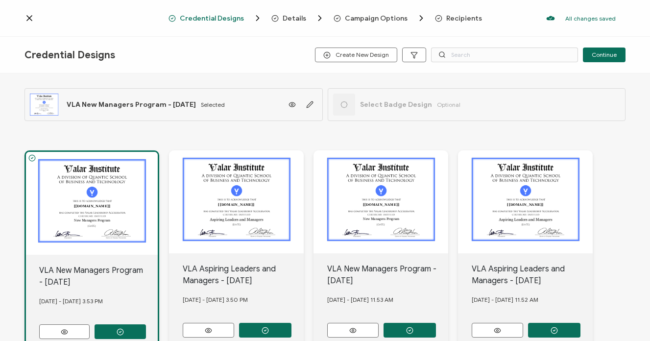
click at [292, 16] on span "Details" at bounding box center [295, 18] width 24 height 7
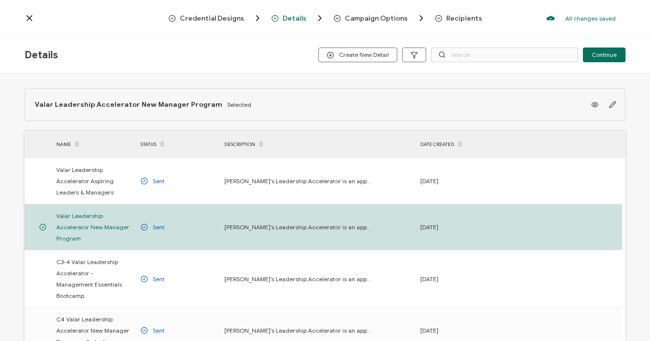
click at [373, 16] on span "Campaign Options" at bounding box center [376, 18] width 63 height 7
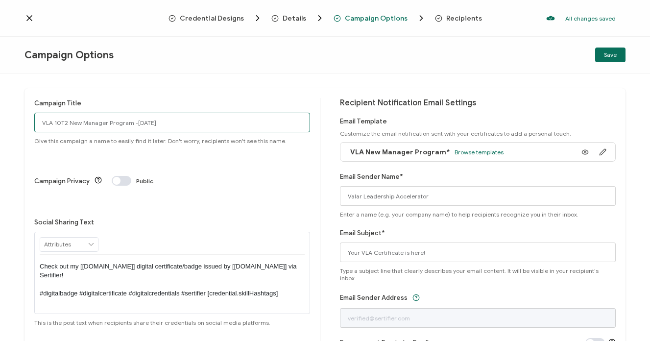
click at [62, 123] on input "VLA 10T2 New Manager Program -[DATE]" at bounding box center [172, 123] width 276 height 20
click at [57, 123] on input "VLA 10T2 New Manager Program -[DATE]" at bounding box center [172, 123] width 276 height 20
click at [59, 123] on input "VLA 10T2 New Manager Program -[DATE]" at bounding box center [172, 123] width 276 height 20
type input "VLA 11T2 New Manager Program -[DATE]"
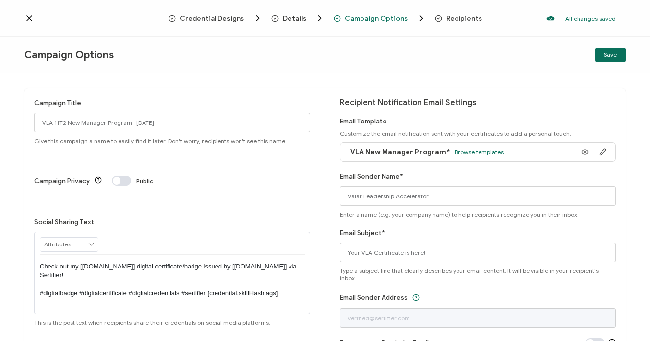
click at [263, 87] on div "Campaign Title VLA 11T2 New Manager Program -August 2025 Give this campaign a n…" at bounding box center [325, 206] width 650 height 267
click at [461, 18] on span "Recipients" at bounding box center [464, 18] width 36 height 7
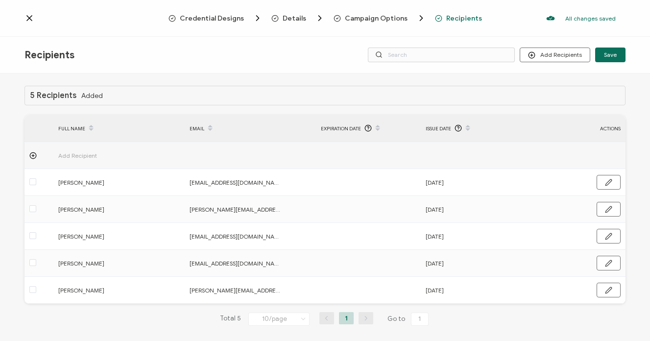
scroll to position [8, 0]
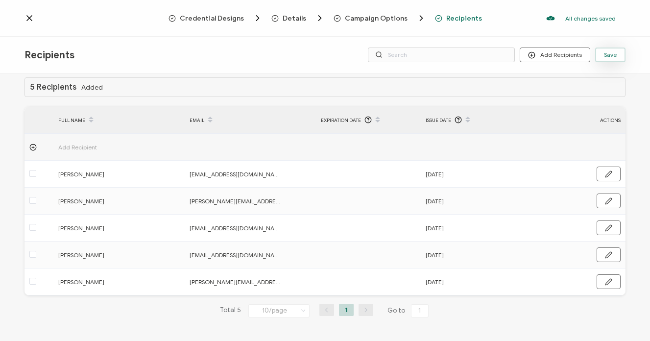
click at [607, 57] on span "Save" at bounding box center [610, 55] width 13 height 6
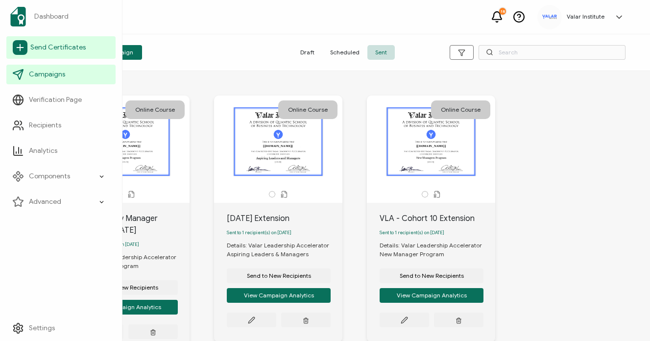
click at [60, 50] on span "Send Certificates" at bounding box center [57, 48] width 55 height 10
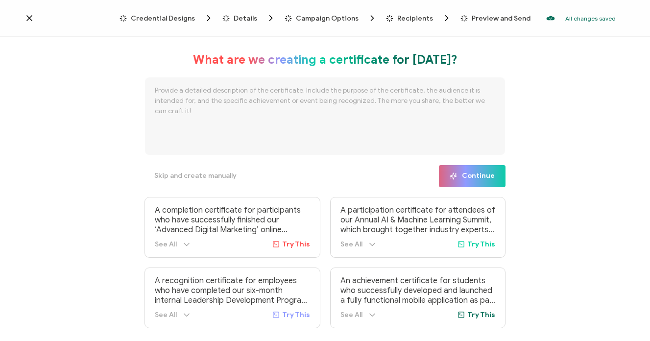
click at [31, 17] on icon at bounding box center [29, 18] width 10 height 10
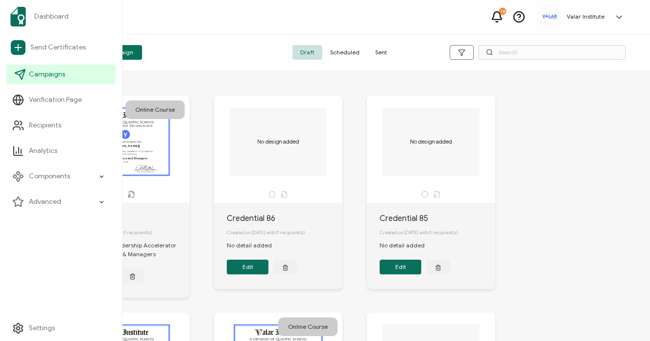
click at [60, 73] on span "Campaigns" at bounding box center [47, 75] width 36 height 10
click at [23, 73] on icon at bounding box center [20, 75] width 12 height 12
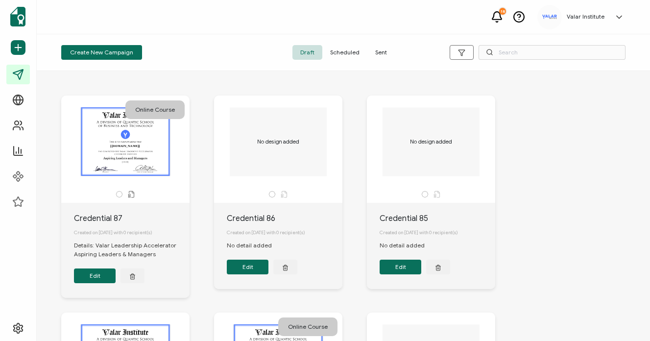
click at [385, 55] on span "Sent" at bounding box center [380, 52] width 27 height 15
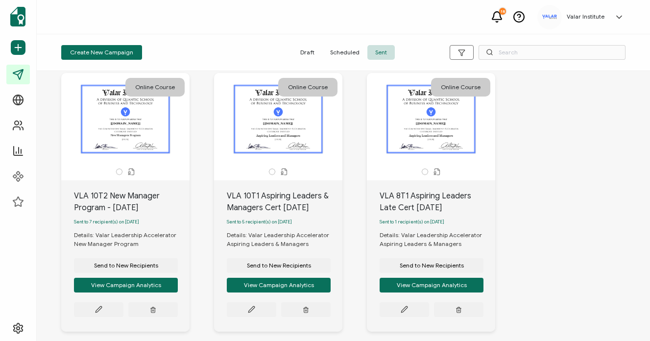
scroll to position [301, 0]
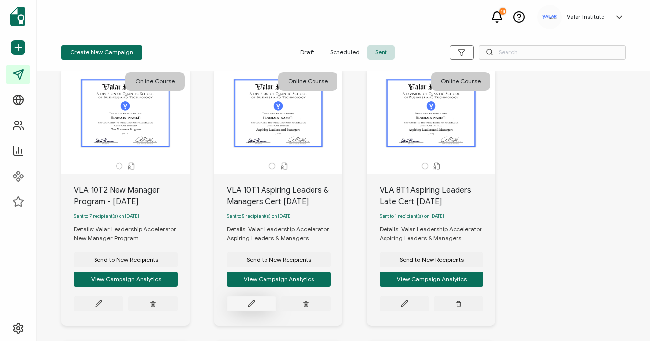
click at [102, 34] on icon at bounding box center [98, 30] width 7 height 7
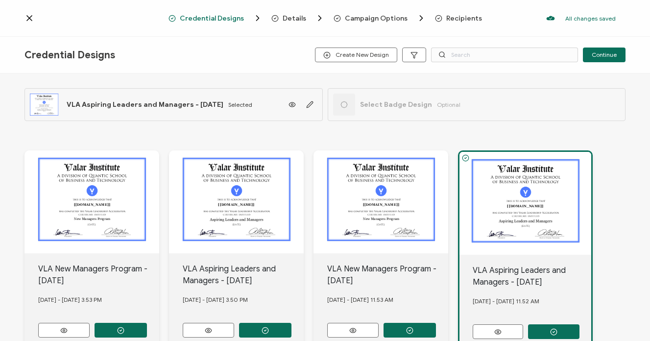
click at [396, 24] on div "Credential Designs Details Campaign Options Recipients All changes saved We sav…" at bounding box center [325, 18] width 650 height 37
click at [383, 18] on span "Campaign Options" at bounding box center [376, 18] width 63 height 7
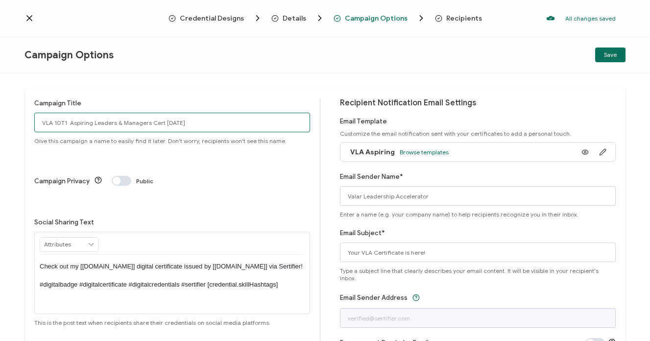
click at [132, 118] on input "VLA 10T1 Aspiring Leaders & Managers Cert [DATE]" at bounding box center [172, 123] width 276 height 20
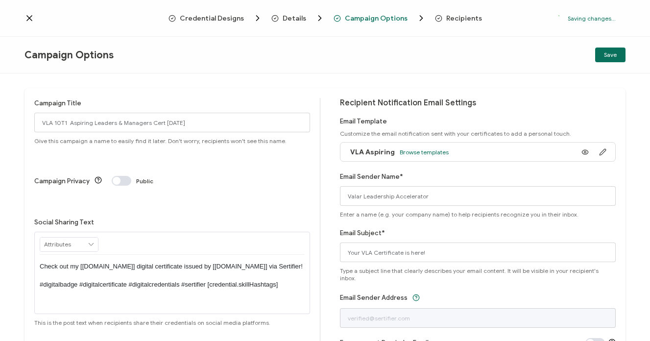
click at [25, 19] on icon at bounding box center [29, 18] width 10 height 10
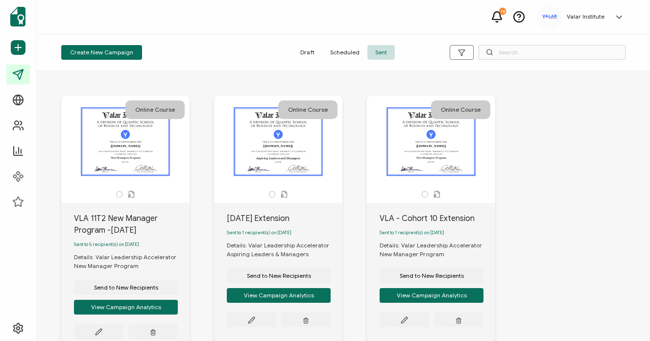
click at [169, 217] on div "VLA 11T2 New Manager Program -[DATE]" at bounding box center [132, 225] width 116 height 24
click at [118, 163] on div "The recipient’s full name, which will be automatically filled based on the info…" at bounding box center [125, 141] width 103 height 69
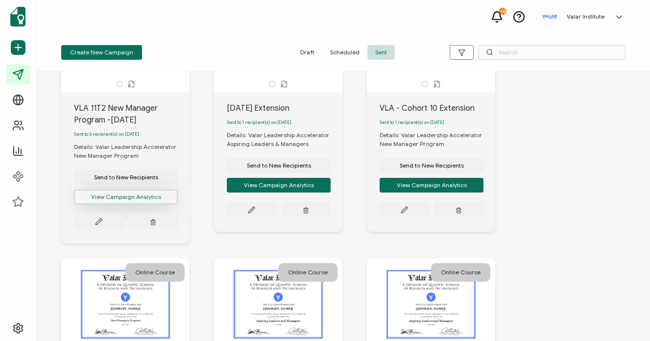
scroll to position [123, 0]
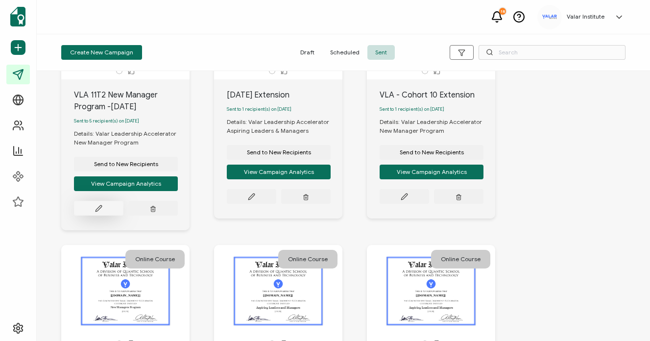
click at [106, 207] on button at bounding box center [98, 208] width 49 height 15
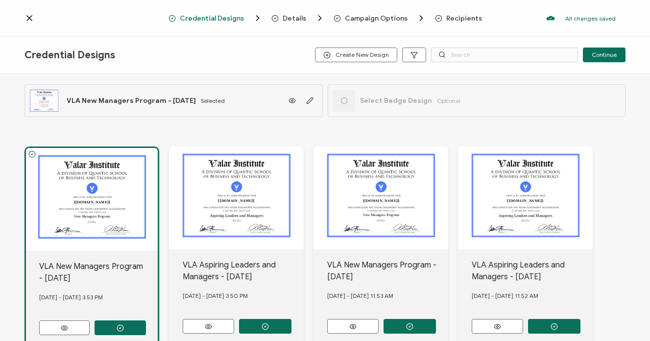
scroll to position [4, 0]
click at [372, 24] on div "Credential Designs Details Campaign Options Recipients All changes saved We sav…" at bounding box center [325, 18] width 650 height 37
click at [371, 21] on span "Campaign Options" at bounding box center [376, 18] width 63 height 7
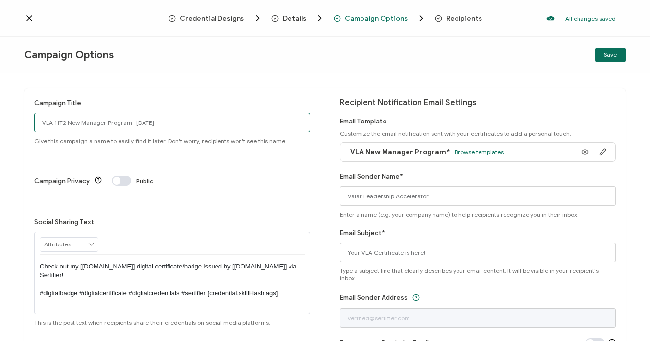
click at [117, 124] on input "VLA 11T2 New Manager Program -[DATE]" at bounding box center [172, 123] width 276 height 20
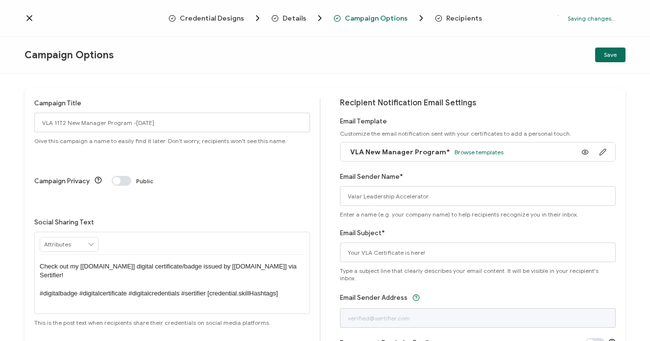
click at [29, 20] on icon at bounding box center [29, 18] width 10 height 10
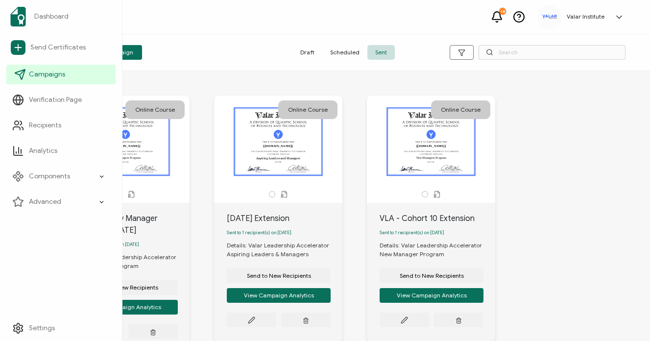
click at [54, 76] on span "Campaigns" at bounding box center [47, 75] width 36 height 10
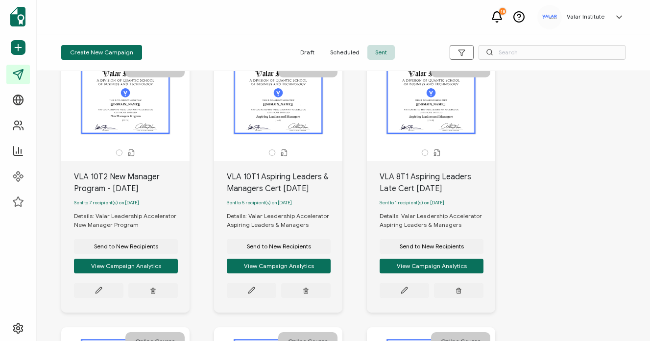
scroll to position [314, 0]
click at [254, 305] on div "VLA 10T1 Aspiring Leaders & Managers Cert 5-12-25 Sent to 5 recipient(s) on May…" at bounding box center [278, 237] width 128 height 151
click at [250, 289] on div "Send to New Recipients View Campaign Analytics" at bounding box center [279, 264] width 104 height 69
click at [102, 22] on icon at bounding box center [98, 17] width 7 height 7
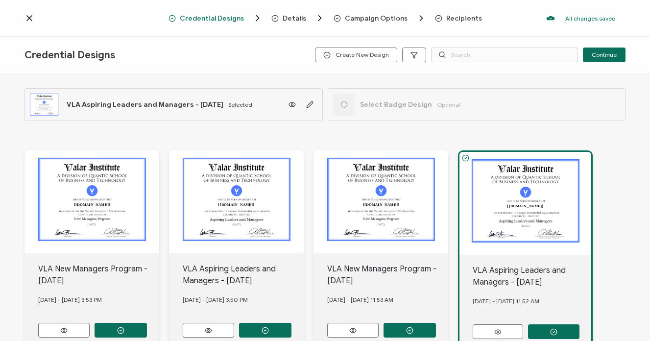
click at [371, 18] on span "Campaign Options" at bounding box center [376, 18] width 63 height 7
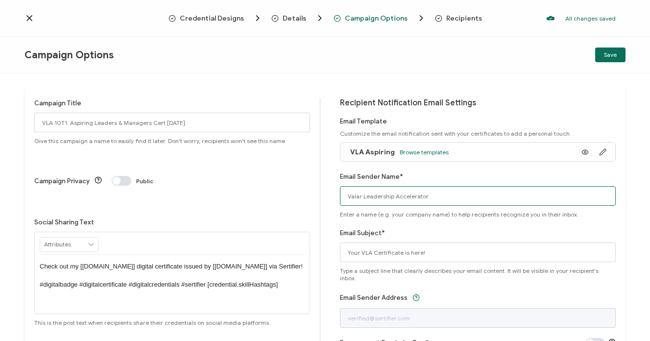
click at [418, 188] on input "Valar Leadership Accelerator" at bounding box center [478, 196] width 276 height 20
click at [418, 195] on input "Valar Leadership Accelerator" at bounding box center [478, 196] width 276 height 20
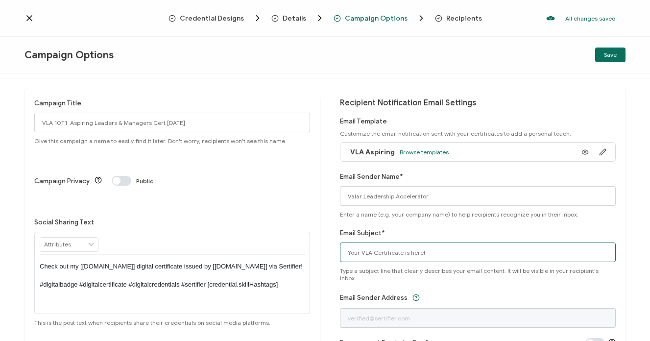
click at [408, 257] on input "Your VLA Certificate is here!" at bounding box center [478, 253] width 276 height 20
